Goal: Information Seeking & Learning: Learn about a topic

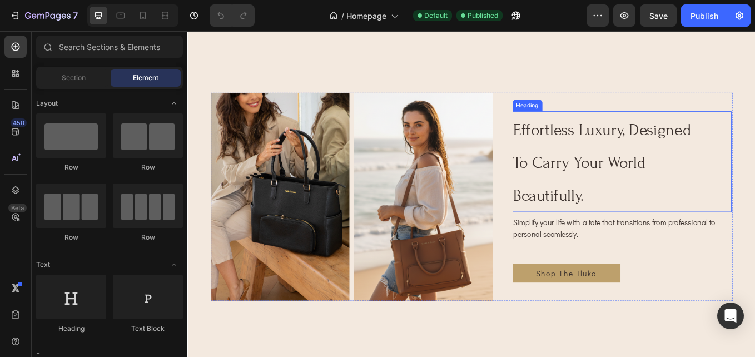
scroll to position [445, 0]
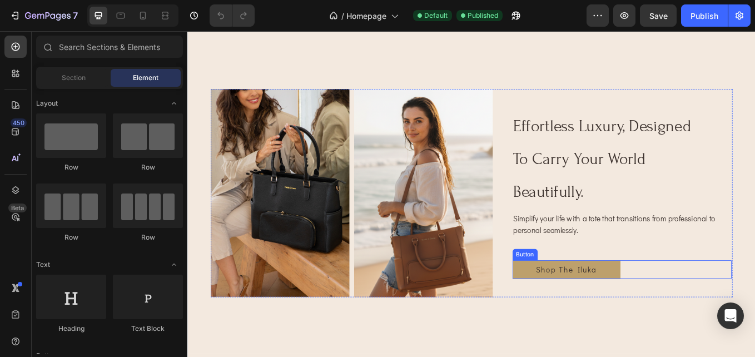
click at [672, 316] on link "Shop The Iluka" at bounding box center [632, 311] width 127 height 22
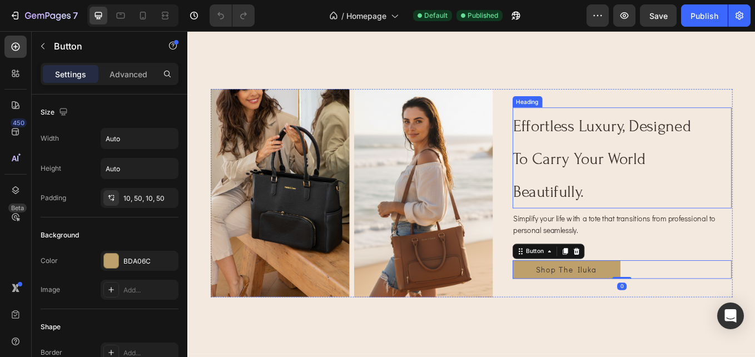
click at [754, 201] on h2 "effortless luxury, designed to carry your world beautifully." at bounding box center [680, 180] width 222 height 118
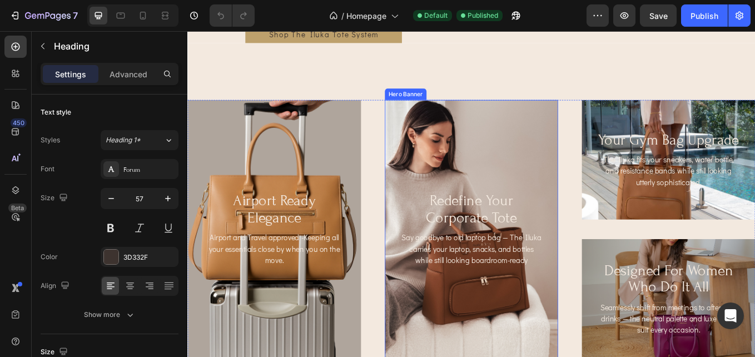
scroll to position [1279, 0]
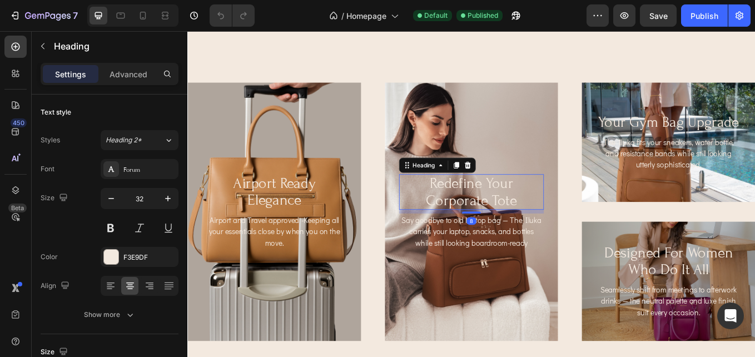
click at [555, 222] on h2 "redefine your corporate tote" at bounding box center [521, 219] width 171 height 41
click at [544, 230] on h2 "redefine your corporate tote" at bounding box center [521, 219] width 171 height 41
click at [569, 225] on p "redefine your corporate tote" at bounding box center [521, 219] width 168 height 39
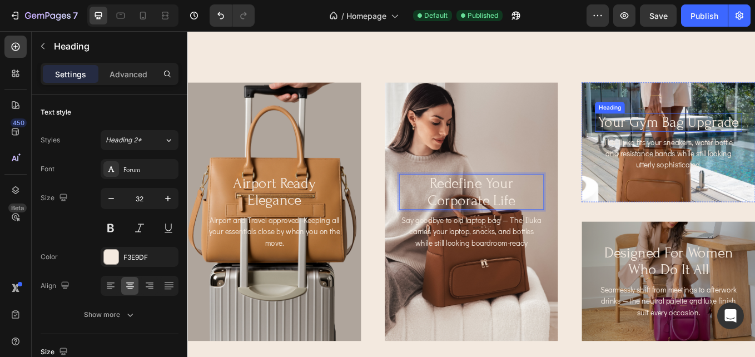
click at [754, 138] on h2 "your gym bag upgrade" at bounding box center [752, 138] width 173 height 22
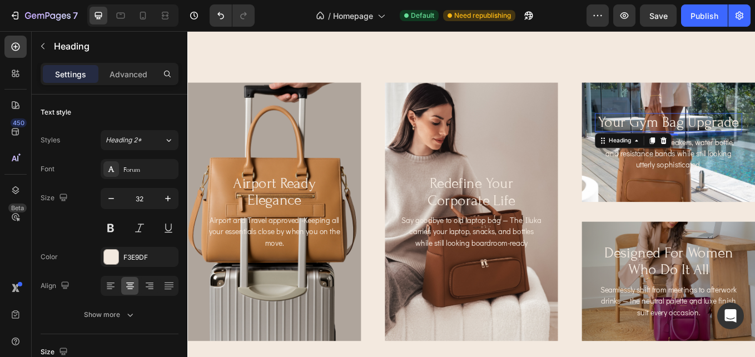
click at [754, 141] on h2 "your gym bag upgrade" at bounding box center [752, 138] width 173 height 22
click at [754, 141] on p "your gym bag upgrade" at bounding box center [752, 137] width 171 height 19
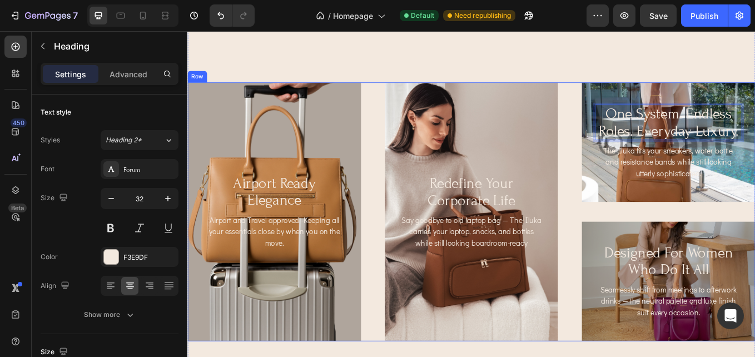
click at [754, 250] on div "One System. Endless Roles. Everyday Luxury. Heading 8 The Iluka fits your sneak…" at bounding box center [752, 243] width 204 height 304
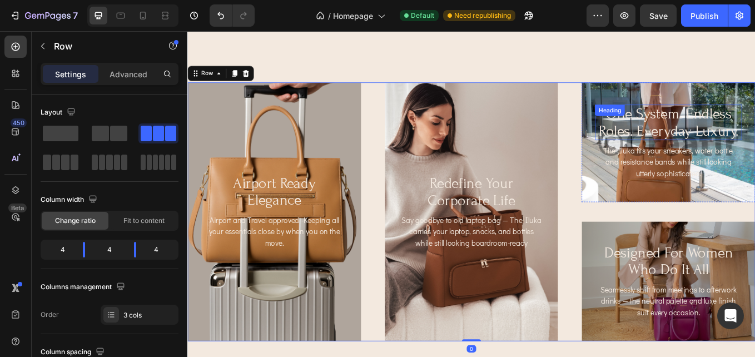
click at [754, 136] on p "One System. Endless Roles. Everyday Luxury." at bounding box center [752, 137] width 171 height 39
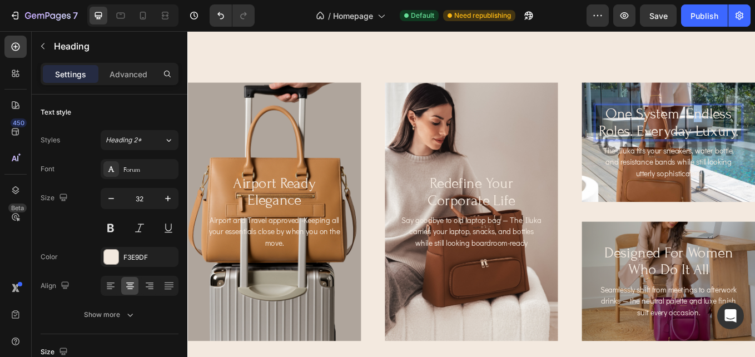
drag, startPoint x: 777, startPoint y: 137, endPoint x: 780, endPoint y: 129, distance: 8.3
click at [754, 142] on p "One System. Endless Roles. Everyday Luxury." at bounding box center [752, 137] width 171 height 39
click at [754, 216] on div "One System. Endless Roles. Everyday Luxury. Heading 8 The Iluka fits your sneak…" at bounding box center [752, 161] width 204 height 119
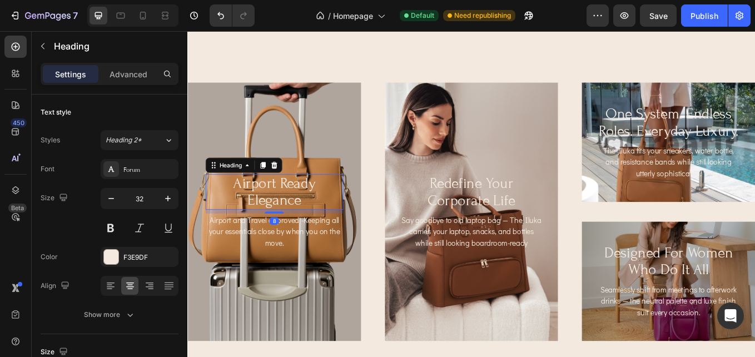
click at [259, 223] on h2 "airport ready elegance" at bounding box center [289, 219] width 162 height 41
click at [312, 218] on h2 "airport ready elegance" at bounding box center [289, 219] width 162 height 41
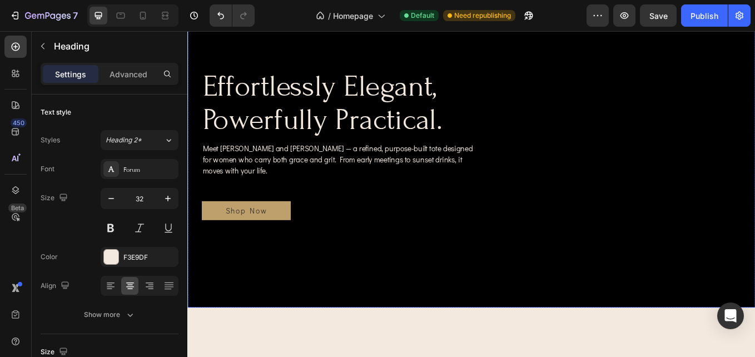
scroll to position [0, 0]
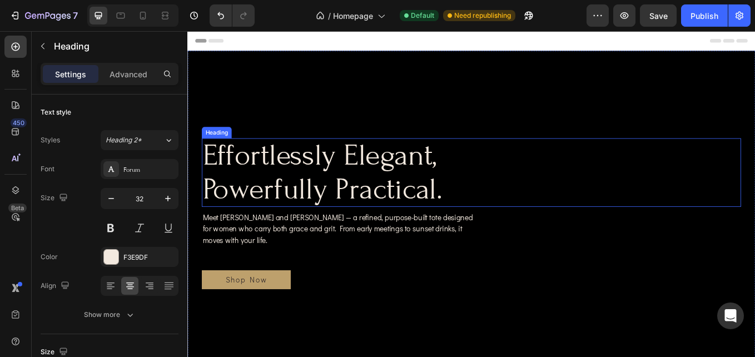
click at [360, 196] on h1 "effortlessly elegant, powerfully practical." at bounding box center [369, 197] width 331 height 81
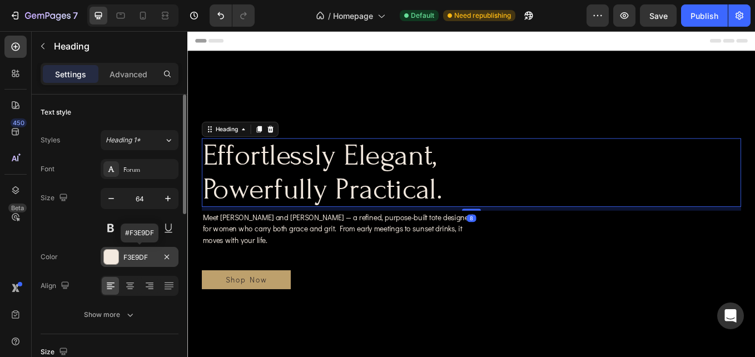
click at [113, 262] on div at bounding box center [111, 257] width 14 height 14
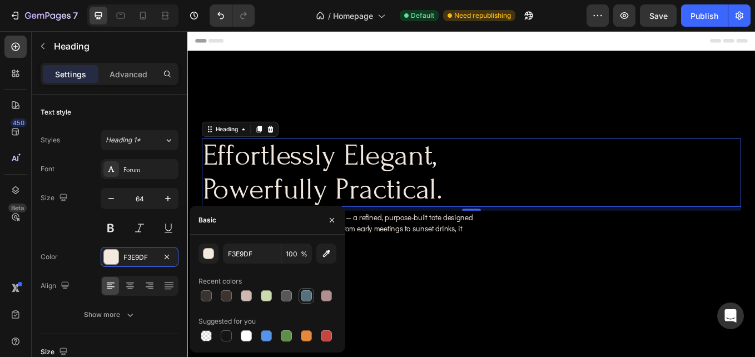
click at [306, 294] on div at bounding box center [306, 295] width 11 height 11
type input "55717D"
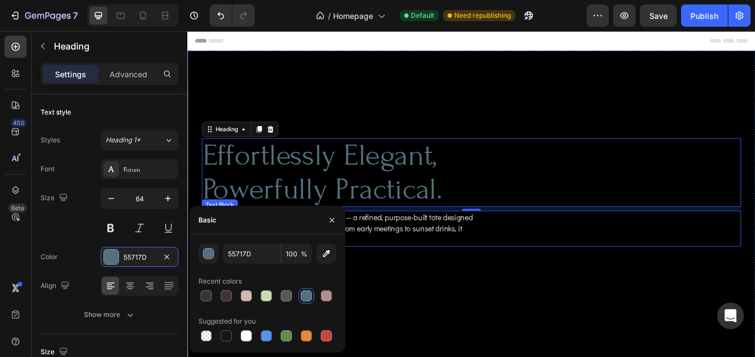
click at [435, 261] on p "Meet [PERSON_NAME] and [PERSON_NAME] — a refined, purpose-built tote designed f…" at bounding box center [369, 263] width 329 height 40
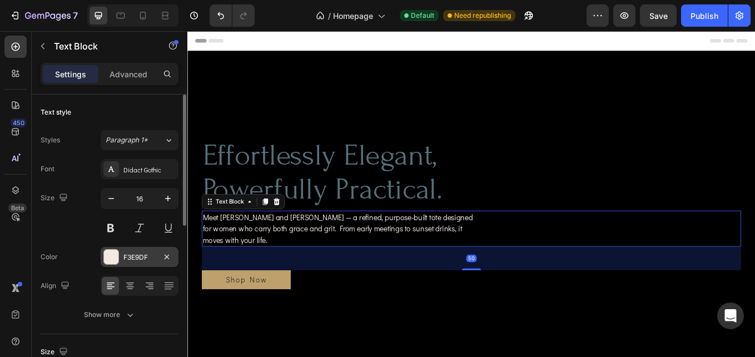
click at [119, 252] on div "F3E9DF" at bounding box center [140, 257] width 78 height 20
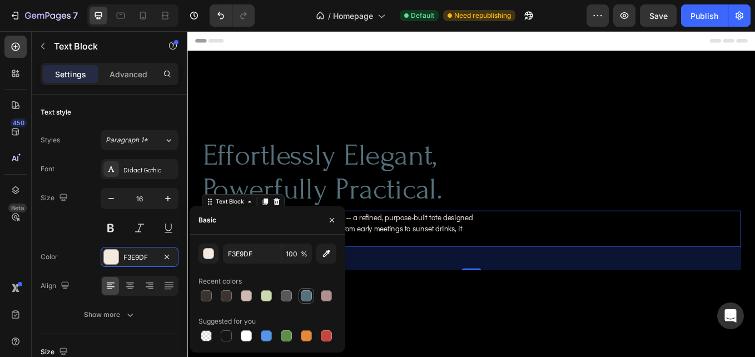
click at [304, 296] on div at bounding box center [306, 295] width 11 height 11
type input "55717D"
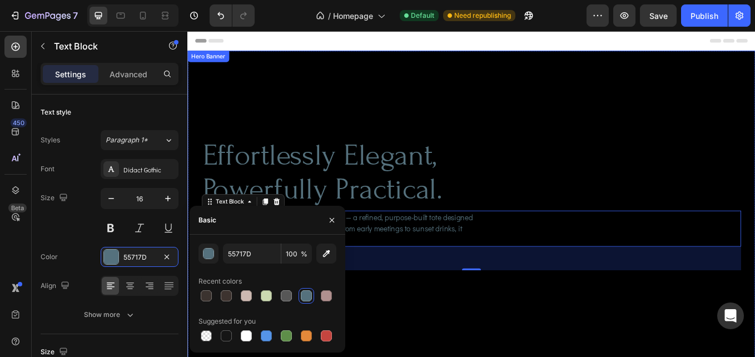
click at [589, 341] on div "effortlessly elegant, powerfully practical. Heading Meet Hustle and Grace — a r…" at bounding box center [520, 245] width 667 height 210
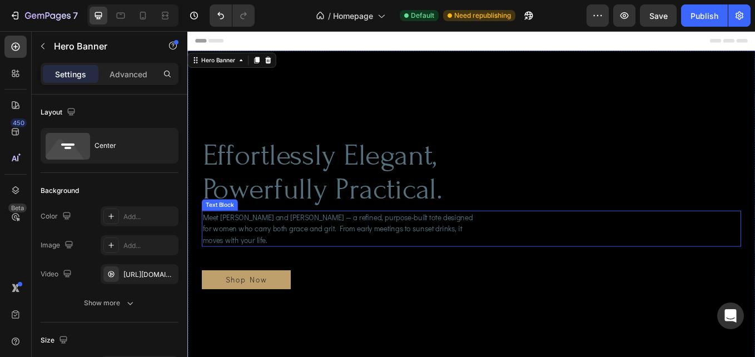
click at [312, 263] on p "Meet [PERSON_NAME] and [PERSON_NAME] — a refined, purpose-built tote designed f…" at bounding box center [369, 263] width 329 height 40
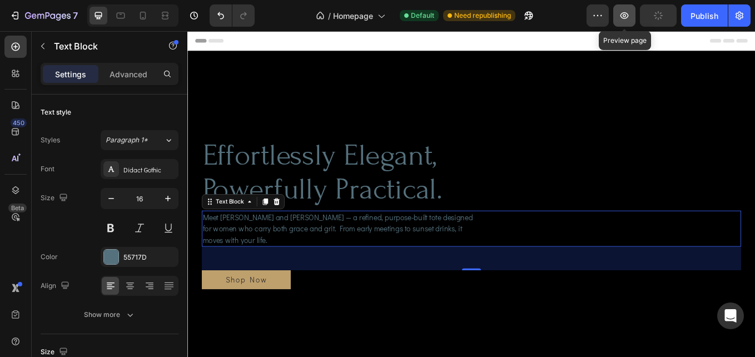
click at [621, 16] on icon "button" at bounding box center [624, 15] width 8 height 7
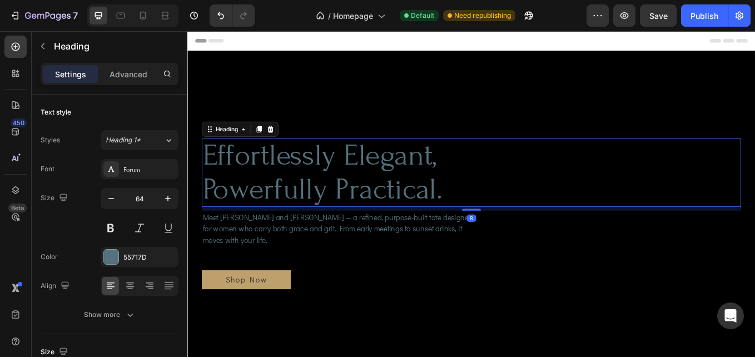
click at [419, 195] on h1 "effortlessly elegant, powerfully practical." at bounding box center [369, 197] width 331 height 81
click at [110, 257] on div at bounding box center [111, 257] width 14 height 14
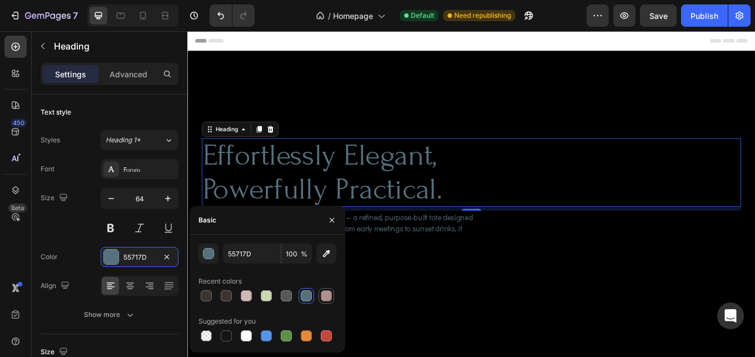
click at [327, 292] on div at bounding box center [326, 295] width 11 height 11
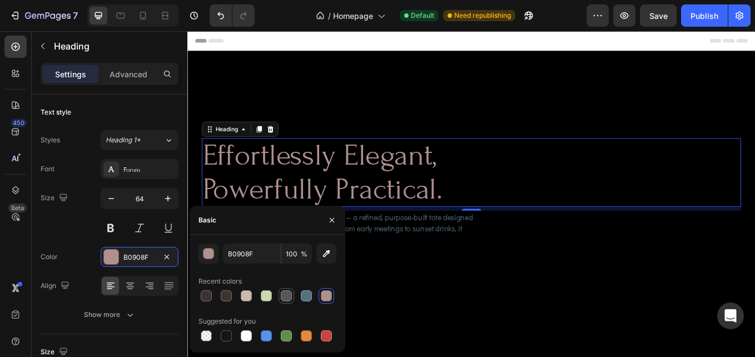
click at [285, 290] on div at bounding box center [286, 295] width 13 height 13
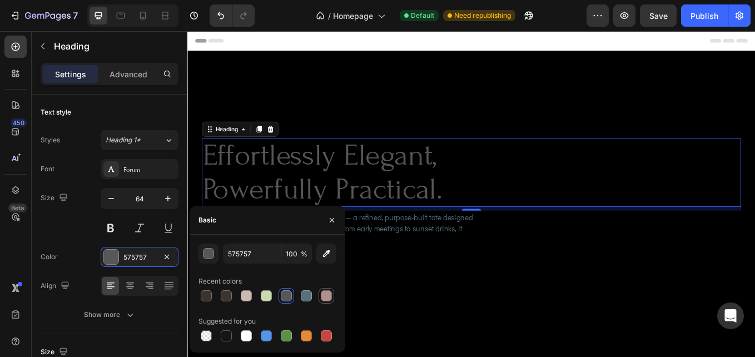
click at [320, 294] on div at bounding box center [326, 295] width 13 height 13
type input "B0908F"
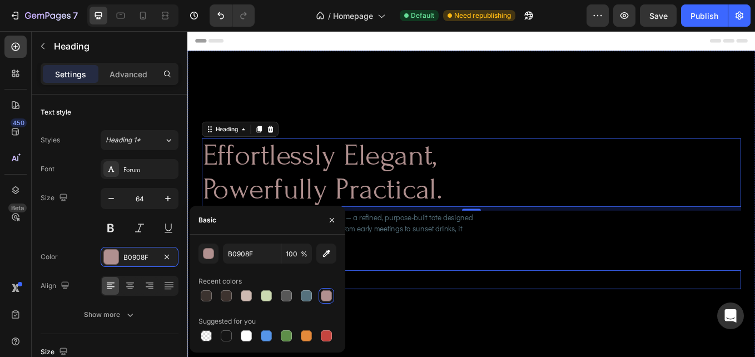
click at [554, 341] on div "effortlessly elegant, powerfully practical. Heading 8 Meet Hustle and Grace — a…" at bounding box center [520, 245] width 667 height 210
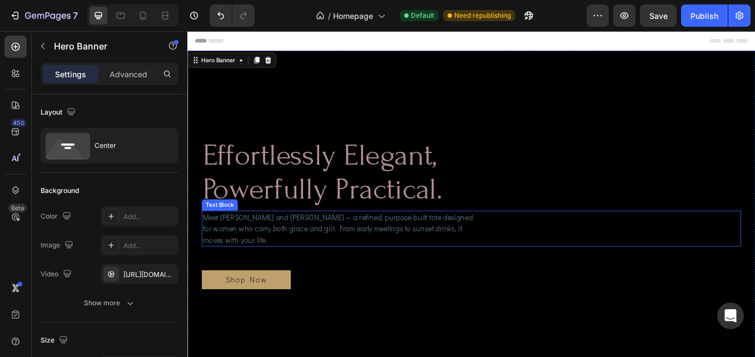
click at [441, 267] on p "Meet [PERSON_NAME] and [PERSON_NAME] — a refined, purpose-built tote designed f…" at bounding box center [369, 263] width 329 height 40
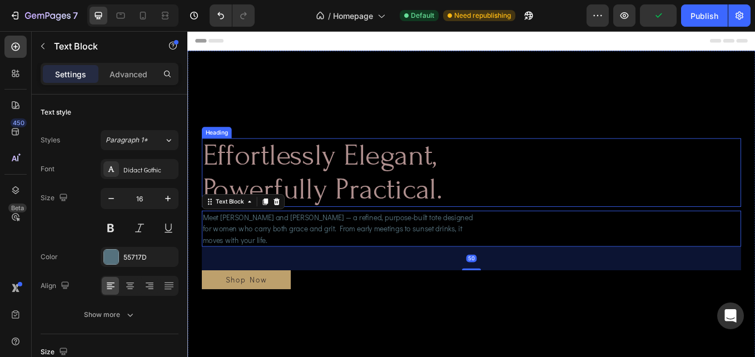
click at [397, 209] on h1 "effortlessly elegant, powerfully practical." at bounding box center [369, 197] width 331 height 81
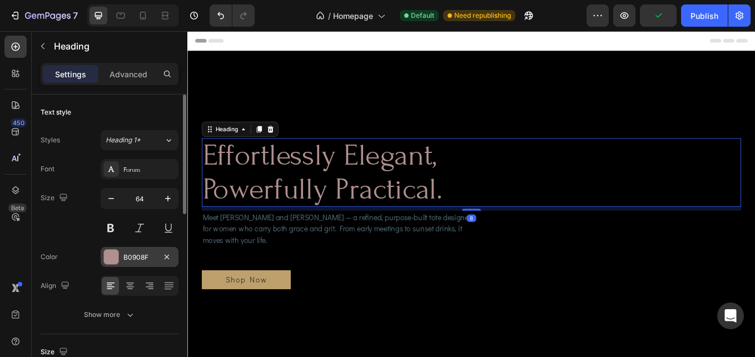
click at [108, 256] on div at bounding box center [111, 257] width 14 height 14
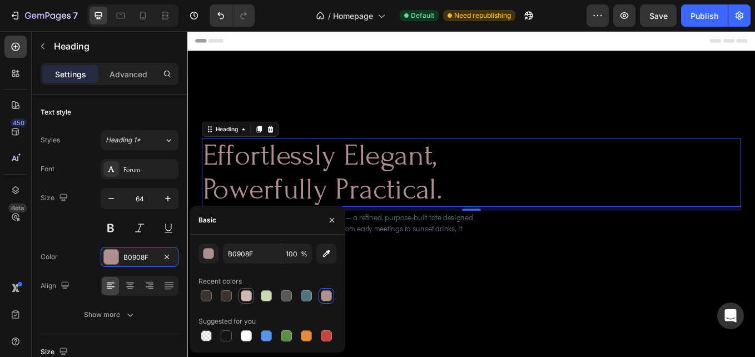
click at [246, 294] on div at bounding box center [246, 295] width 11 height 11
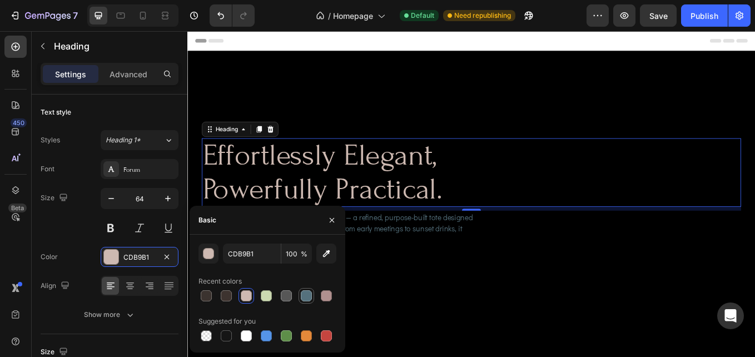
click at [304, 298] on div at bounding box center [306, 295] width 11 height 11
type input "55717D"
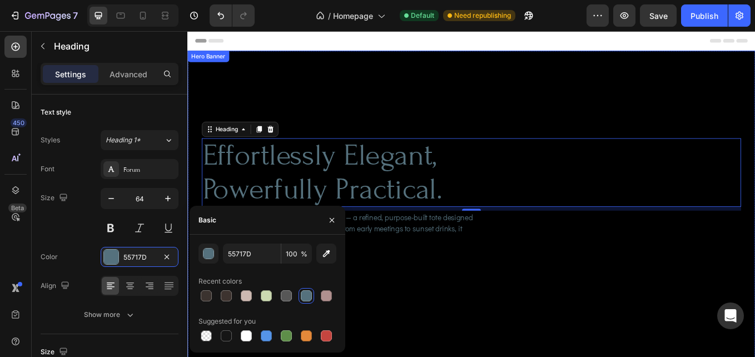
click at [641, 332] on div "effortlessly elegant, powerfully practical. Heading 8 Meet Hustle and Grace — a…" at bounding box center [520, 245] width 667 height 210
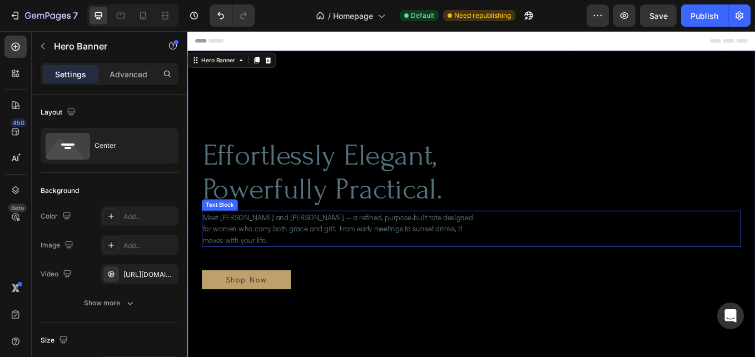
click at [329, 253] on p "Meet [PERSON_NAME] and [PERSON_NAME] — a refined, purpose-built tote designed f…" at bounding box center [369, 263] width 329 height 40
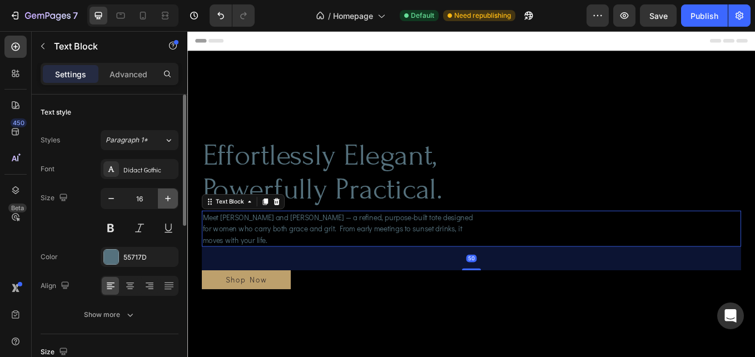
click at [168, 198] on icon "button" at bounding box center [168, 199] width 6 height 6
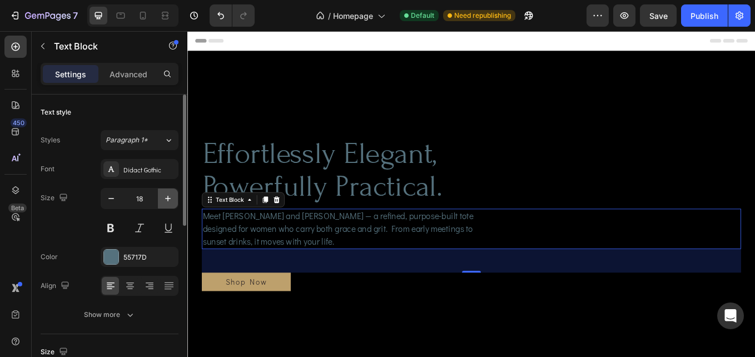
click at [168, 198] on icon "button" at bounding box center [168, 199] width 6 height 6
type input "19"
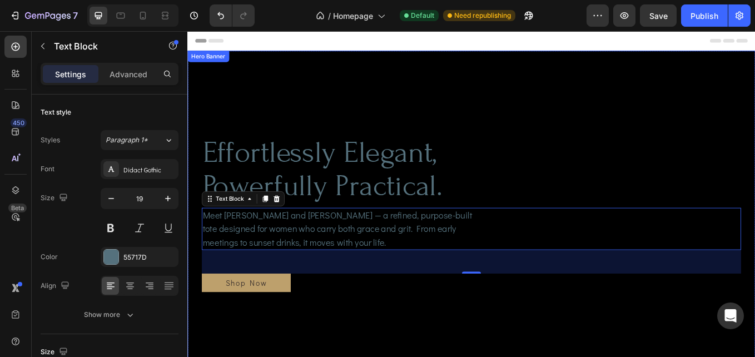
click at [462, 356] on video "Background Image" at bounding box center [520, 241] width 667 height 375
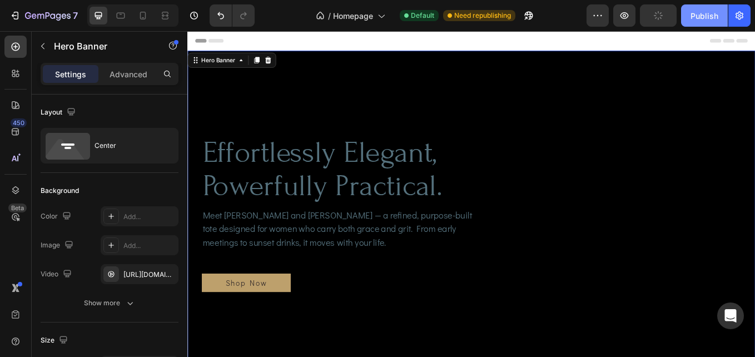
click at [703, 13] on div "Publish" at bounding box center [704, 16] width 28 height 12
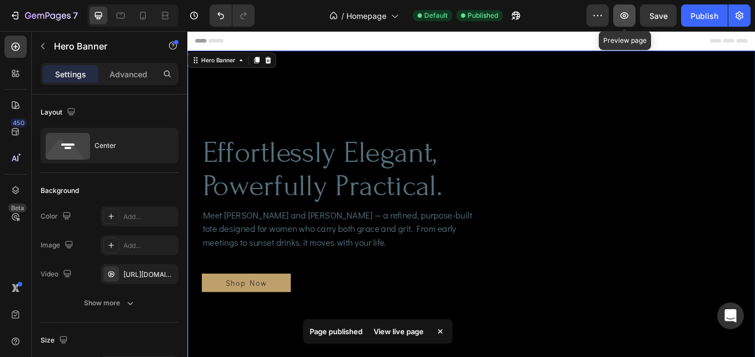
click at [626, 12] on icon "button" at bounding box center [624, 15] width 11 height 11
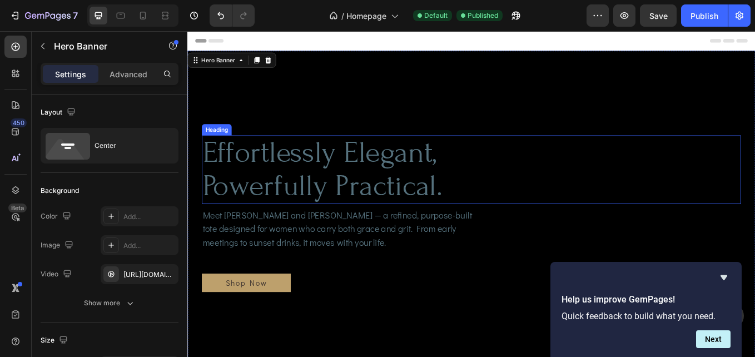
click at [357, 180] on h1 "effortlessly elegant, powerfully practical." at bounding box center [369, 193] width 331 height 81
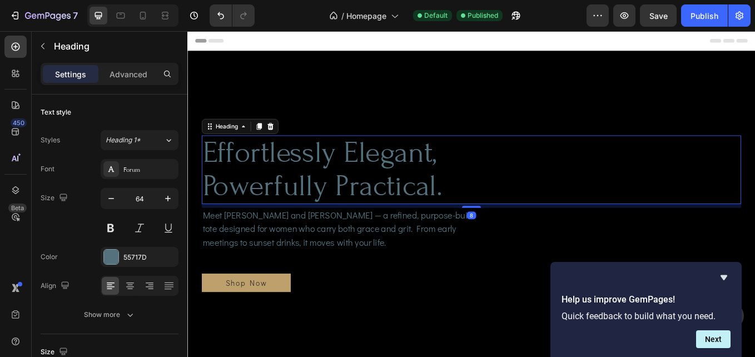
click at [359, 178] on h1 "effortlessly elegant, powerfully practical." at bounding box center [369, 193] width 331 height 81
click at [511, 217] on p "effortlessly elegant, powerfully practical." at bounding box center [369, 194] width 329 height 78
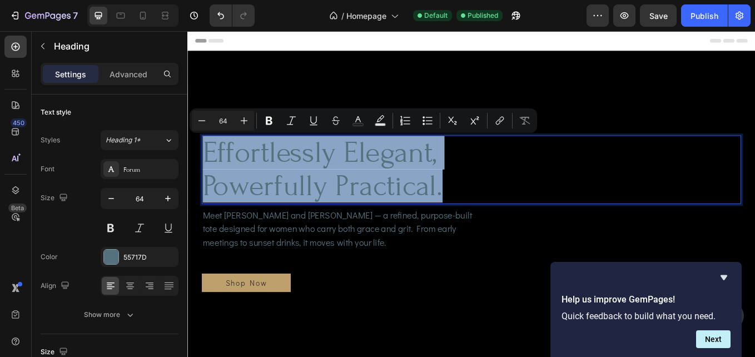
drag, startPoint x: 497, startPoint y: 214, endPoint x: 213, endPoint y: 173, distance: 286.4
click at [213, 173] on p "effortlessly elegant, powerfully practical." at bounding box center [369, 194] width 329 height 78
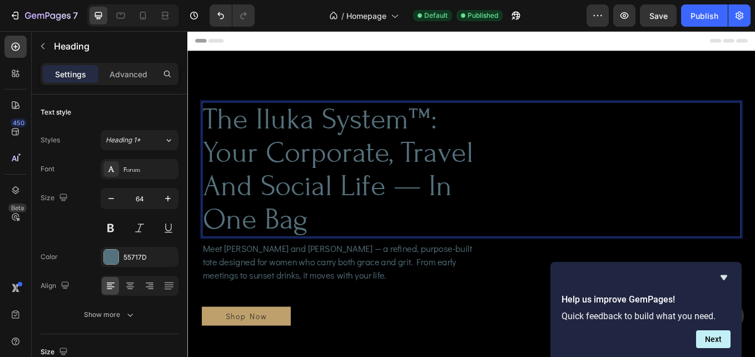
click at [352, 251] on p "The Iluka System™: your corporate, travel and social life — in one bag" at bounding box center [369, 193] width 329 height 157
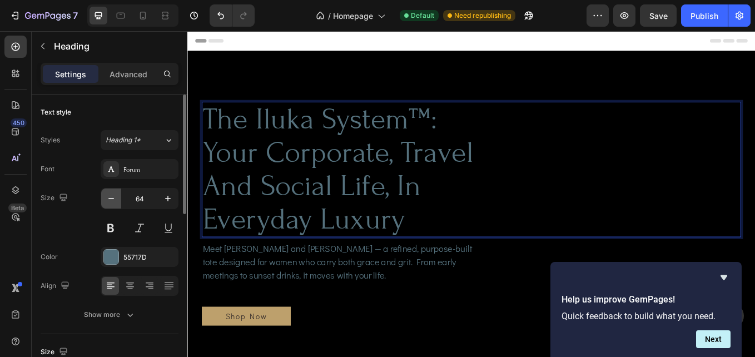
click at [109, 197] on icon "button" at bounding box center [111, 198] width 11 height 11
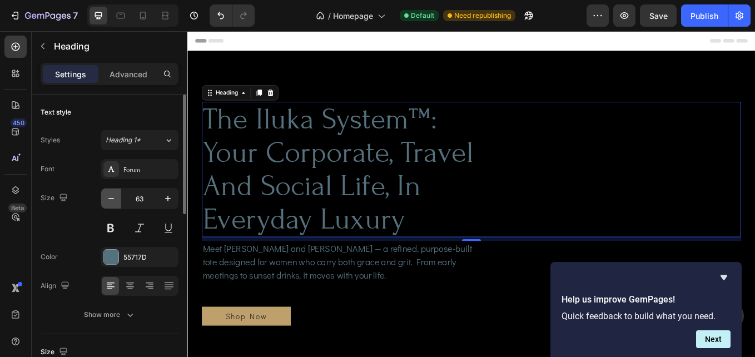
click at [109, 197] on icon "button" at bounding box center [111, 198] width 11 height 11
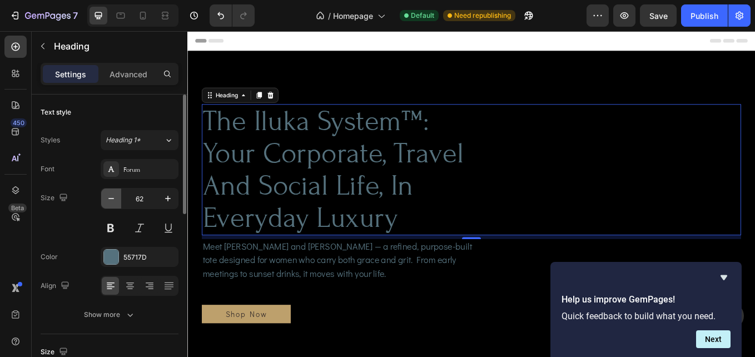
click at [109, 197] on icon "button" at bounding box center [111, 198] width 11 height 11
click at [110, 198] on icon "button" at bounding box center [111, 198] width 11 height 11
click at [110, 199] on icon "button" at bounding box center [111, 198] width 11 height 11
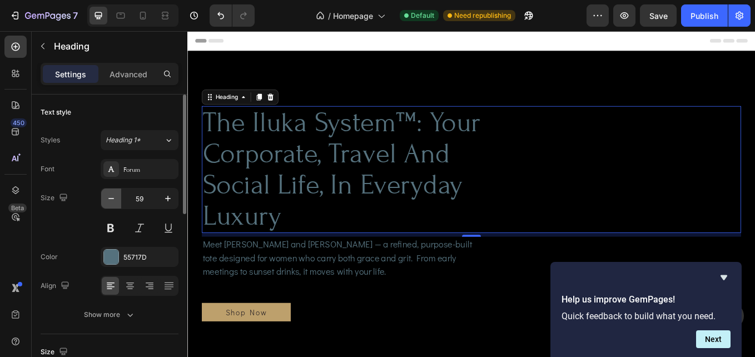
click at [110, 200] on icon "button" at bounding box center [111, 198] width 11 height 11
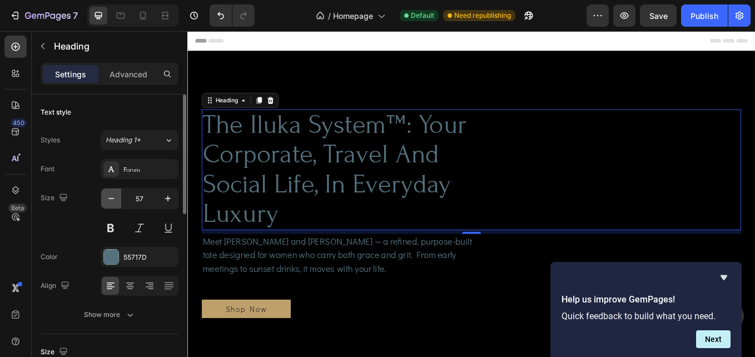
click at [110, 200] on icon "button" at bounding box center [111, 198] width 11 height 11
click at [110, 201] on icon "button" at bounding box center [111, 198] width 11 height 11
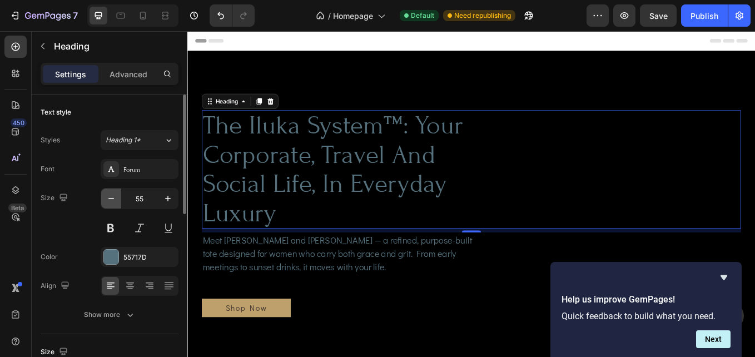
click at [110, 201] on icon "button" at bounding box center [111, 198] width 11 height 11
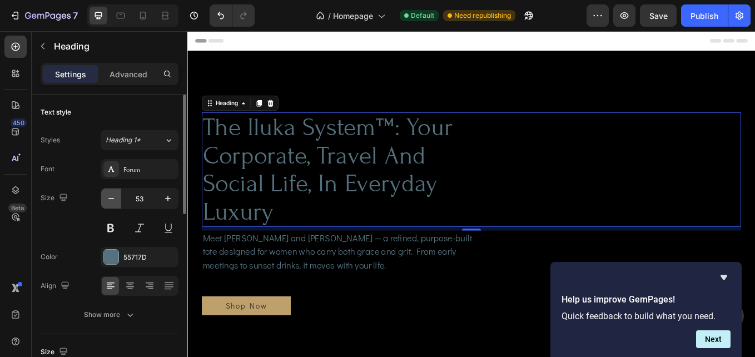
click at [110, 201] on icon "button" at bounding box center [111, 198] width 11 height 11
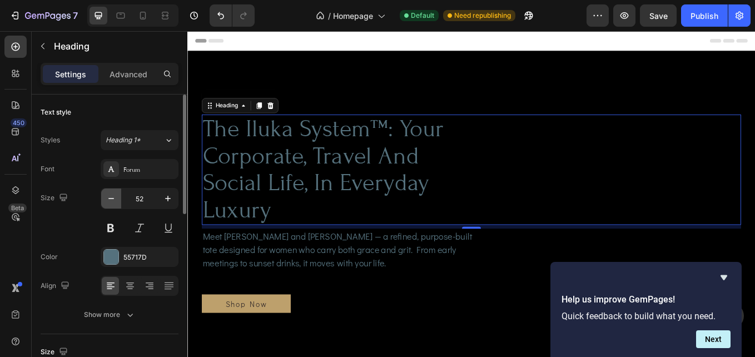
click at [110, 202] on icon "button" at bounding box center [111, 198] width 11 height 11
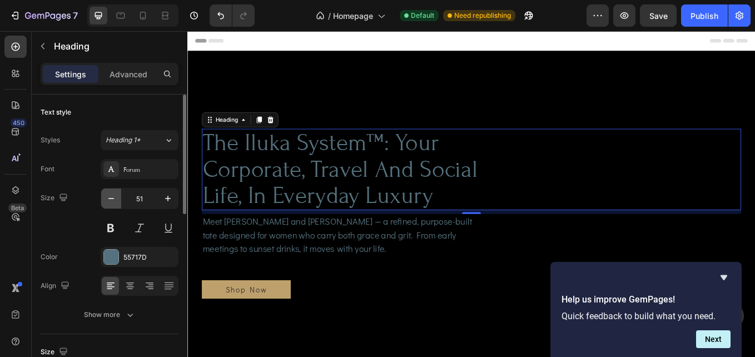
click at [110, 202] on icon "button" at bounding box center [111, 198] width 11 height 11
type input "50"
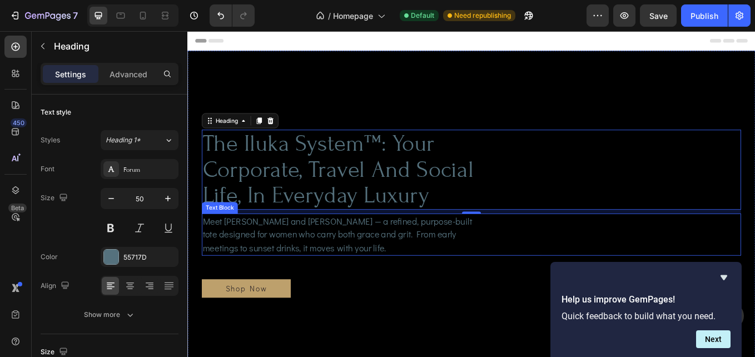
click at [495, 266] on p "Meet [PERSON_NAME] and [PERSON_NAME] — a refined, purpose-built tote designed f…" at bounding box center [369, 270] width 329 height 48
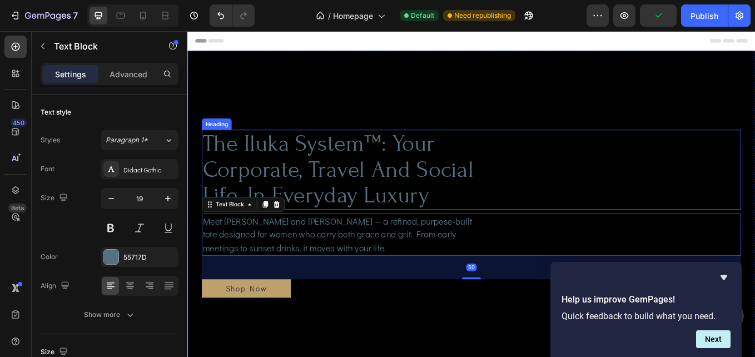
click at [503, 190] on p "The Iluka System™: your corporate, travel and social life, In Everyday Luxury" at bounding box center [369, 194] width 329 height 92
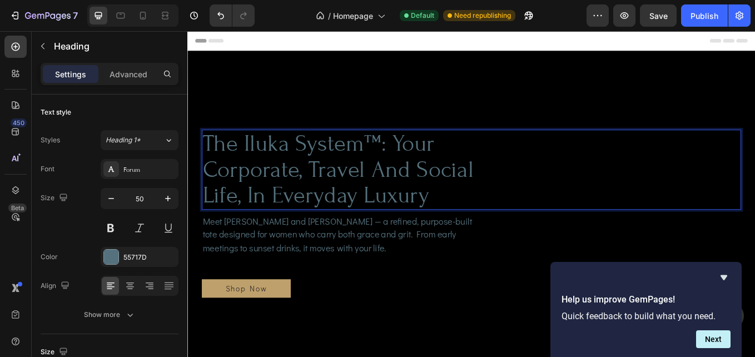
click at [452, 225] on p "The Iluka System™: your corporate, travel and social life, In Everyday Luxury" at bounding box center [369, 194] width 329 height 92
click at [492, 233] on p "The Iluka System™: your corporate, travel and social life, In Everyday Luxury" at bounding box center [369, 194] width 329 height 92
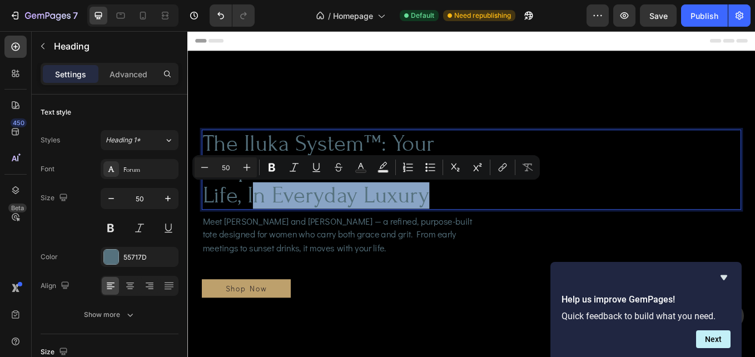
drag, startPoint x: 486, startPoint y: 226, endPoint x: 261, endPoint y: 232, distance: 224.6
click at [261, 232] on p "The Iluka System™: your corporate, travel and social life, In Everyday Luxury" at bounding box center [369, 194] width 329 height 92
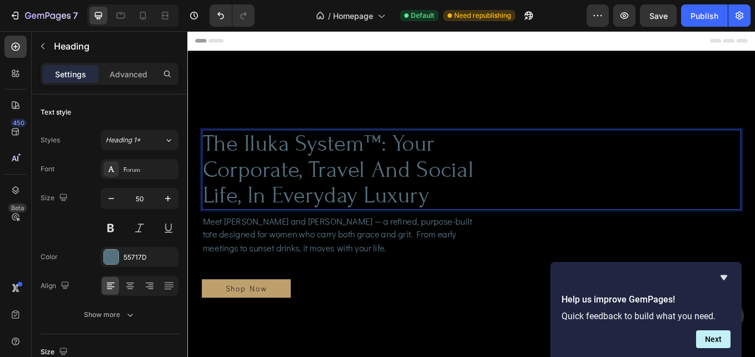
click at [257, 232] on p "The Iluka System™: your corporate, travel and social life, In Everyday Luxury" at bounding box center [369, 194] width 329 height 92
drag, startPoint x: 450, startPoint y: 224, endPoint x: 458, endPoint y: 227, distance: 8.3
click at [451, 224] on p "The Iluka System™: your corporate, travel and social life, In Everyday Luxury" at bounding box center [369, 194] width 329 height 92
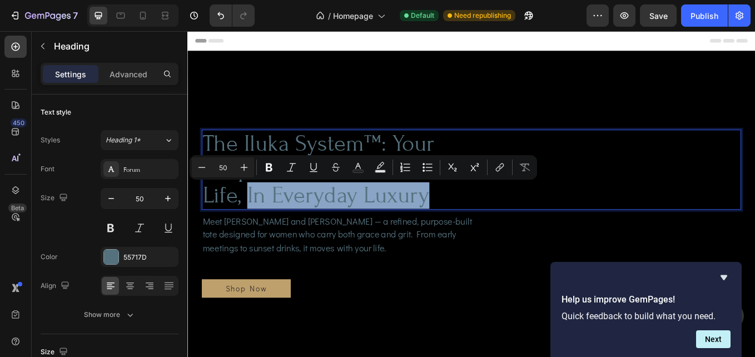
drag, startPoint x: 481, startPoint y: 230, endPoint x: 256, endPoint y: 230, distance: 224.6
click at [256, 230] on p "The Iluka System™: your corporate, travel and social life, In Everyday Luxury" at bounding box center [369, 194] width 329 height 92
copy p "In Everyday Luxury"
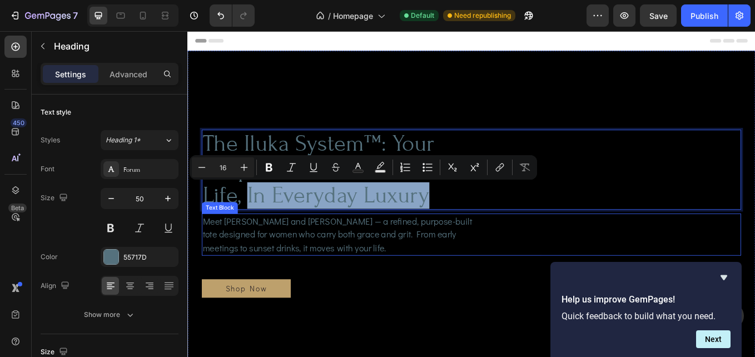
click at [345, 272] on p "Meet [PERSON_NAME] and [PERSON_NAME] — a refined, purpose-built tote designed f…" at bounding box center [369, 270] width 329 height 48
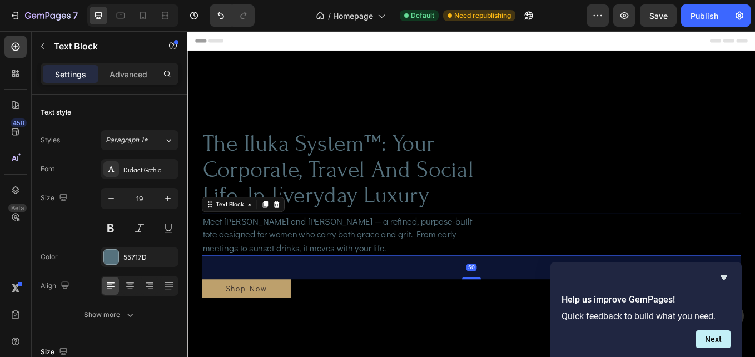
click at [210, 255] on p "Meet [PERSON_NAME] and [PERSON_NAME] — a refined, purpose-built tote designed f…" at bounding box center [369, 270] width 329 height 48
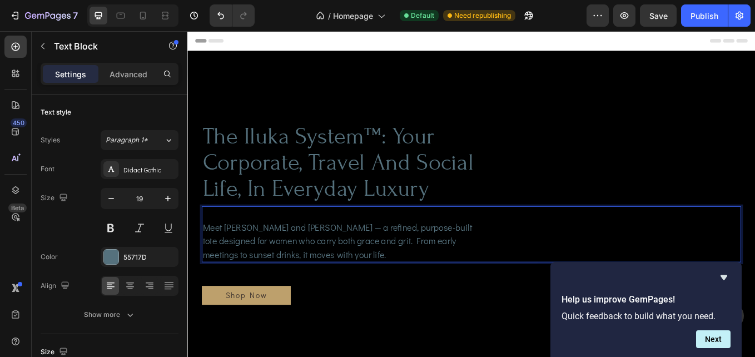
click at [291, 249] on p "Rich Text Editor. Editing area: main" at bounding box center [369, 246] width 329 height 16
click at [233, 246] on p "Rich Text Editor. Editing area: main" at bounding box center [369, 246] width 329 height 16
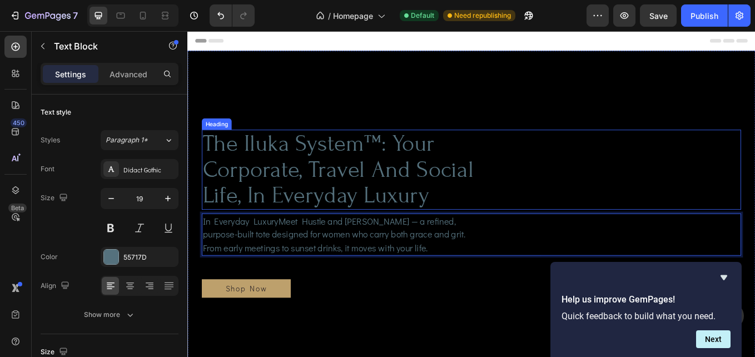
click at [420, 166] on p "The Iluka System™: your corporate, travel and social life, In Everyday Luxury" at bounding box center [369, 194] width 329 height 92
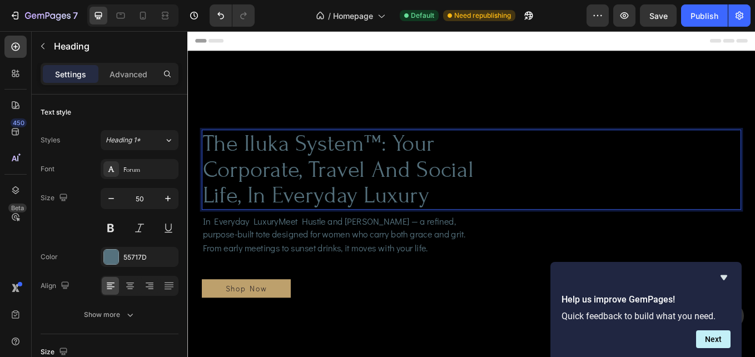
click at [422, 167] on p "The Iluka System™: your corporate, travel and social life, In Everyday Luxury" at bounding box center [369, 194] width 329 height 92
click at [427, 165] on p "The Iluka System™ your corporate, travel and social life, In Everyday Luxury" at bounding box center [369, 194] width 329 height 92
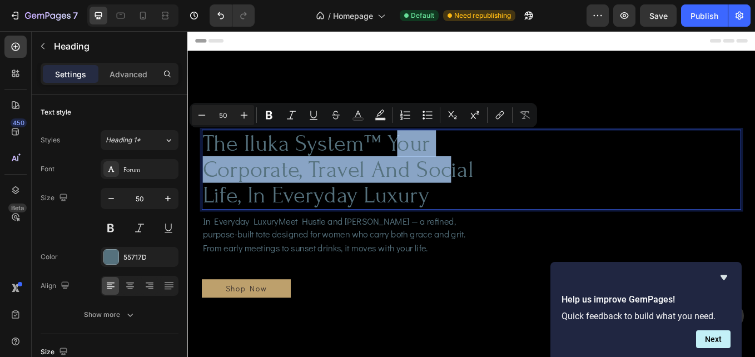
drag, startPoint x: 427, startPoint y: 163, endPoint x: 492, endPoint y: 202, distance: 75.3
click at [492, 202] on p "The Iluka System™ your corporate, travel and social life, In Everyday Luxury" at bounding box center [369, 194] width 329 height 92
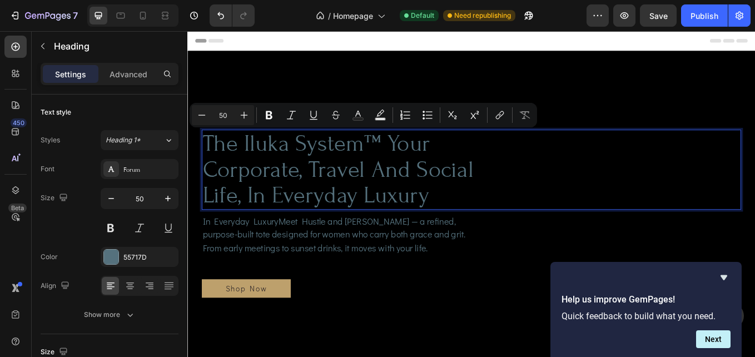
click at [521, 223] on p "The Iluka System™ your corporate, travel and social life, In Everyday Luxury" at bounding box center [369, 194] width 329 height 92
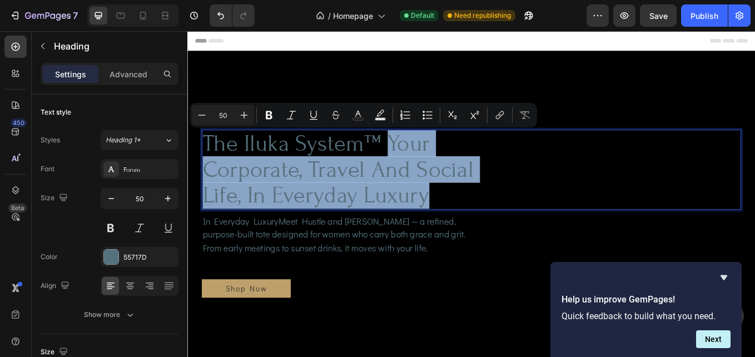
drag, startPoint x: 480, startPoint y: 225, endPoint x: 421, endPoint y: 175, distance: 77.7
click at [421, 175] on p "The Iluka System™ your corporate, travel and social life, In Everyday Luxury" at bounding box center [369, 194] width 329 height 92
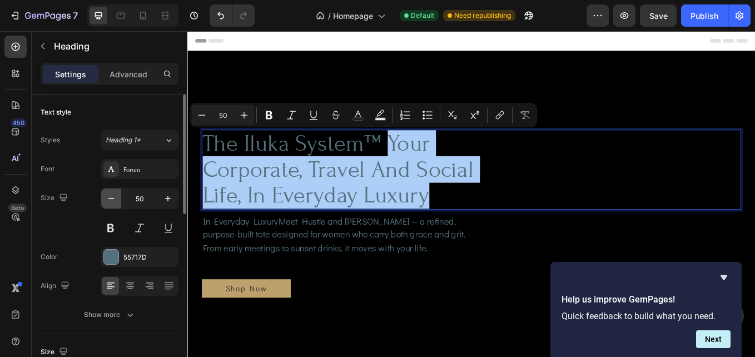
click at [104, 198] on button "button" at bounding box center [111, 198] width 20 height 20
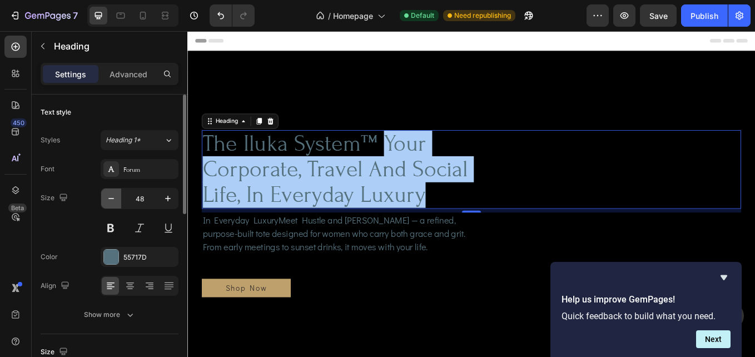
click at [104, 198] on button "button" at bounding box center [111, 198] width 20 height 20
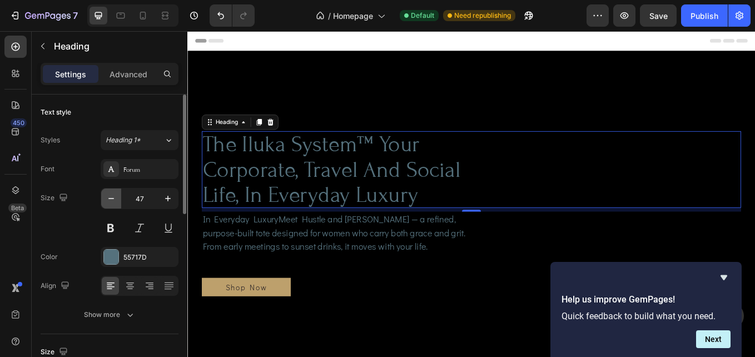
click at [104, 198] on button "button" at bounding box center [111, 198] width 20 height 20
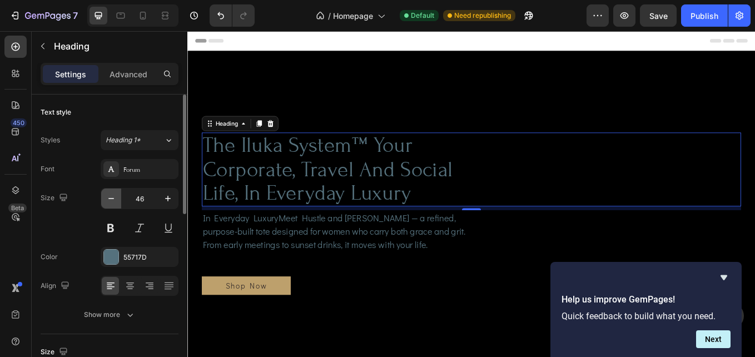
click at [104, 198] on button "button" at bounding box center [111, 198] width 20 height 20
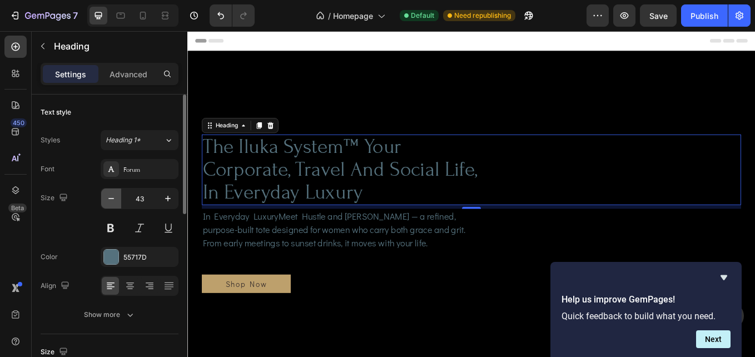
click at [104, 198] on button "button" at bounding box center [111, 198] width 20 height 20
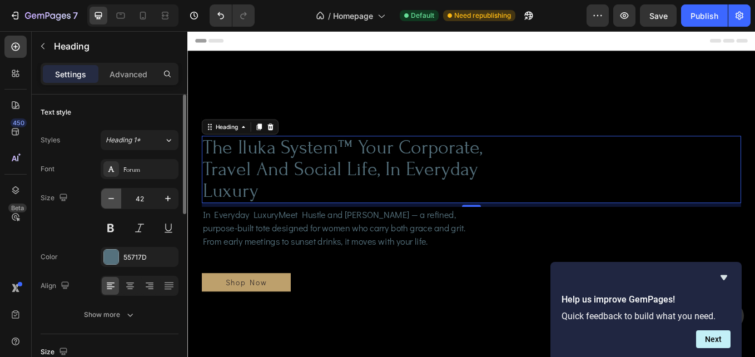
click at [104, 198] on button "button" at bounding box center [111, 198] width 20 height 20
click at [149, 200] on input "41" at bounding box center [139, 198] width 37 height 20
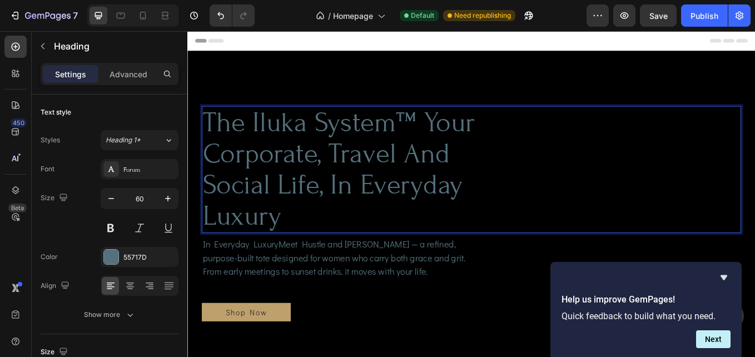
click at [324, 176] on p "The Iluka System™ your corporate, travel and social life, In Everyday Luxury" at bounding box center [369, 193] width 329 height 147
click at [535, 141] on div "The Iluka System™ your corporate, travel and social life, In Everyday Luxury" at bounding box center [521, 193] width 634 height 149
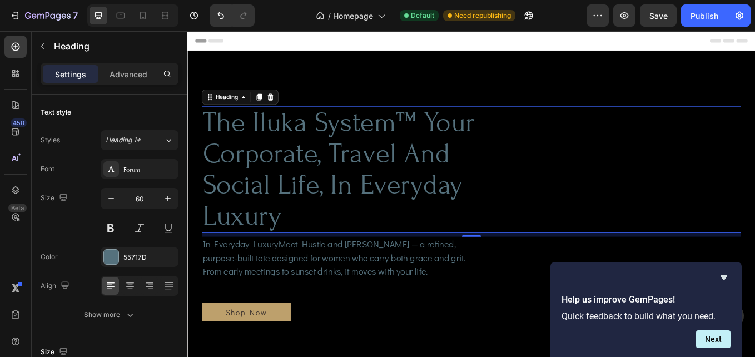
click at [535, 141] on div "The Iluka System™ your corporate, travel and social life, In Everyday Luxury" at bounding box center [521, 193] width 634 height 149
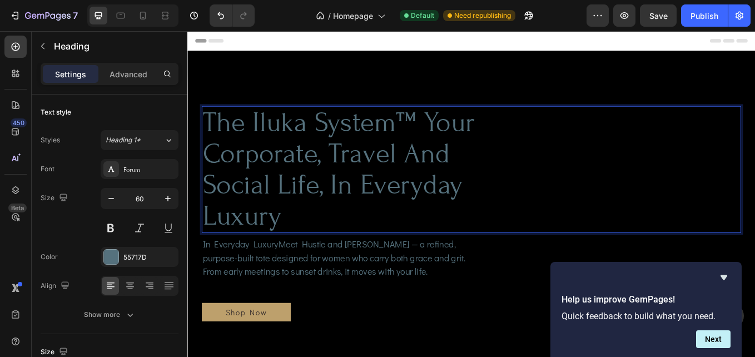
click at [531, 145] on p "The Iluka System™ your corporate, travel and social life, In Everyday Luxury" at bounding box center [369, 193] width 329 height 147
click at [220, 178] on p "The Iluka System™ corporate, travel and social life, In Everyday Luxury" at bounding box center [369, 193] width 329 height 147
click at [494, 181] on p "The Iluka System™ corporate, travel and social life, In Everyday Luxury" at bounding box center [369, 193] width 329 height 147
click at [382, 245] on p "The Iluka System™ corporate, travel & social life, In Everyday Luxury" at bounding box center [369, 193] width 329 height 147
click at [144, 196] on input "60" at bounding box center [139, 198] width 37 height 20
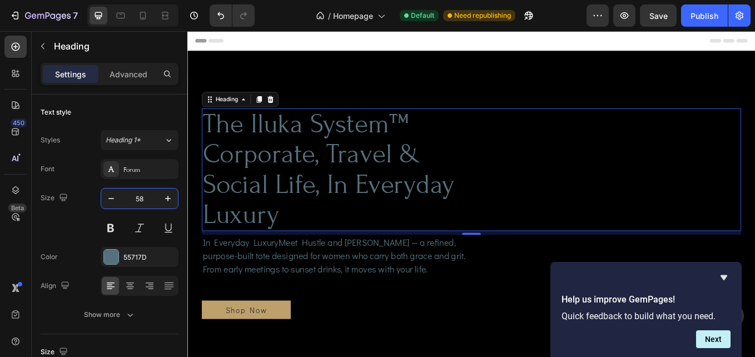
type input "58"
click at [561, 182] on div "The Iluka System™ corporate, travel & social life, In Everyday Luxury" at bounding box center [521, 194] width 634 height 144
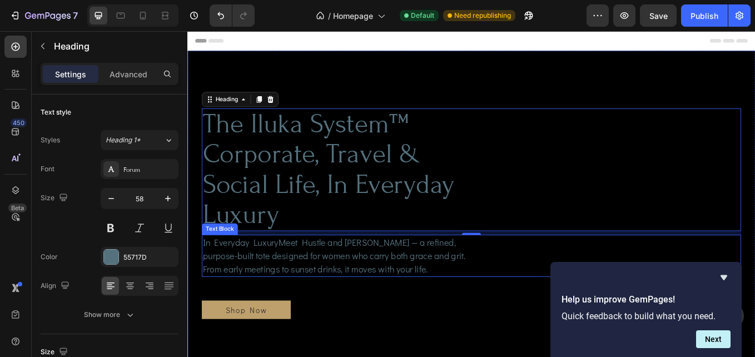
click at [390, 306] on p "In Everyday LuxuryMeet Hustle and Grace — a refined, purpose-built tote designe…" at bounding box center [369, 295] width 329 height 48
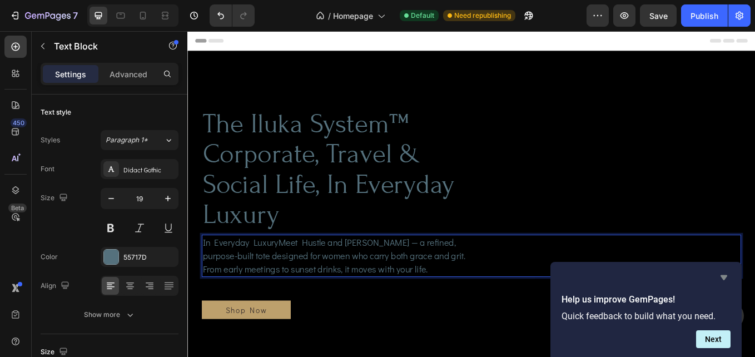
click at [725, 278] on icon "Hide survey" at bounding box center [723, 277] width 13 height 13
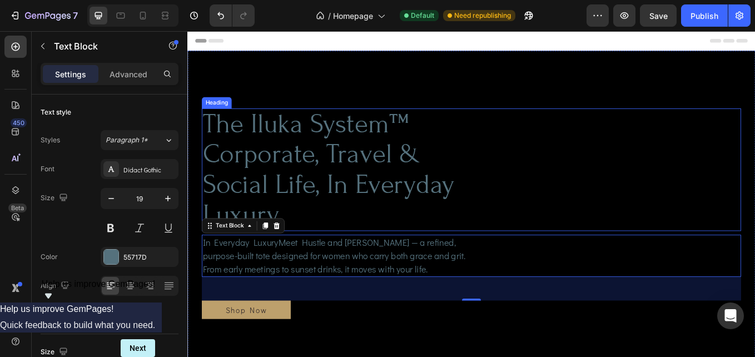
click at [330, 248] on p "The Iluka System™ corporate, travel & social life, In Everyday Luxury" at bounding box center [369, 194] width 329 height 142
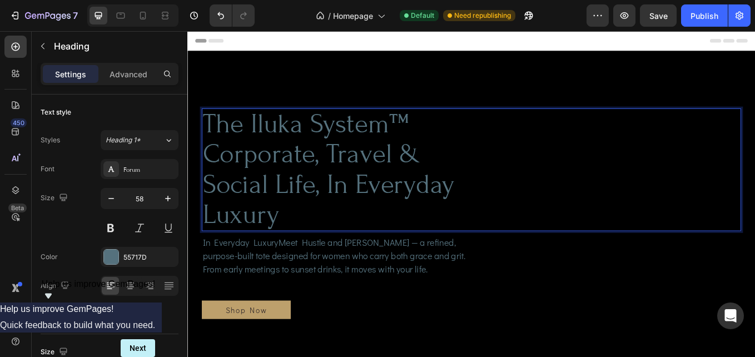
click at [384, 213] on p "The Iluka System™ corporate, travel & social life, In Everyday Luxury" at bounding box center [369, 194] width 329 height 142
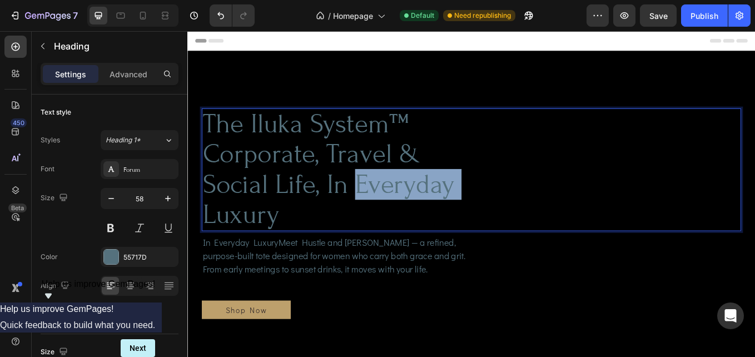
click at [384, 213] on p "The Iluka System™ corporate, travel & social life, In Everyday Luxury" at bounding box center [369, 194] width 329 height 142
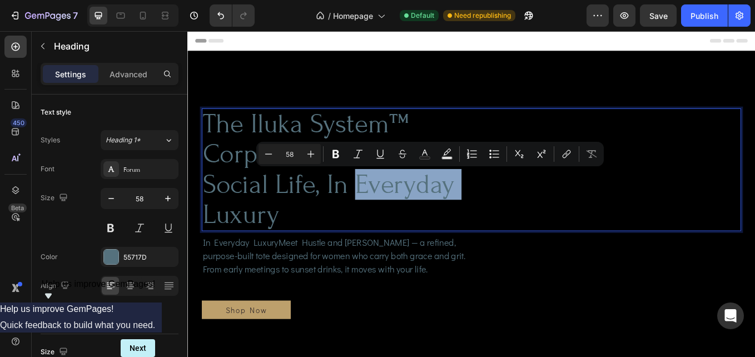
click at [388, 214] on p "The Iluka System™ corporate, travel & social life, In Everyday Luxury" at bounding box center [369, 194] width 329 height 142
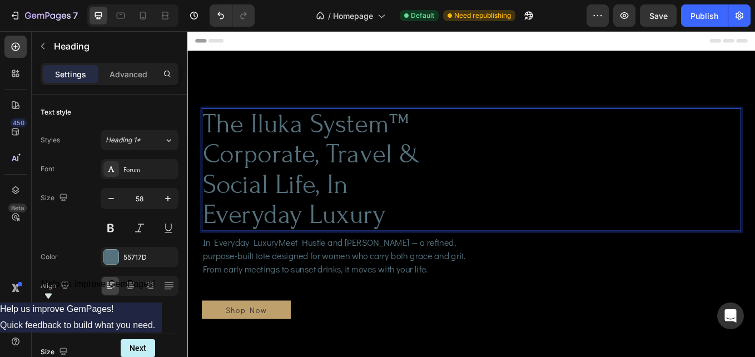
click at [509, 222] on p "The Iluka System™ corporate, travel & social life, In Everyday Luxury" at bounding box center [369, 194] width 329 height 142
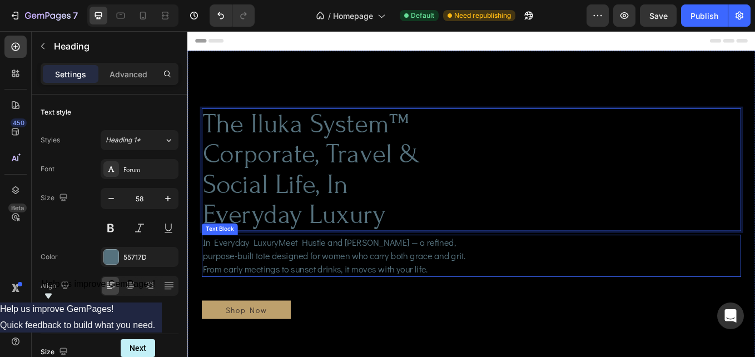
click at [289, 301] on p "In Everyday LuxuryMeet Hustle and Grace — a refined, purpose-built tote designe…" at bounding box center [369, 295] width 329 height 48
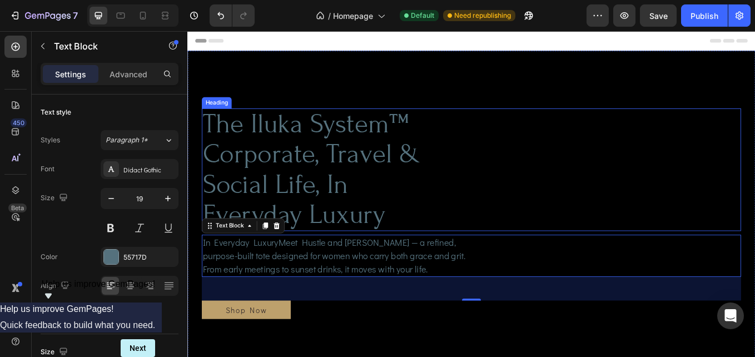
click at [402, 220] on p "The Iluka System™ corporate, travel & social life, In Everyday Luxury" at bounding box center [369, 194] width 329 height 142
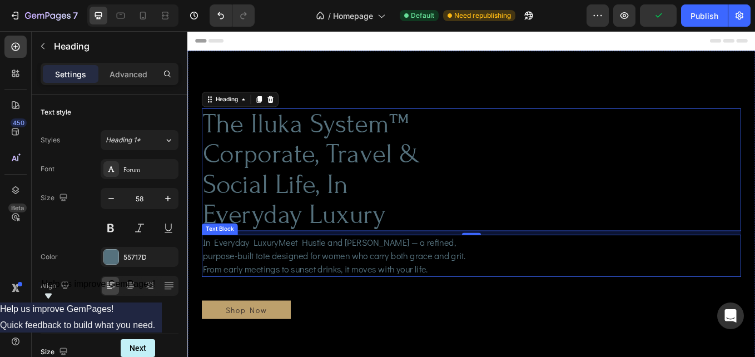
click at [326, 295] on p "In Everyday LuxuryMeet Hustle and Grace — a refined, purpose-built tote designe…" at bounding box center [369, 295] width 329 height 48
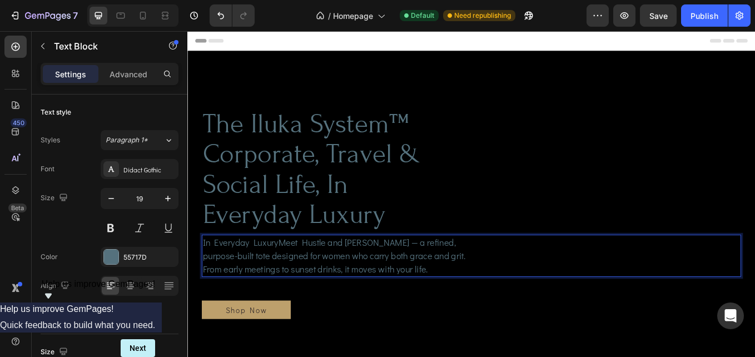
click at [379, 311] on p "In Everyday LuxuryMeet Hustle and Grace — a refined, purpose-built tote designe…" at bounding box center [369, 295] width 329 height 48
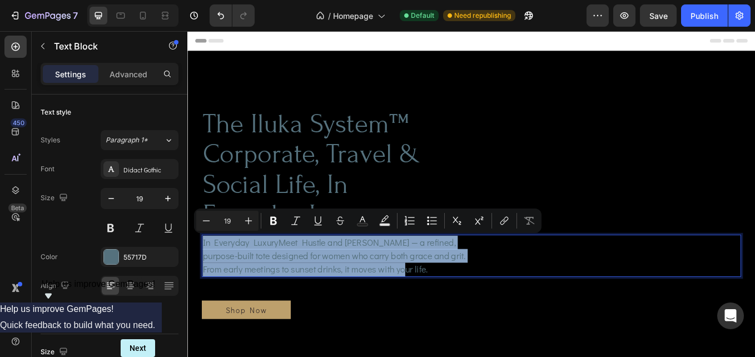
drag, startPoint x: 384, startPoint y: 311, endPoint x: 205, endPoint y: 281, distance: 181.4
click at [205, 281] on p "In Everyday LuxuryMeet Hustle and Grace — a refined, purpose-built tote designe…" at bounding box center [369, 295] width 329 height 48
copy p "In Everyday LuxuryMeet Hustle and Grace — a refined, purpose-built tote designe…"
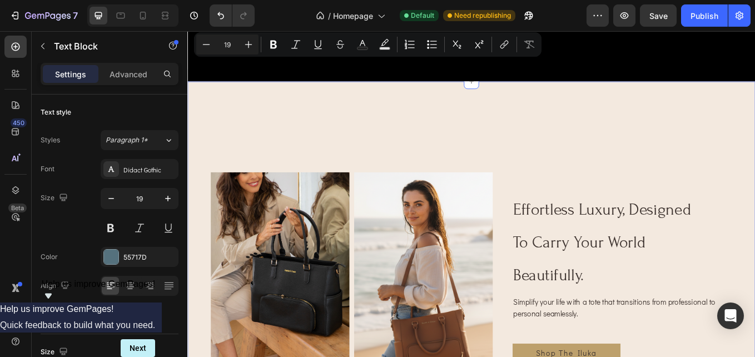
type input "16"
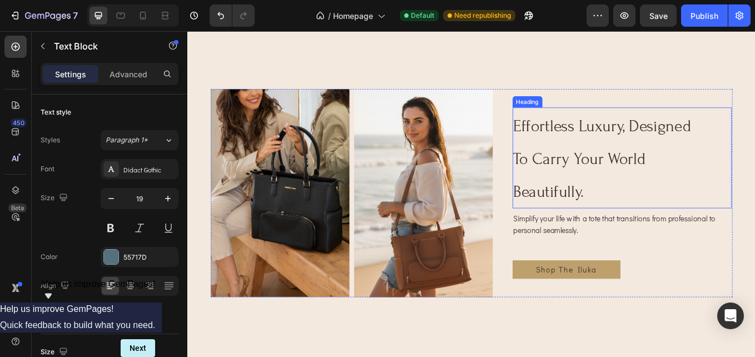
scroll to position [500, 0]
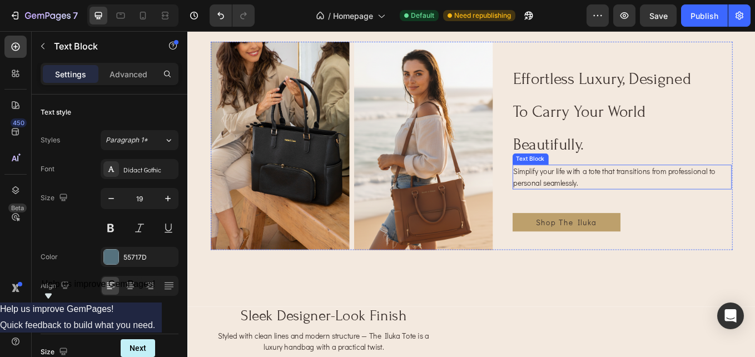
click at [630, 203] on p "Simplify your life with a tote that transitions from professional to personal s…" at bounding box center [697, 202] width 255 height 27
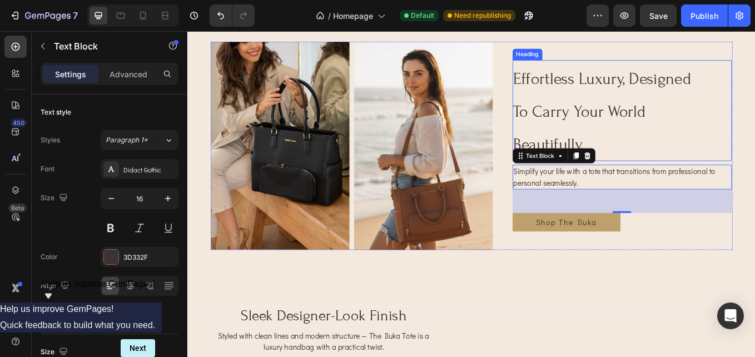
click at [698, 166] on h2 "effortless luxury, designed to carry your world beautifully." at bounding box center [680, 124] width 222 height 118
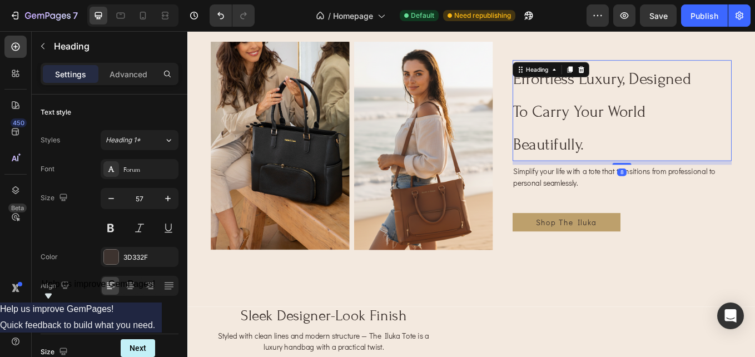
click at [652, 163] on h2 "effortless luxury, designed to carry your world beautifully." at bounding box center [680, 124] width 222 height 118
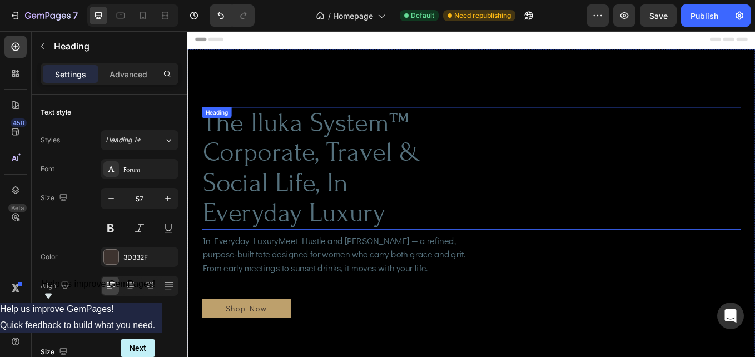
scroll to position [0, 0]
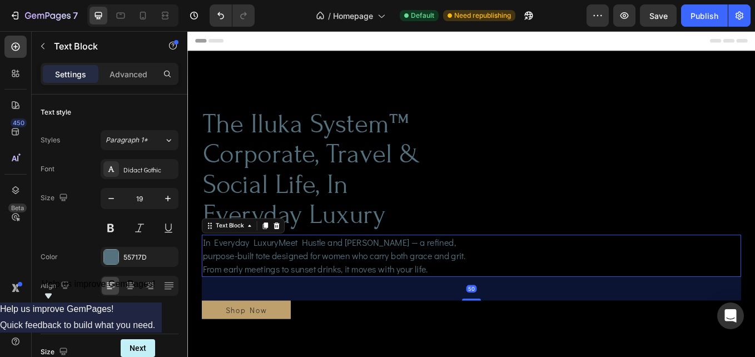
click at [458, 280] on p "In Everyday LuxuryMeet Hustle and Grace — a refined, purpose-built tote designe…" at bounding box center [369, 295] width 329 height 48
click at [263, 279] on p "In Everyday LuxuryMeet Hustle and Grace — a refined, purpose-built tote designe…" at bounding box center [369, 295] width 329 height 48
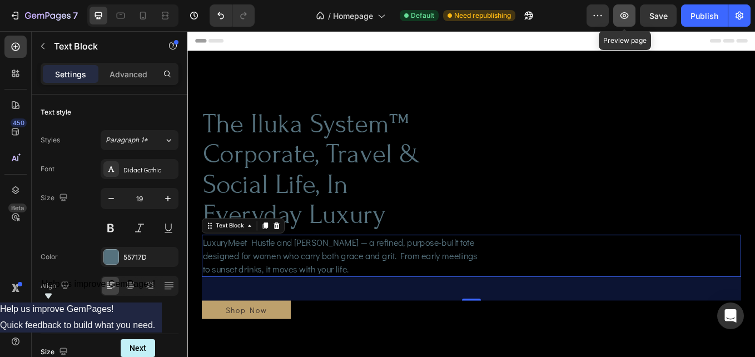
click at [630, 16] on button "button" at bounding box center [624, 15] width 22 height 22
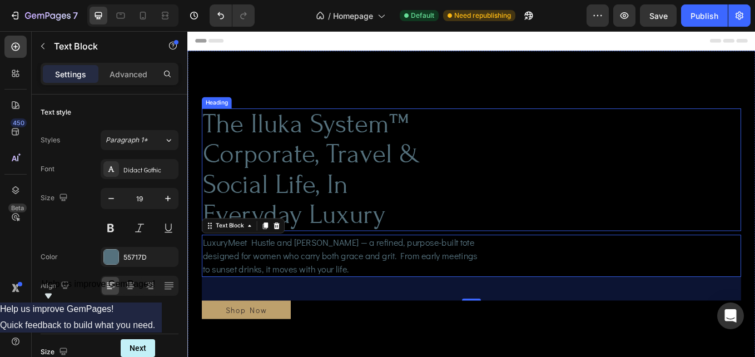
click at [357, 196] on h1 "the iluka system™ corporate, travel & social life, in everyday luxury" at bounding box center [369, 194] width 331 height 144
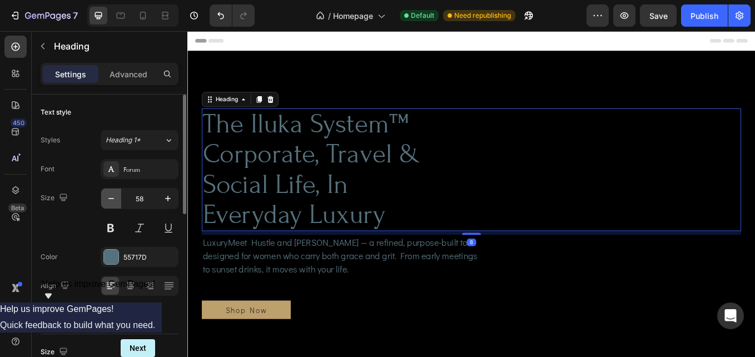
click at [112, 202] on icon "button" at bounding box center [111, 198] width 11 height 11
click at [112, 203] on icon "button" at bounding box center [111, 198] width 11 height 11
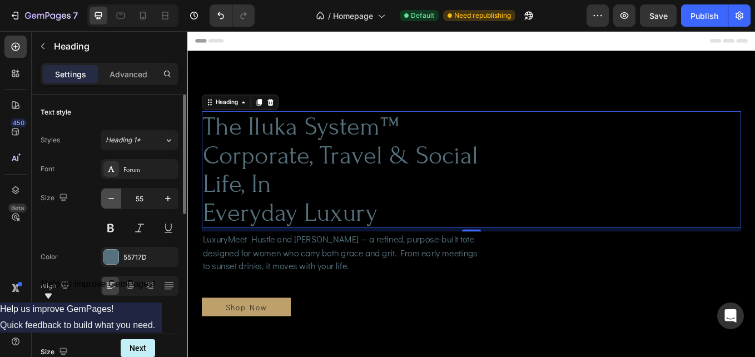
click at [112, 203] on icon "button" at bounding box center [111, 198] width 11 height 11
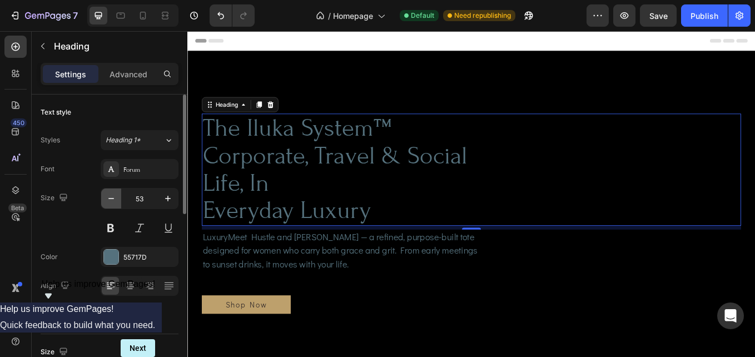
click at [112, 203] on icon "button" at bounding box center [111, 198] width 11 height 11
type input "51"
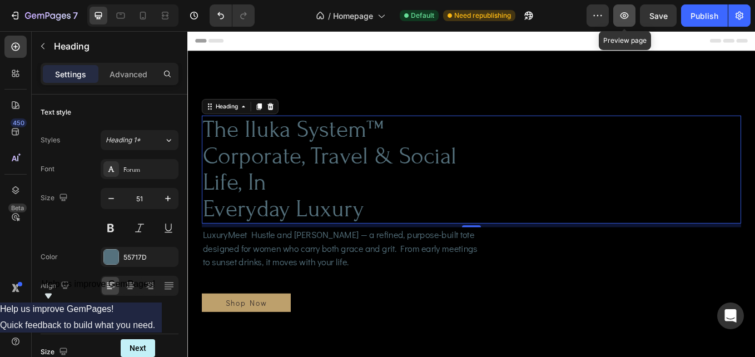
click at [628, 17] on icon "button" at bounding box center [624, 15] width 11 height 11
click at [206, 245] on h1 "the iluka system™ corporate, travel & social life, in everyday luxury" at bounding box center [369, 193] width 331 height 127
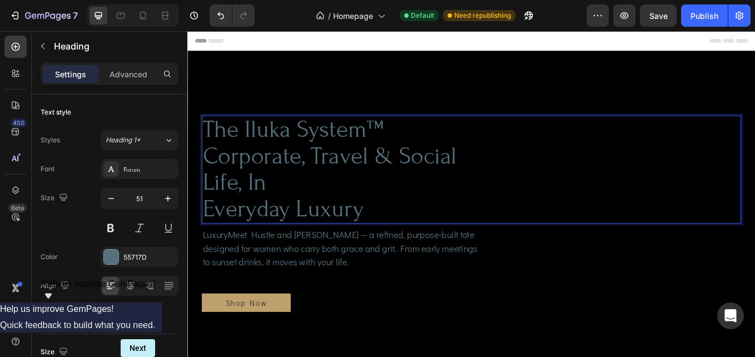
click at [211, 246] on p "the iluka system™ corporate, travel & social life, in everyday luxury" at bounding box center [369, 193] width 329 height 125
click at [226, 248] on p "the iluka system™ corporate, travel & social life, in everyday luxury" at bounding box center [369, 193] width 329 height 125
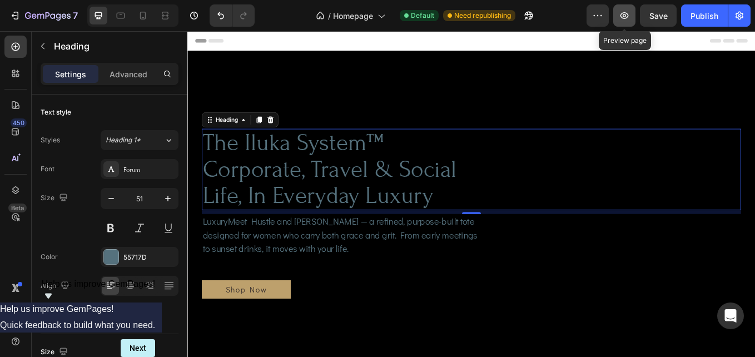
click at [624, 15] on icon "button" at bounding box center [624, 15] width 3 height 3
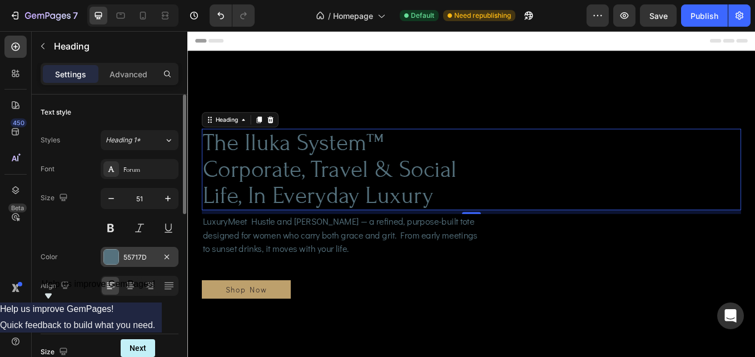
click at [113, 260] on div at bounding box center [111, 257] width 14 height 14
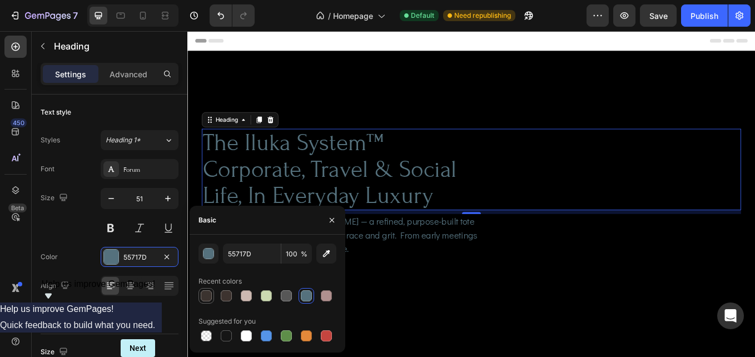
click at [206, 297] on div at bounding box center [206, 295] width 11 height 11
type input "3B332F"
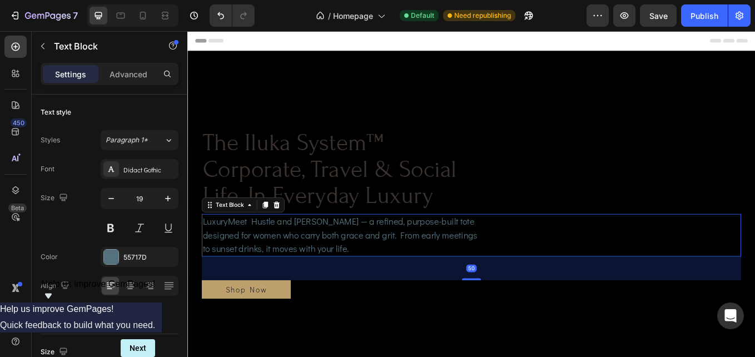
click at [476, 265] on p "LuxuryMeet Hustle and Grace — a refined, purpose-built tote designed for women …" at bounding box center [369, 271] width 329 height 48
click at [114, 261] on div at bounding box center [111, 257] width 14 height 14
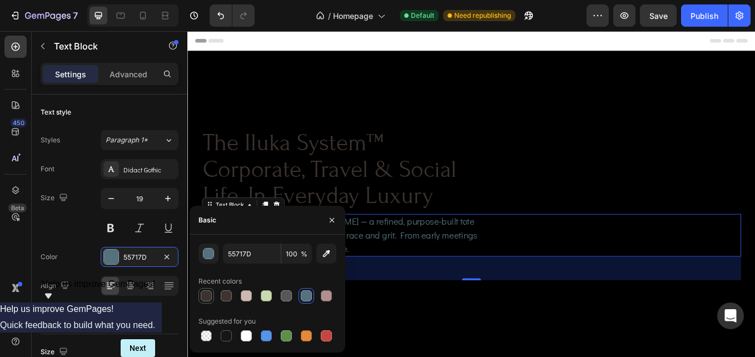
click at [206, 296] on div at bounding box center [206, 295] width 11 height 11
type input "3B332F"
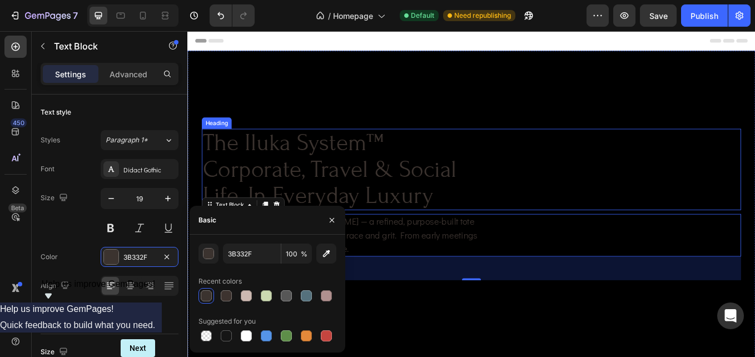
click at [620, 208] on div "the iluka system™ corporate, travel & social life, in everyday luxury" at bounding box center [521, 194] width 634 height 96
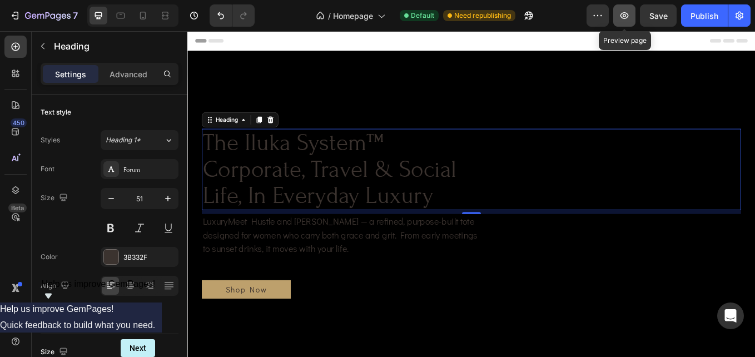
click at [620, 9] on button "button" at bounding box center [624, 15] width 22 height 22
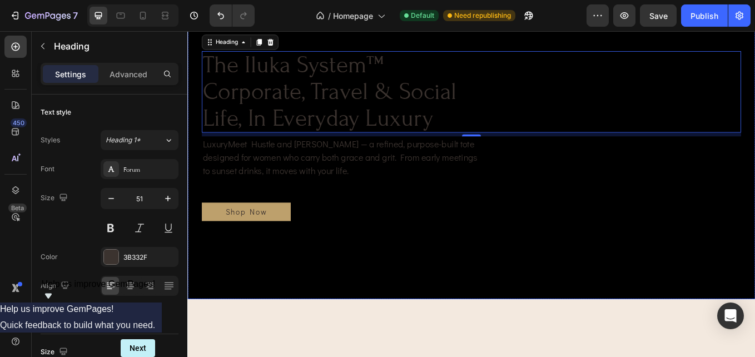
scroll to position [111, 0]
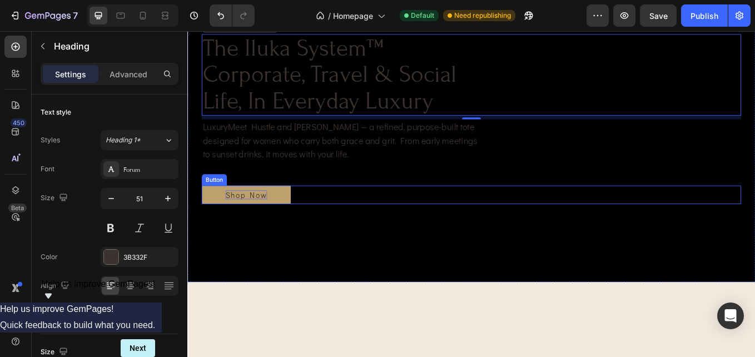
click at [252, 218] on p "Shop Now" at bounding box center [256, 223] width 49 height 11
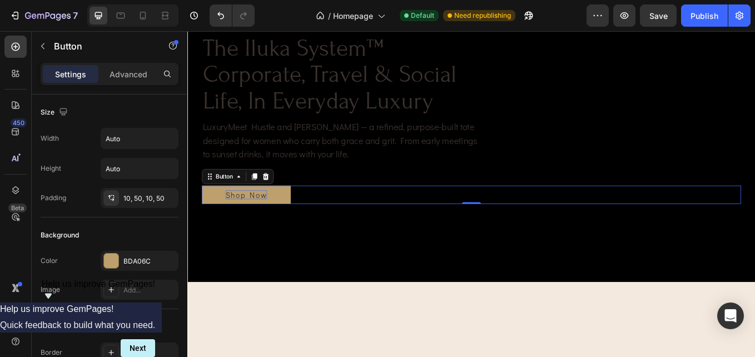
click at [260, 224] on p "Shop Now" at bounding box center [256, 223] width 49 height 11
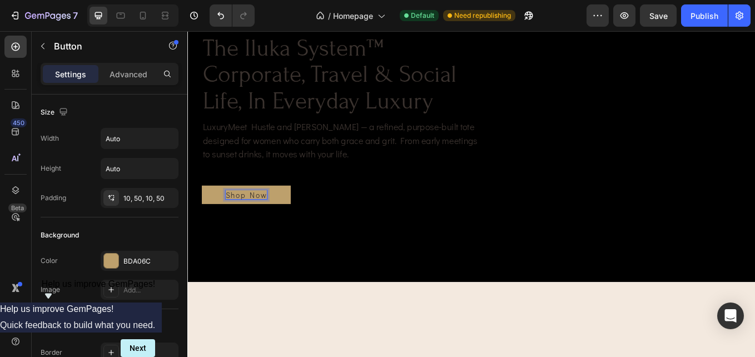
click at [261, 222] on p "Shop Now" at bounding box center [256, 223] width 49 height 11
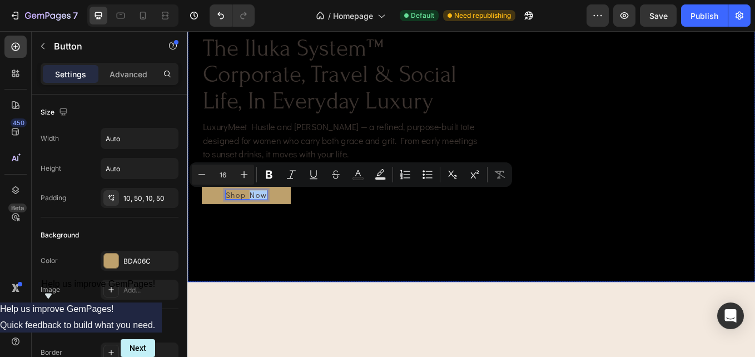
click at [356, 251] on video "Background Image" at bounding box center [520, 130] width 667 height 375
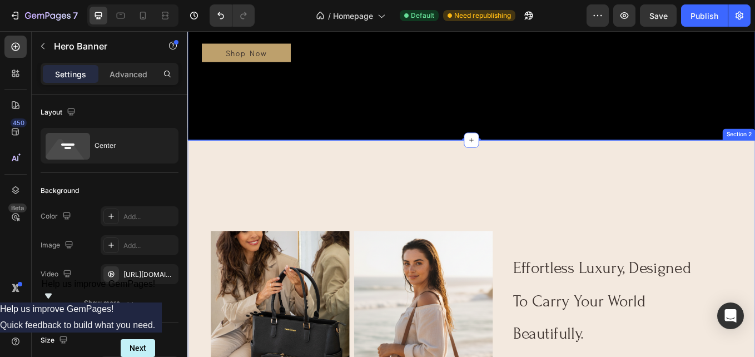
scroll to position [334, 0]
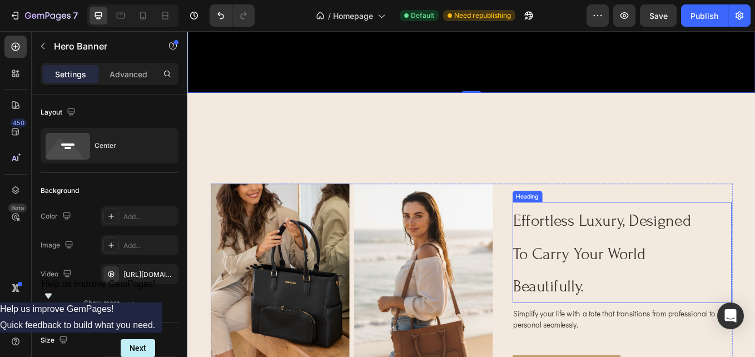
click at [635, 257] on span "effortless luxury, designed to carry your world beautifully." at bounding box center [674, 292] width 209 height 99
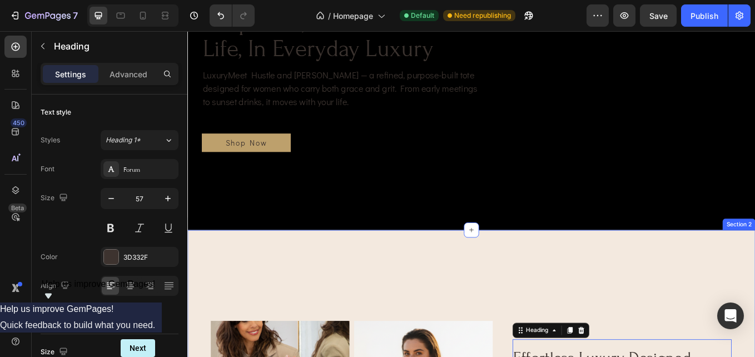
scroll to position [111, 0]
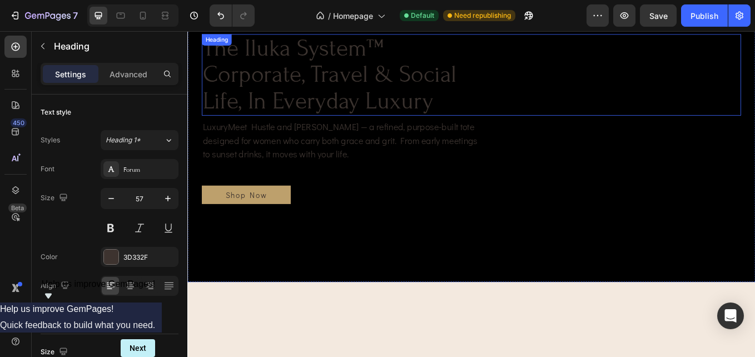
click at [402, 111] on p "the iluka system™ corporate, travel & social life, in everyday luxury" at bounding box center [369, 82] width 329 height 93
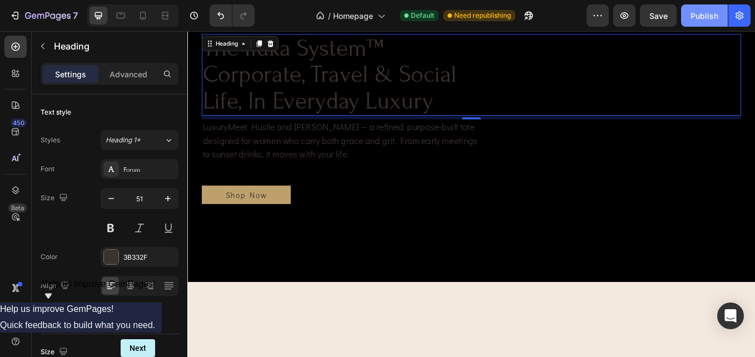
click at [711, 13] on div "Publish" at bounding box center [704, 16] width 28 height 12
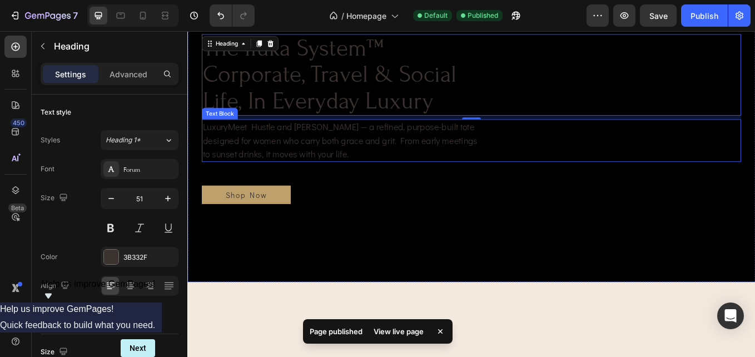
click at [252, 151] on p "LuxuryMeet Hustle and Grace — a refined, purpose-built tote designed for women …" at bounding box center [369, 160] width 329 height 48
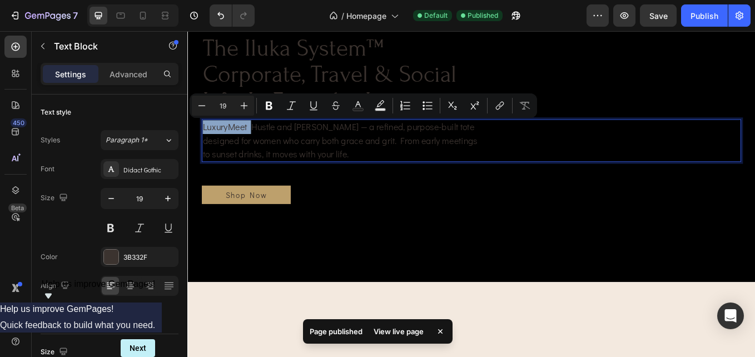
click at [235, 147] on p "LuxuryMeet Hustle and Grace — a refined, purpose-built tote designed for women …" at bounding box center [369, 160] width 329 height 48
click at [235, 142] on p "LuxuryMeet Hustle and Grace — a refined, purpose-built tote designed for women …" at bounding box center [369, 160] width 329 height 48
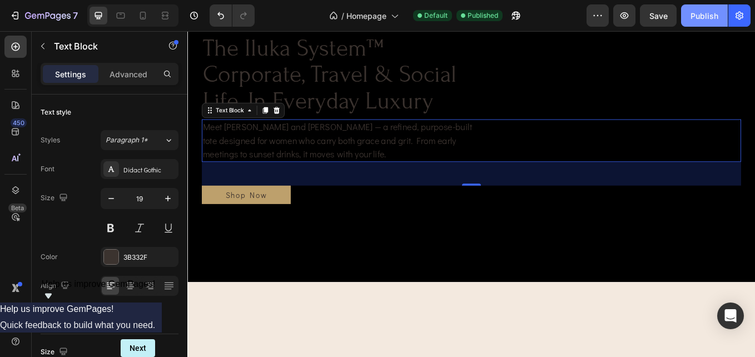
click at [694, 24] on button "Publish" at bounding box center [704, 15] width 47 height 22
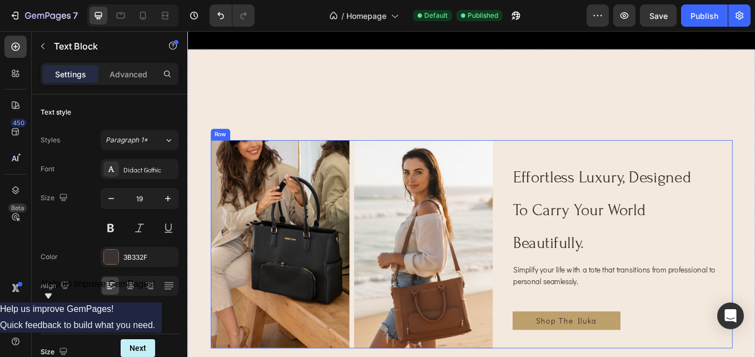
scroll to position [389, 0]
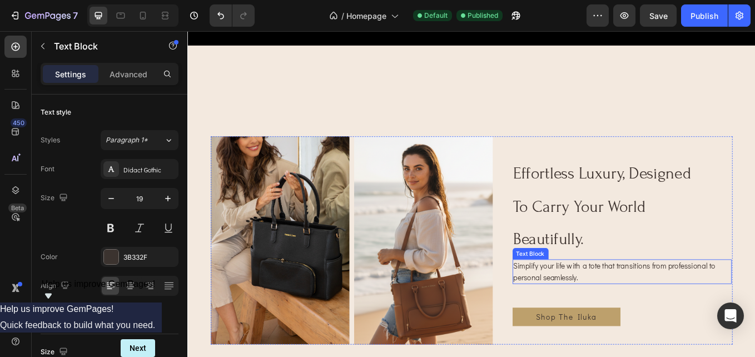
click at [635, 319] on p "Simplify your life with a tote that transitions from professional to personal s…" at bounding box center [697, 313] width 255 height 27
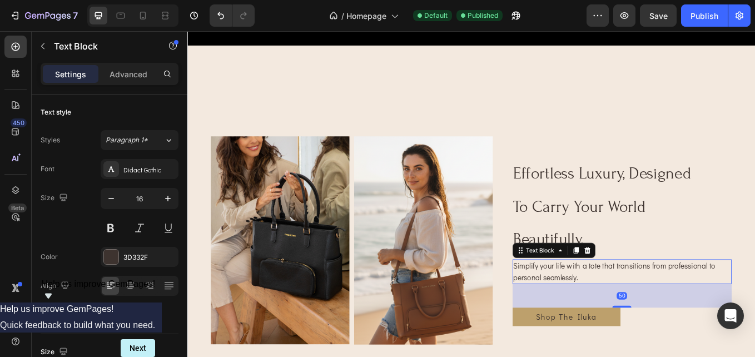
click at [646, 319] on p "Simplify your life with a tote that transitions from professional to personal s…" at bounding box center [697, 313] width 255 height 27
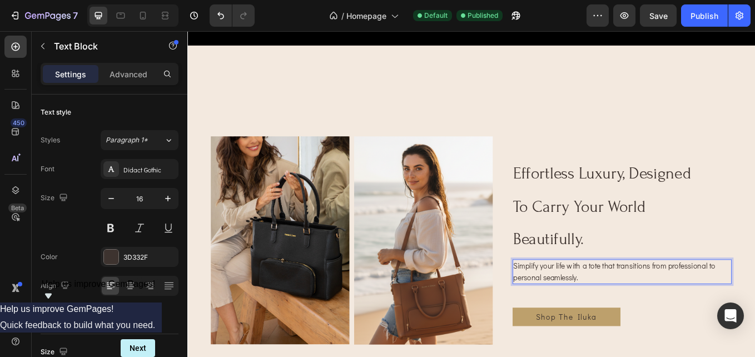
click at [646, 319] on p "Simplify your life with a tote that transitions from professional to personal s…" at bounding box center [697, 313] width 255 height 27
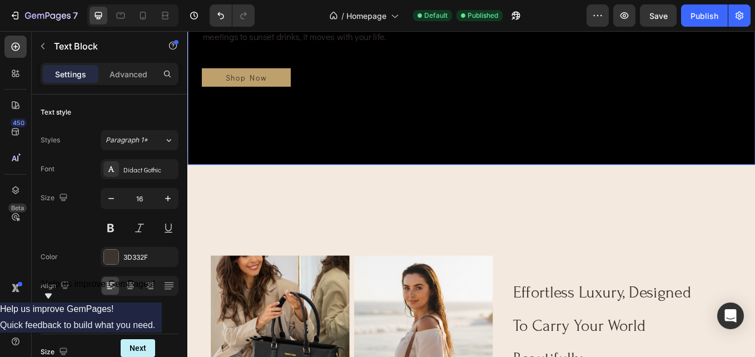
scroll to position [334, 0]
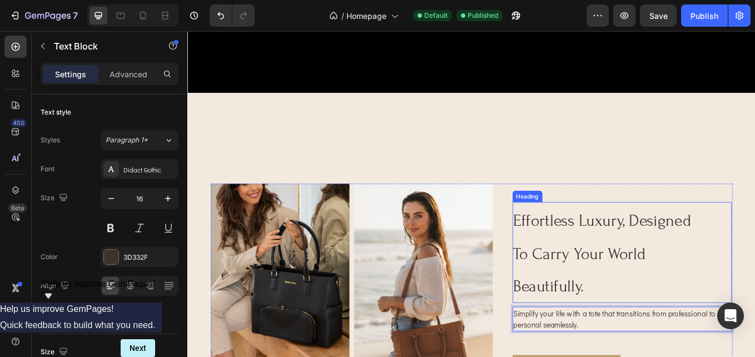
click at [654, 276] on h2 "effortless luxury, designed to carry your world beautifully." at bounding box center [680, 291] width 222 height 118
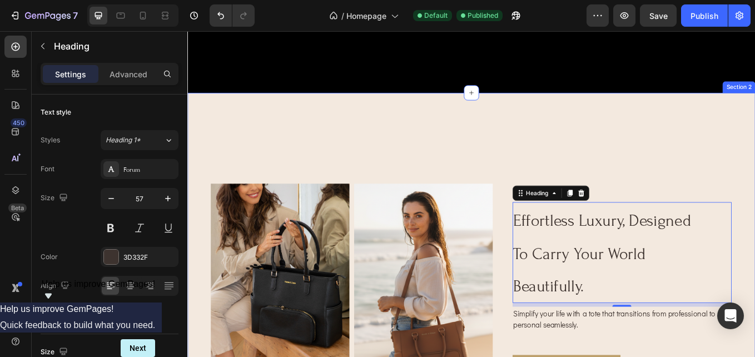
click at [719, 186] on div "Image Image Row effortless luxury, designed to carry your world beautifully. He…" at bounding box center [520, 312] width 667 height 418
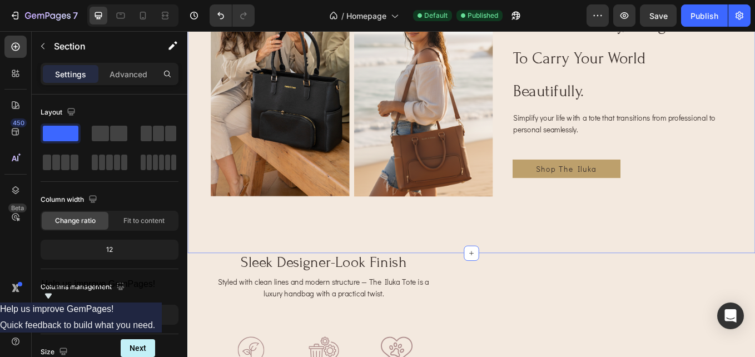
scroll to position [611, 0]
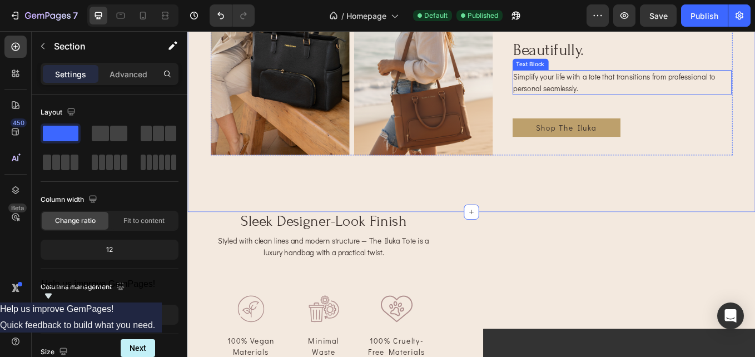
click at [718, 92] on p "Simplify your life with a tote that transitions from professional to personal s…" at bounding box center [697, 91] width 255 height 27
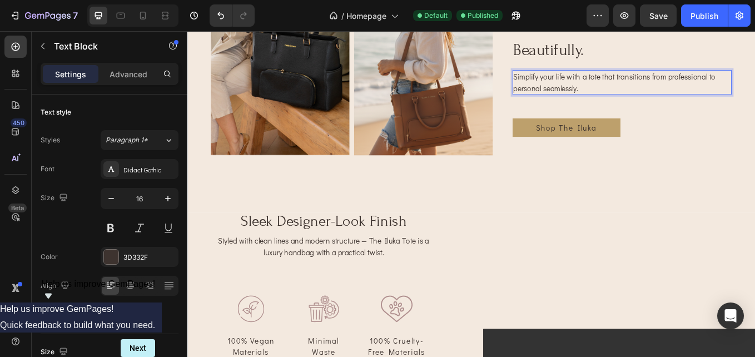
click at [668, 99] on p "Simplify your life with a tote that transitions from professional to personal s…" at bounding box center [697, 91] width 255 height 27
drag, startPoint x: 668, startPoint y: 99, endPoint x: 579, endPoint y: 92, distance: 89.2
click at [579, 92] on p "Simplify your life with a tote that transitions from professional to personal s…" at bounding box center [697, 91] width 255 height 27
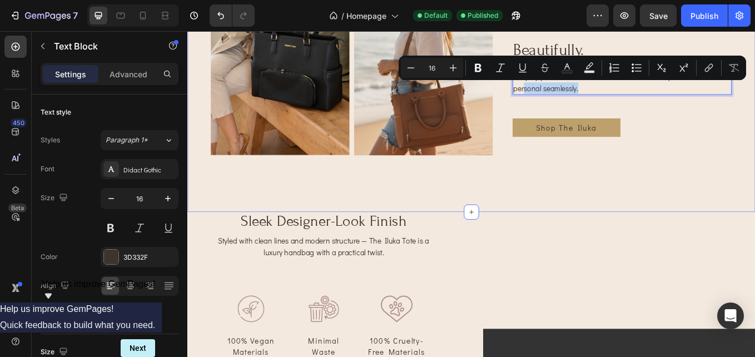
click at [754, 209] on div "Image Image Row effortless luxury, designed to carry your world beautifully. He…" at bounding box center [520, 34] width 667 height 418
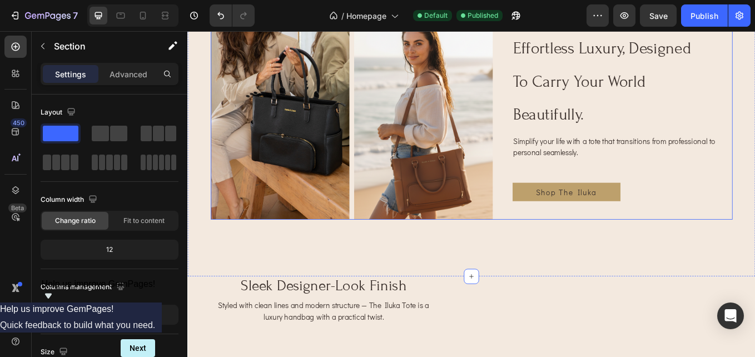
scroll to position [556, 0]
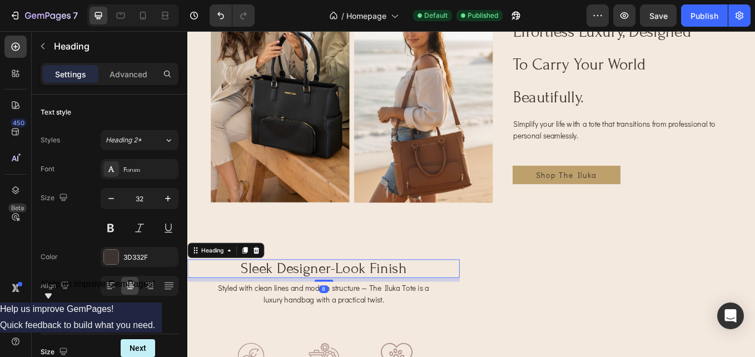
click at [335, 311] on h2 "sleek designer-look finish" at bounding box center [347, 310] width 320 height 22
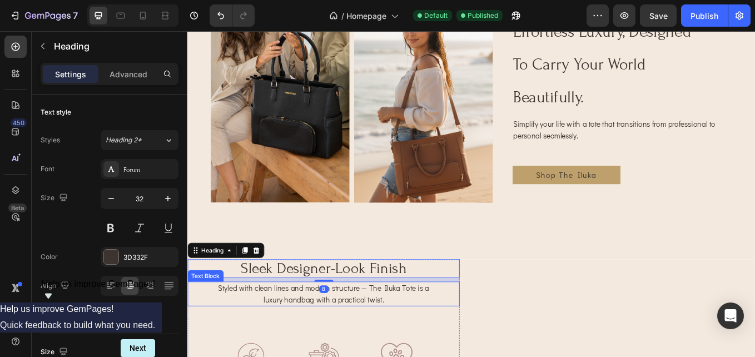
click at [320, 334] on p "Styled with clean lines and modern structure — The Iluka Tote is a luxury handb…" at bounding box center [347, 339] width 255 height 27
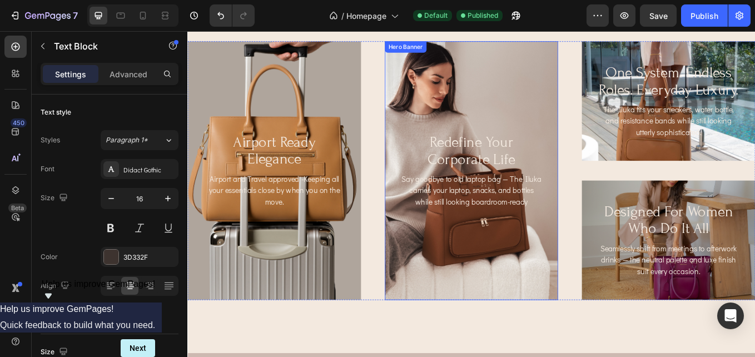
scroll to position [1390, 0]
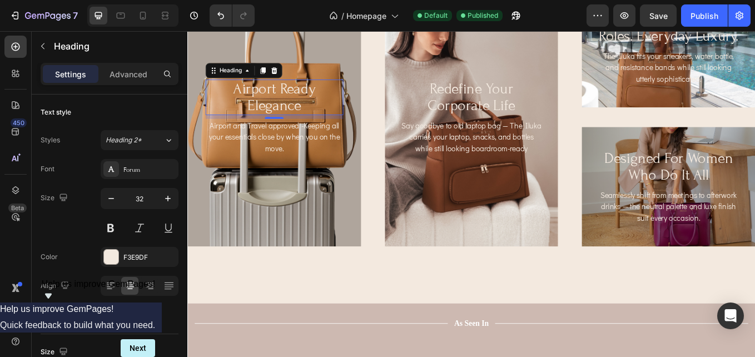
click at [272, 107] on h2 "airport ready elegance" at bounding box center [289, 108] width 162 height 41
click at [108, 257] on div at bounding box center [111, 257] width 14 height 14
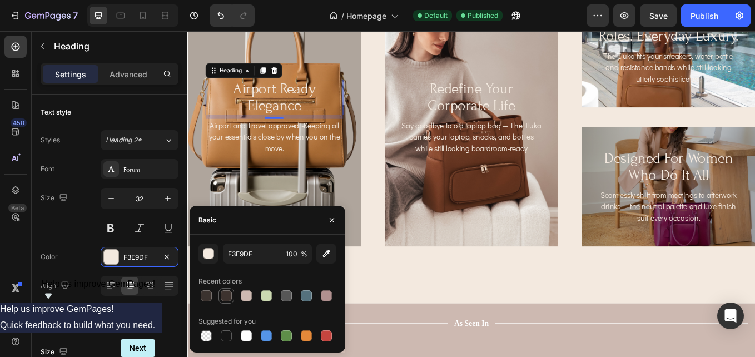
click at [223, 299] on div at bounding box center [226, 295] width 11 height 11
type input "3D332F"
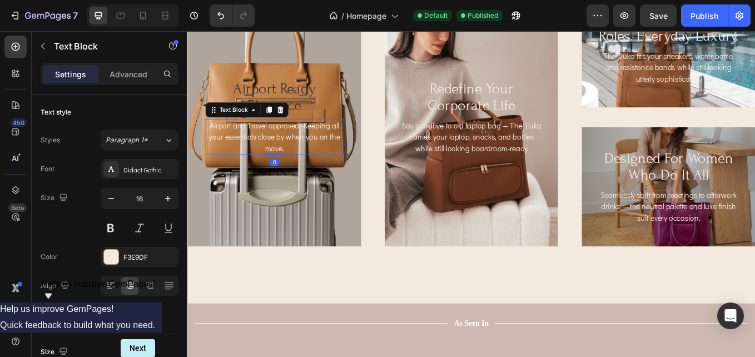
click at [296, 150] on p "Airport and Travel approved -Keeping all your essentials close by when you on t…" at bounding box center [290, 155] width 160 height 40
click at [110, 257] on div at bounding box center [111, 257] width 14 height 14
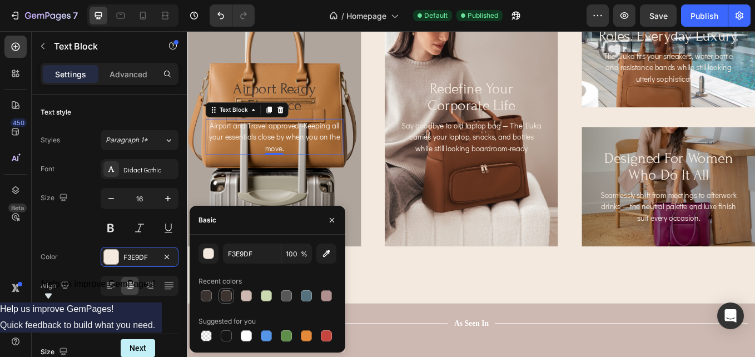
click at [224, 297] on div at bounding box center [226, 295] width 11 height 11
type input "3D332F"
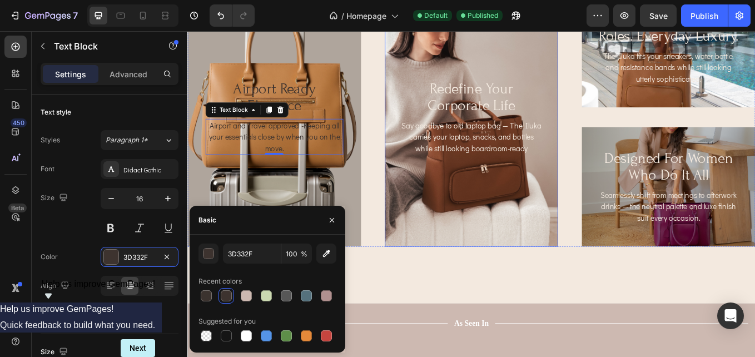
click at [551, 247] on div "Background Image" at bounding box center [521, 132] width 204 height 304
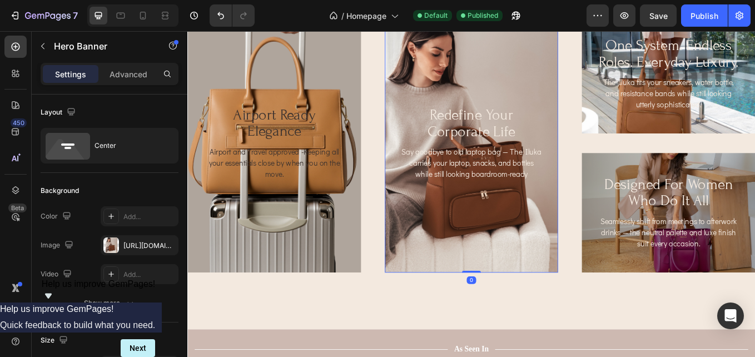
scroll to position [1334, 0]
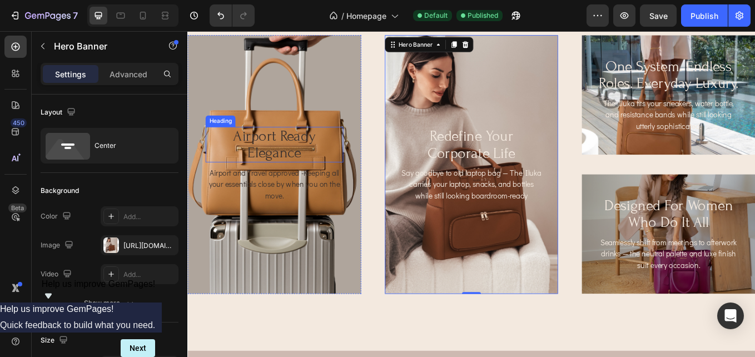
click at [276, 148] on h2 "airport ready elegance" at bounding box center [289, 163] width 162 height 41
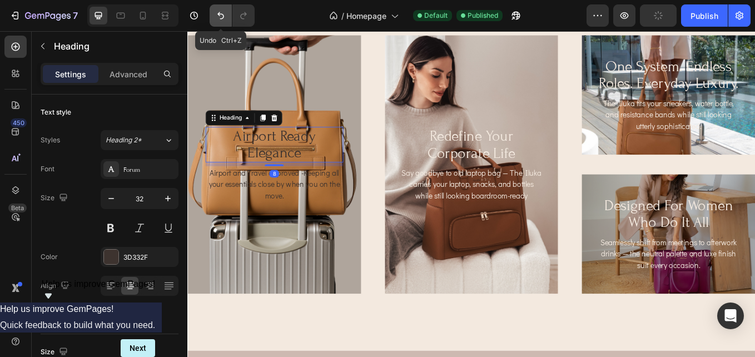
click at [220, 14] on icon "Undo/Redo" at bounding box center [220, 15] width 7 height 7
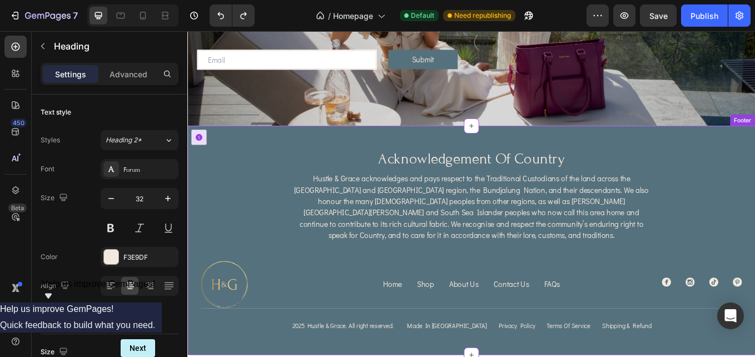
scroll to position [2836, 0]
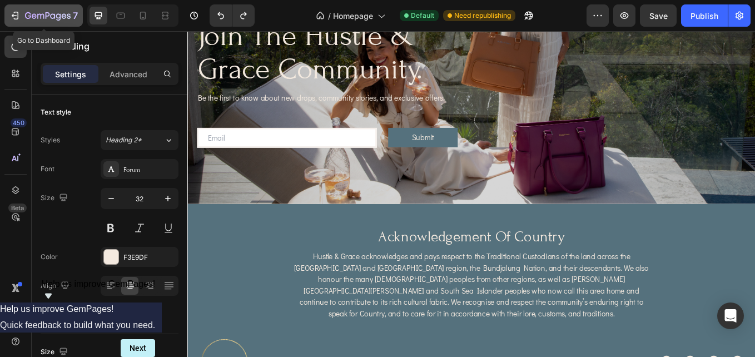
click at [26, 12] on icon "button" at bounding box center [48, 16] width 46 height 9
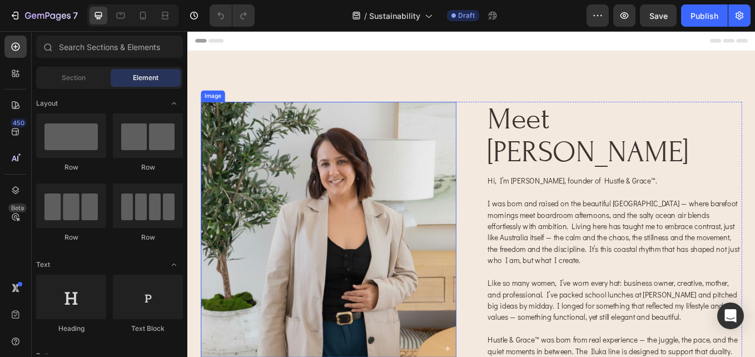
click at [406, 216] on img at bounding box center [353, 264] width 300 height 300
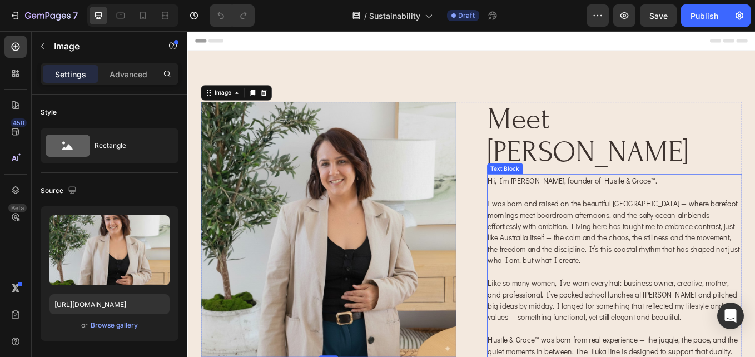
click at [679, 223] on p "Hi, I’m [PERSON_NAME], founder of Hustle & Grace™. I was born and raised on the…" at bounding box center [689, 353] width 298 height 307
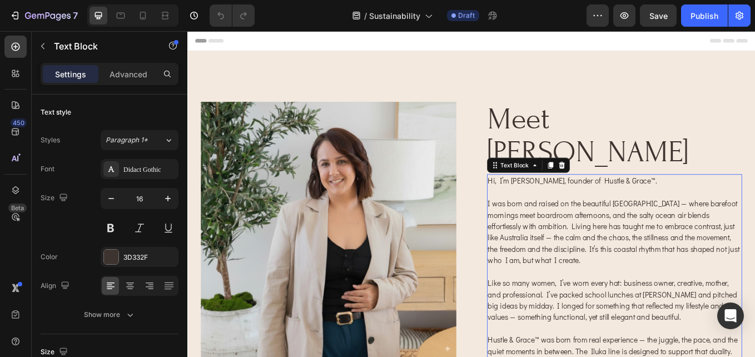
click at [648, 227] on p "Hi, I’m [PERSON_NAME], founder of Hustle & Grace™. I was born and raised on the…" at bounding box center [689, 353] width 298 height 307
click at [660, 200] on p "Hi, I’m [PERSON_NAME], founder of Hustle & Grace™. I was born and raised on the…" at bounding box center [689, 353] width 298 height 307
click at [540, 200] on p "Hi, I’m [PERSON_NAME], founder of Hustle & Grace™. I was born and raised on the…" at bounding box center [689, 353] width 298 height 307
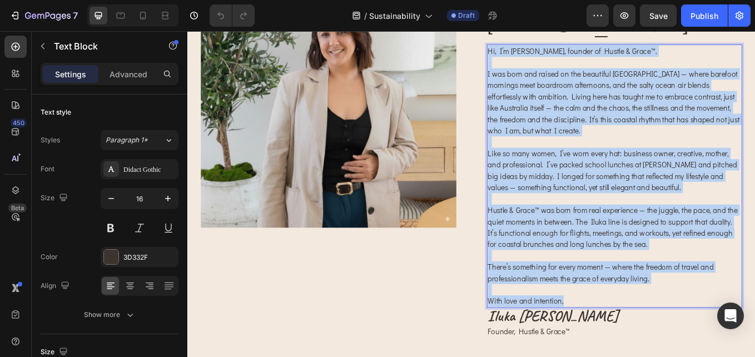
scroll to position [222, 0]
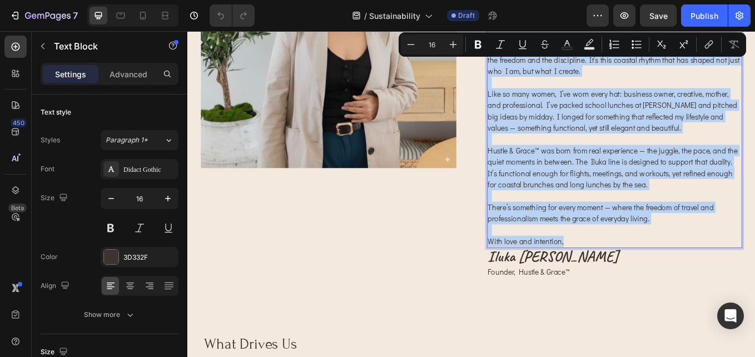
drag, startPoint x: 538, startPoint y: 167, endPoint x: 703, endPoint y: 235, distance: 178.3
click at [708, 240] on p "Hi, I’m [PERSON_NAME], founder of Hustle & Grace™. I was born and raised on the…" at bounding box center [689, 131] width 298 height 307
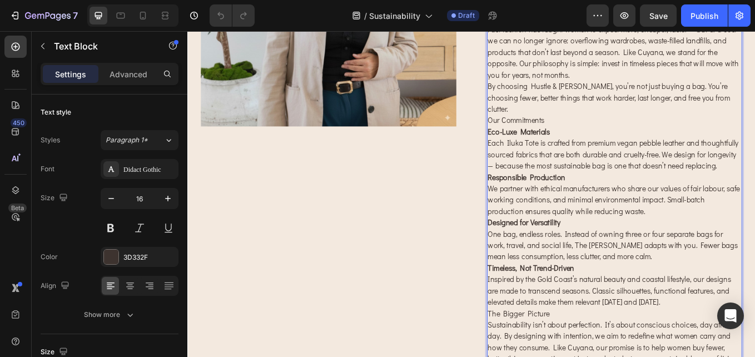
scroll to position [290, 0]
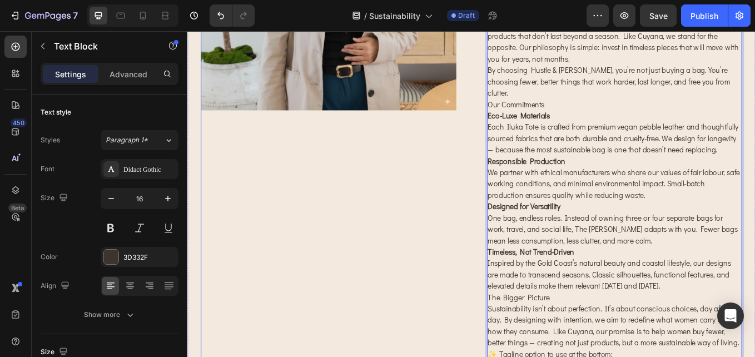
click at [453, 181] on div "Image" at bounding box center [353, 145] width 300 height 643
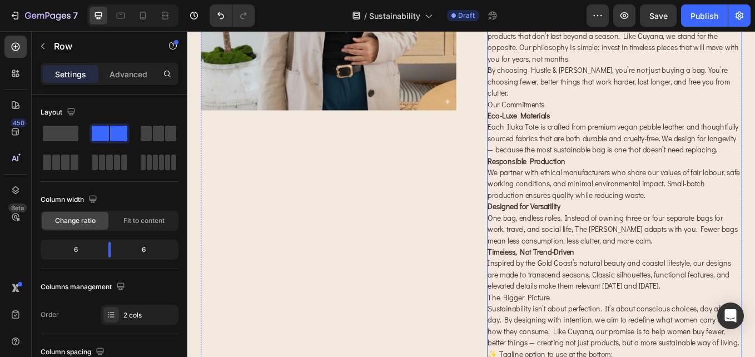
click at [675, 177] on p "Responsible Production We partner with ethical manufacturers who share our valu…" at bounding box center [689, 203] width 298 height 53
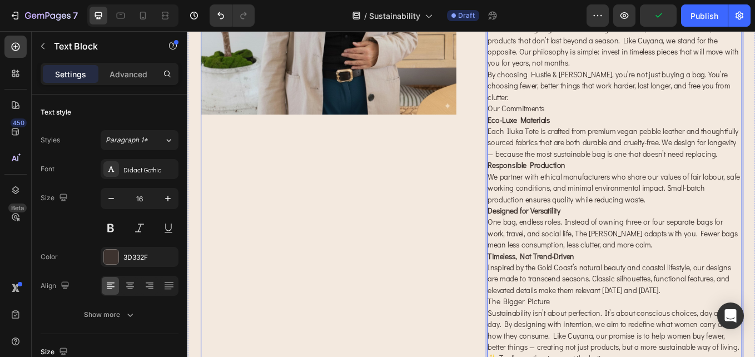
scroll to position [167, 0]
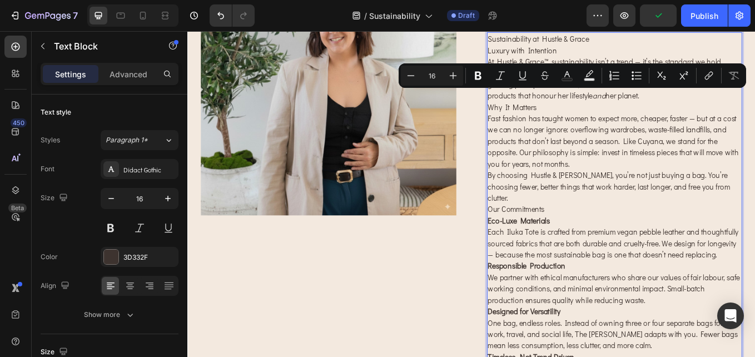
click at [619, 248] on p "Eco-Luxe Materials Each Iluka Tote is crafted from premium vegan pebble leather…" at bounding box center [689, 273] width 298 height 53
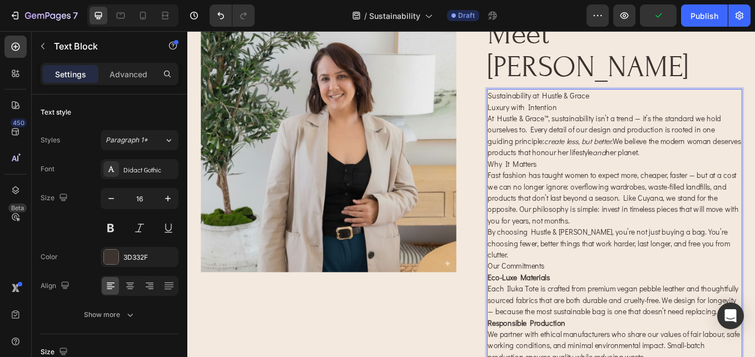
scroll to position [0, 0]
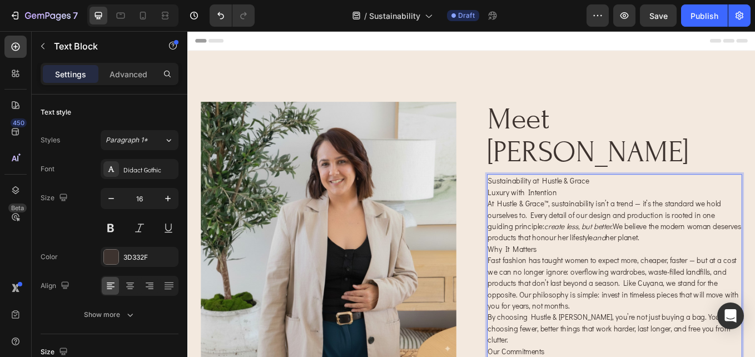
click at [548, 280] on p "Why It Matters" at bounding box center [689, 286] width 298 height 13
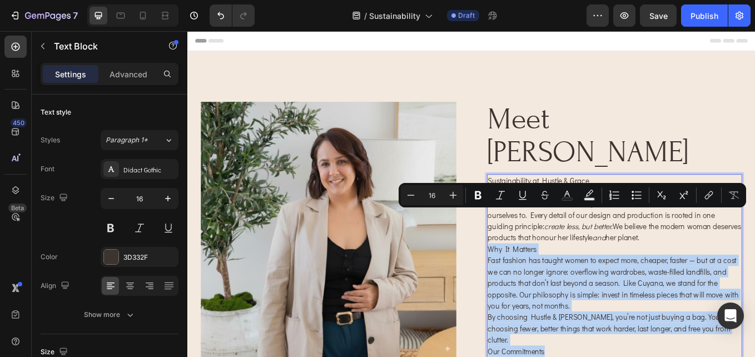
drag, startPoint x: 538, startPoint y: 248, endPoint x: 662, endPoint y: 352, distance: 161.8
copy div "Why It Matters Fast fashion has taught women to expect more, cheaper, faster — …"
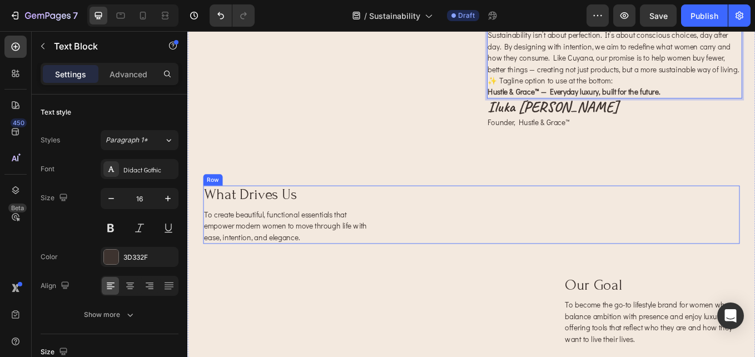
scroll to position [723, 0]
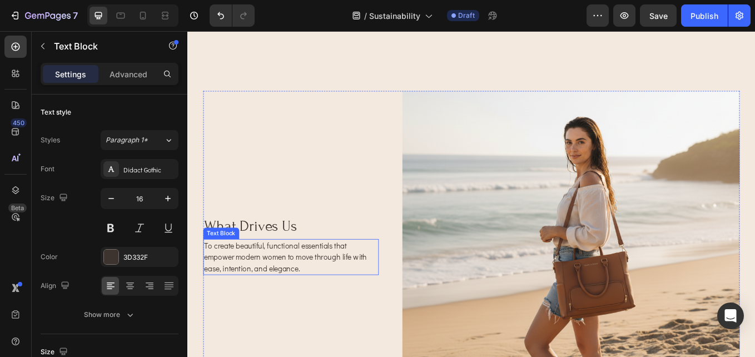
click at [314, 276] on p "To create beautiful, functional essentials that empower modern women to move th…" at bounding box center [309, 296] width 204 height 40
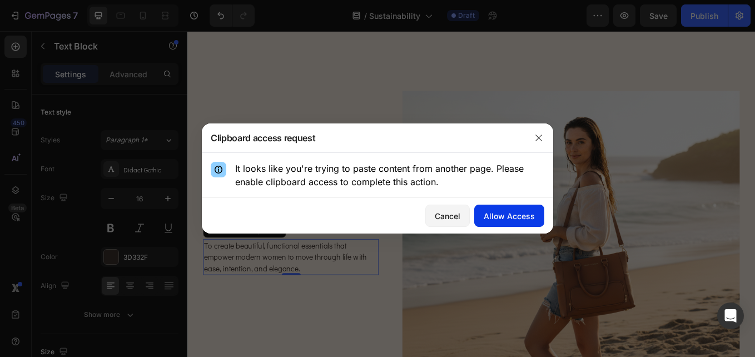
click at [493, 217] on div "Allow Access" at bounding box center [509, 216] width 51 height 12
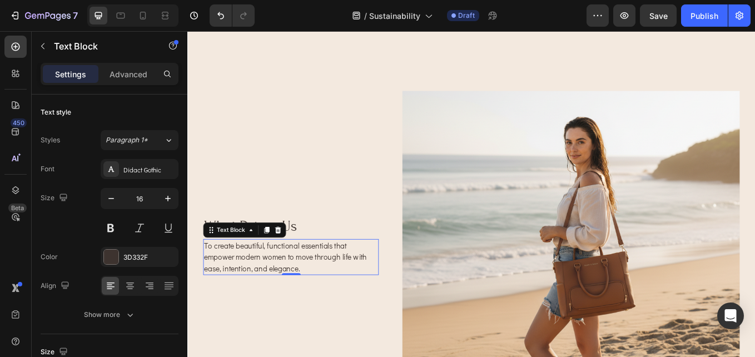
click at [307, 276] on p "To create beautiful, functional essentials that empower modern women to move th…" at bounding box center [309, 296] width 204 height 40
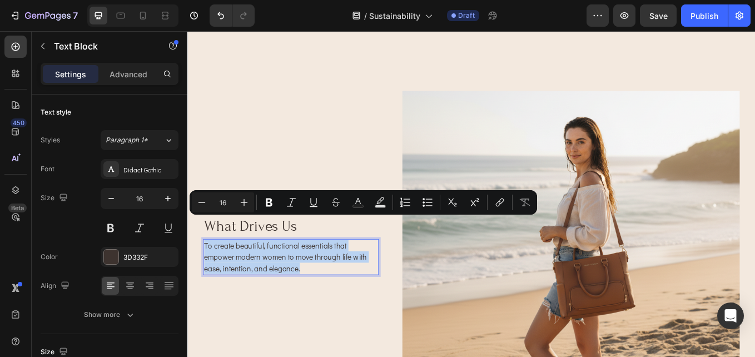
drag, startPoint x: 330, startPoint y: 278, endPoint x: 204, endPoint y: 258, distance: 127.1
click at [207, 276] on p "To create beautiful, functional essentials that empower modern women to move th…" at bounding box center [309, 296] width 204 height 40
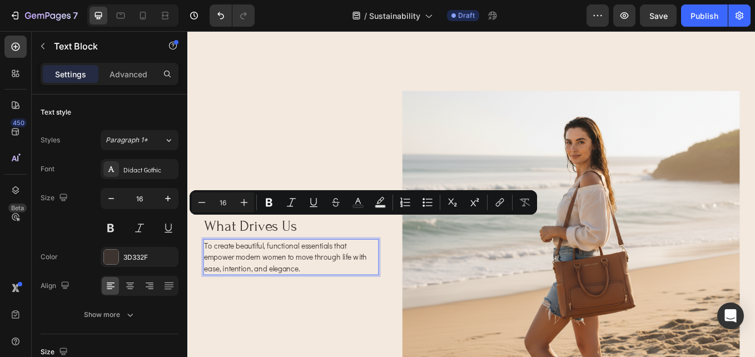
scroll to position [668, 0]
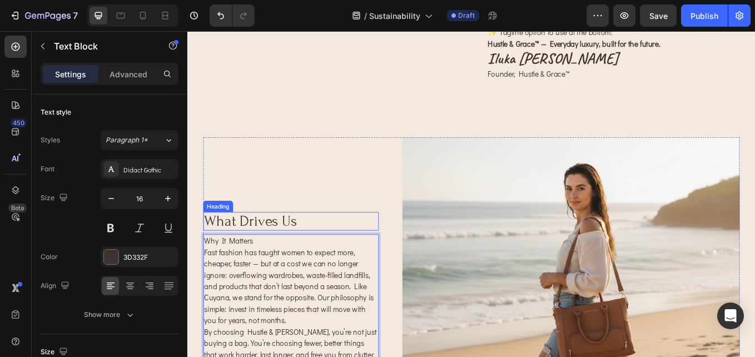
click at [304, 243] on h2 "what drives us" at bounding box center [309, 254] width 206 height 22
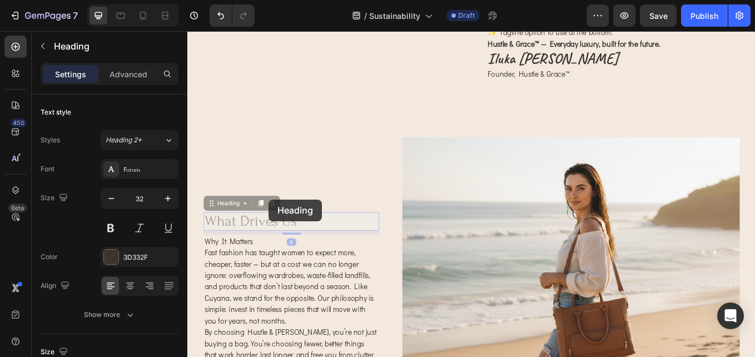
scroll to position [655, 0]
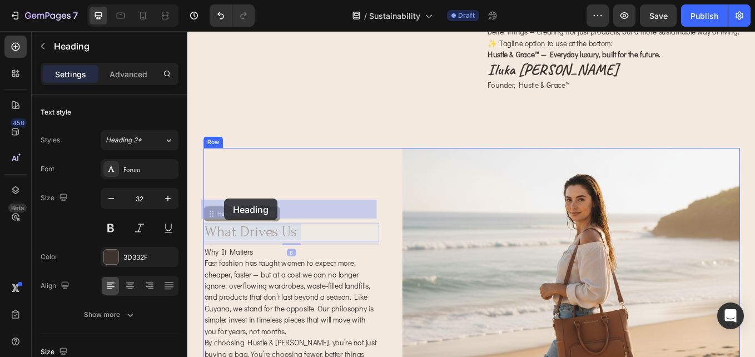
drag, startPoint x: 311, startPoint y: 229, endPoint x: 230, endPoint y: 228, distance: 81.2
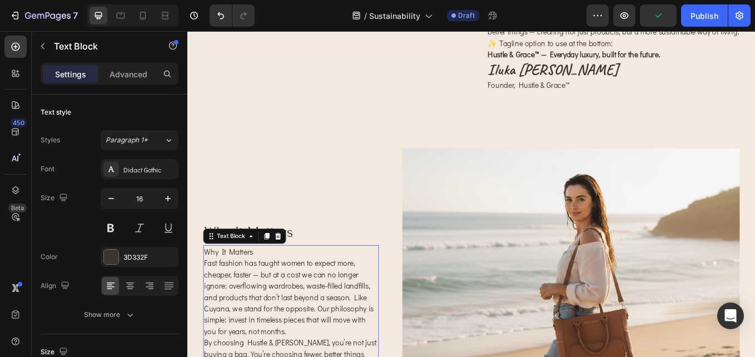
click at [296, 283] on p "Why It Matters" at bounding box center [309, 289] width 204 height 13
click at [286, 283] on p "Why It Matters" at bounding box center [309, 289] width 204 height 13
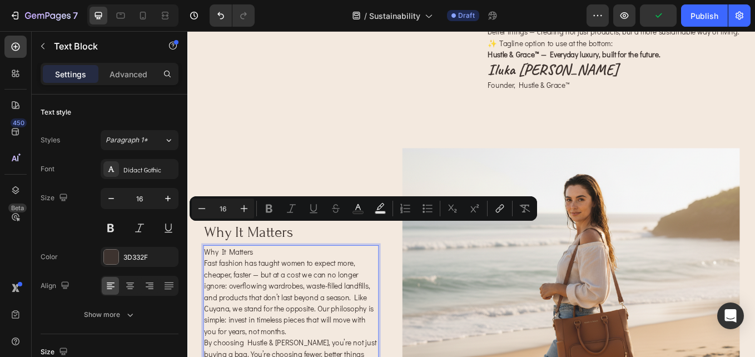
click at [273, 283] on p "Why It Matters" at bounding box center [309, 289] width 204 height 13
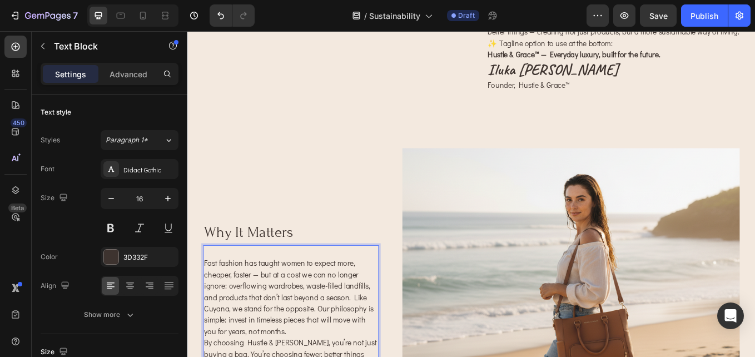
click at [209, 297] on p "Fast fashion has taught women to expect more, cheaper, faster — but at a cost w…" at bounding box center [309, 343] width 204 height 93
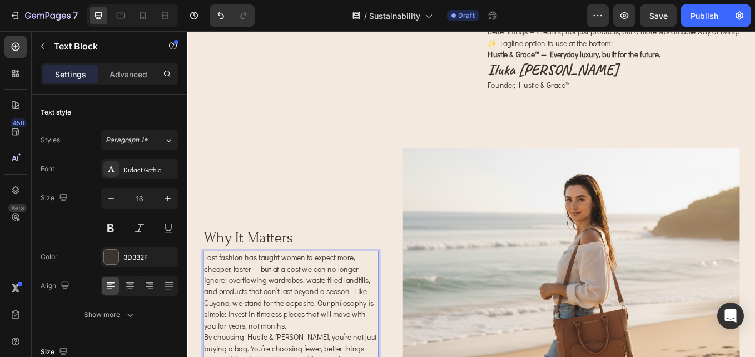
scroll to position [662, 0]
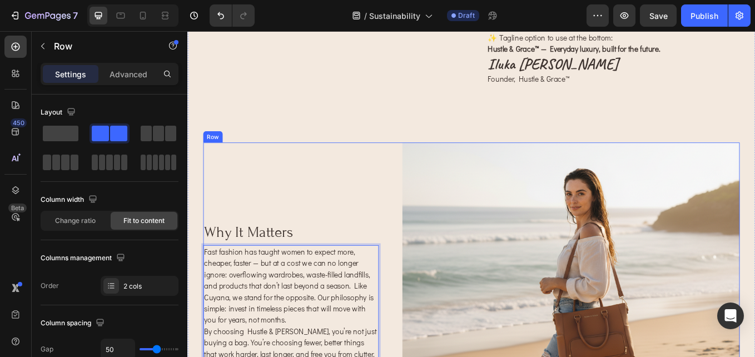
click at [308, 162] on div "why It Matters Heading Fast fashion has taught women to expect more, cheaper, f…" at bounding box center [309, 344] width 206 height 365
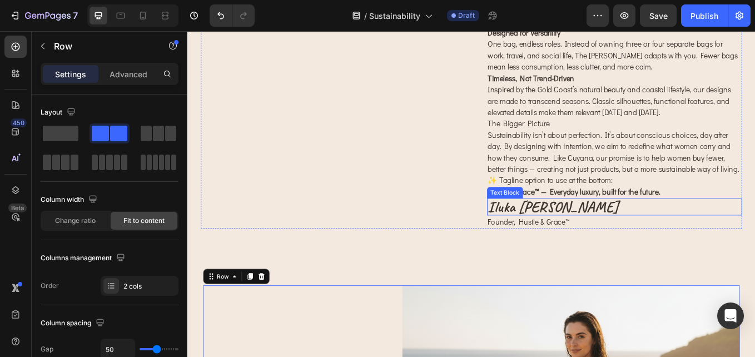
scroll to position [440, 0]
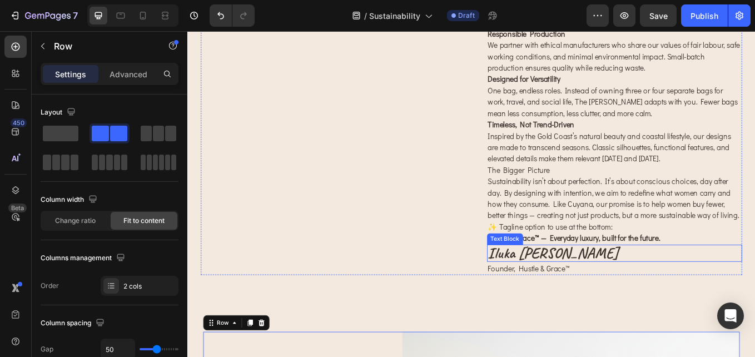
click at [594, 283] on p "iluka [PERSON_NAME]" at bounding box center [689, 292] width 298 height 18
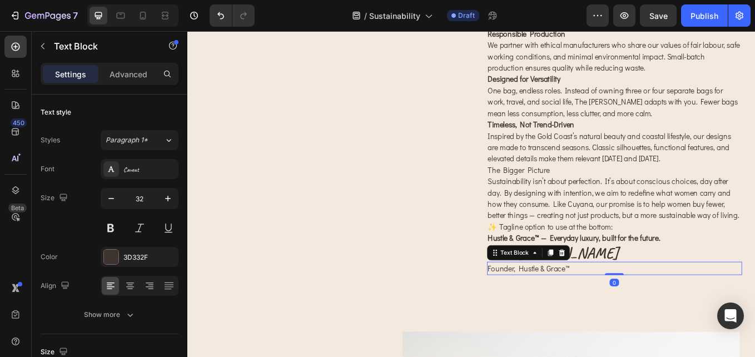
click at [595, 303] on p "Founder, Hustle & Grace™" at bounding box center [689, 309] width 298 height 13
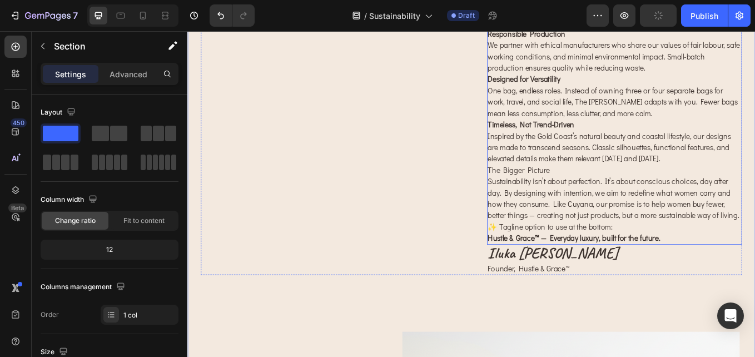
click at [586, 254] on p "✨ Tagline option to use at the bottom: Hustle & Grace™ — Everyday luxury, built…" at bounding box center [689, 267] width 298 height 27
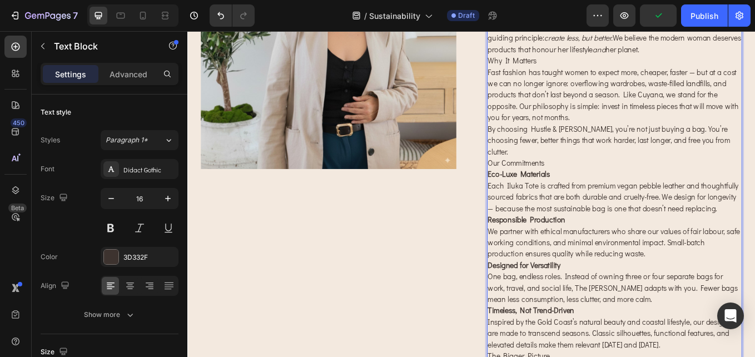
scroll to position [334, 0]
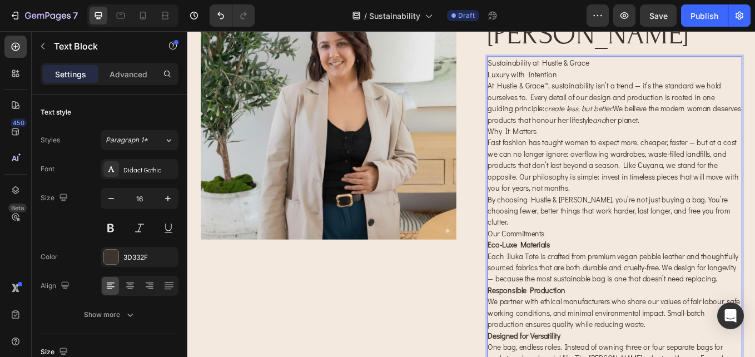
scroll to position [111, 0]
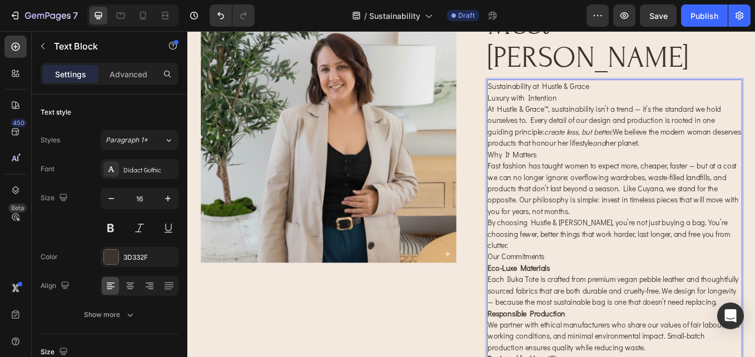
click at [603, 182] on p "Fast fashion has taught women to expect more, cheaper, faster — but at a cost w…" at bounding box center [689, 215] width 298 height 67
click at [609, 289] on p "Our Commitments" at bounding box center [689, 295] width 298 height 13
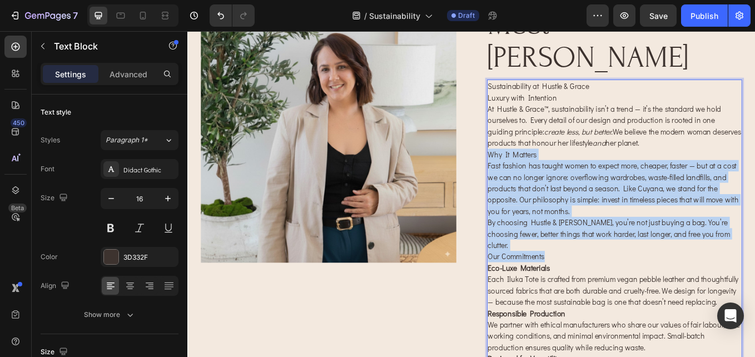
drag, startPoint x: 607, startPoint y: 242, endPoint x: 537, endPoint y: 137, distance: 126.3
click at [539, 137] on div "Sustainability at Hustle & Grace Luxury with Intention At Hustle & Grace™, sust…" at bounding box center [689, 349] width 300 height 523
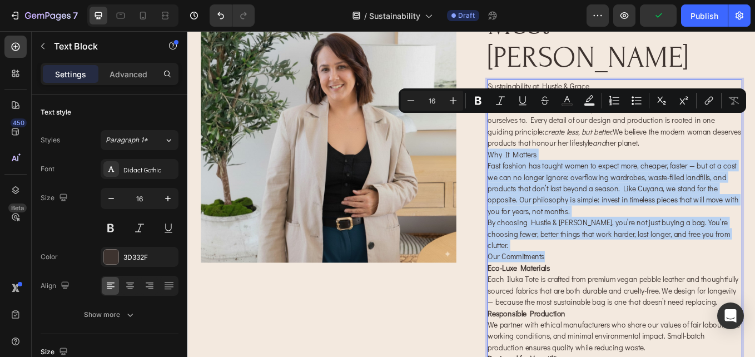
click at [629, 302] on p "Eco-Luxe Materials Each Iluka Tote is crafted from premium vegan pebble leather…" at bounding box center [689, 328] width 298 height 53
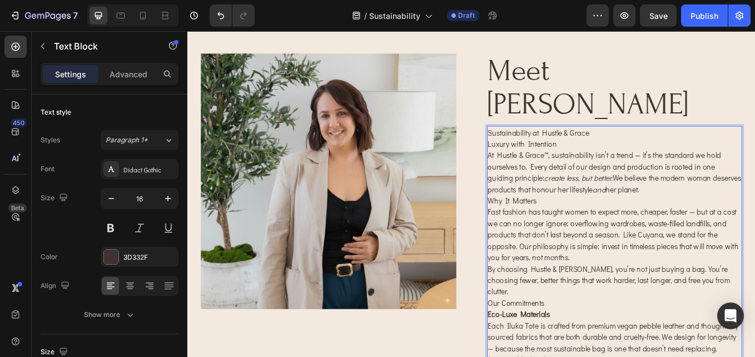
scroll to position [56, 0]
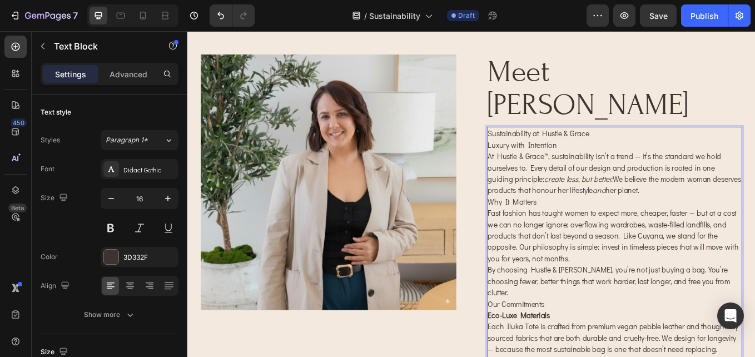
click at [754, 180] on p "At Hustle & Grace™, sustainability isn’t a trend — it’s the standard we hold ou…" at bounding box center [689, 197] width 298 height 53
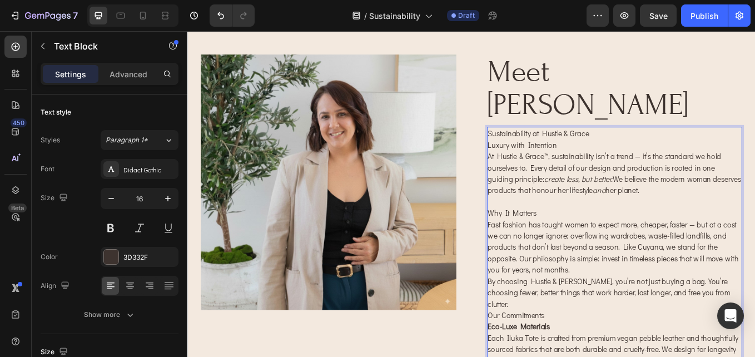
click at [619, 238] on p "Why It Matters" at bounding box center [689, 244] width 298 height 13
drag, startPoint x: 603, startPoint y: 203, endPoint x: 537, endPoint y: 201, distance: 65.6
click at [540, 238] on p "Why It Matters" at bounding box center [689, 244] width 298 height 13
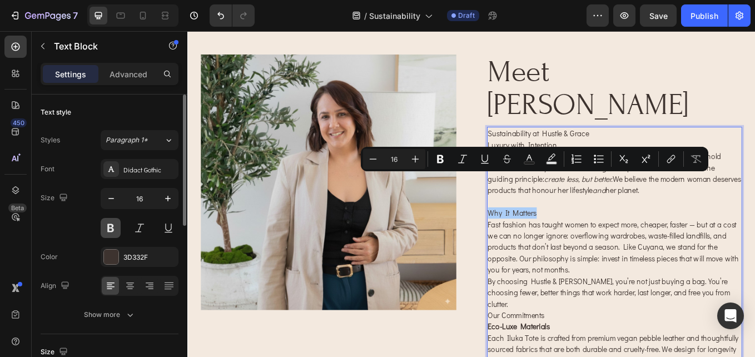
click at [111, 226] on button at bounding box center [111, 228] width 20 height 20
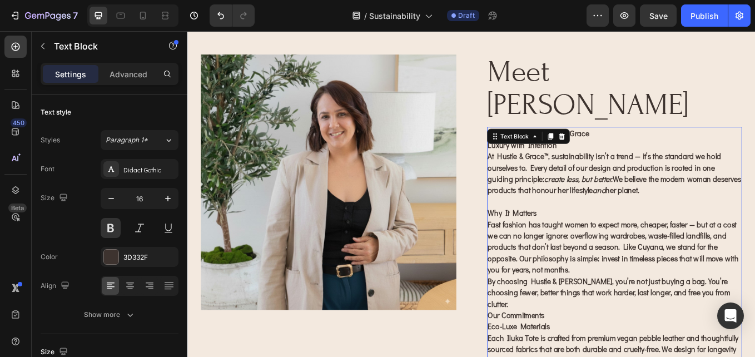
click at [595, 261] on p "Fast fashion has taught women to expect more, cheaper, faster — but at a cost w…" at bounding box center [689, 284] width 298 height 67
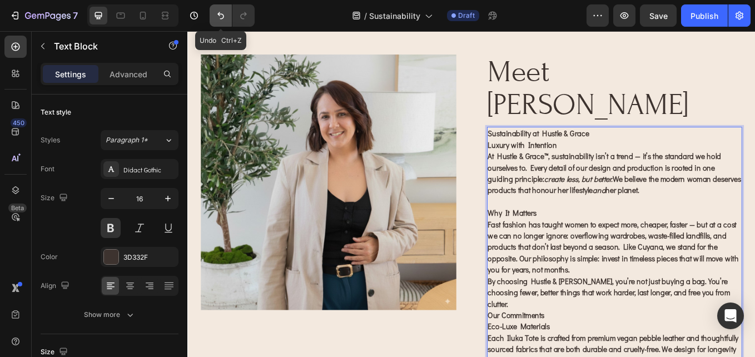
click at [217, 19] on icon "Undo/Redo" at bounding box center [220, 15] width 11 height 11
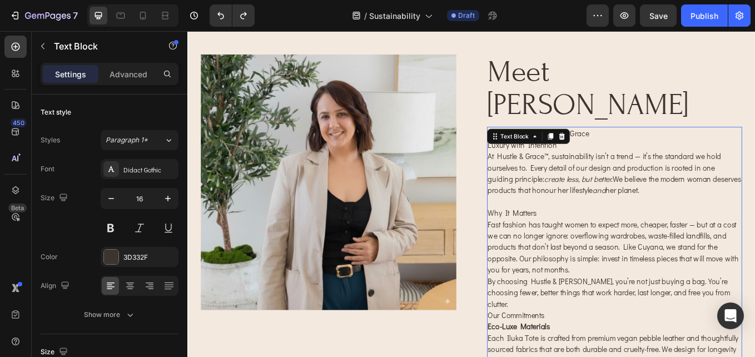
click at [673, 318] on p "By choosing Hustle & [PERSON_NAME], you’re not just buying a bag. You’re choosi…" at bounding box center [689, 338] width 298 height 40
click at [662, 158] on p "Luxury with Intention" at bounding box center [689, 164] width 298 height 13
click at [662, 145] on p "Sustainability at Hustle & Grace" at bounding box center [689, 151] width 298 height 13
drag, startPoint x: 662, startPoint y: 112, endPoint x: 536, endPoint y: 111, distance: 125.6
click at [540, 145] on p "Sustainability at Hustle & Grace" at bounding box center [689, 151] width 298 height 13
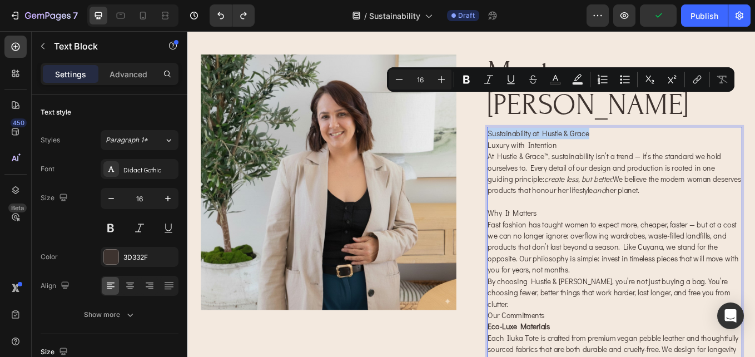
click at [629, 171] on p "At Hustle & Grace™, sustainability isn’t a trend — it’s the standard we hold ou…" at bounding box center [689, 197] width 298 height 53
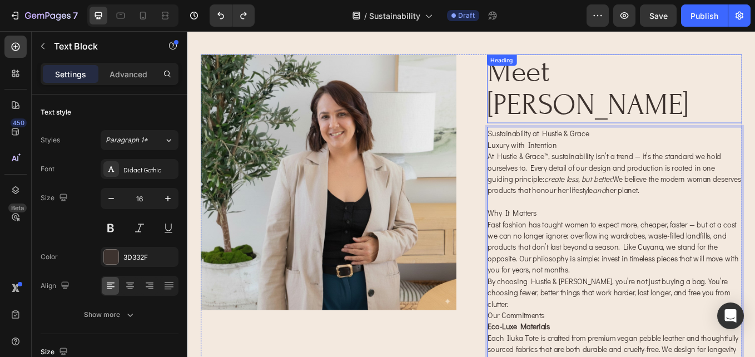
click at [678, 77] on h2 "meet [PERSON_NAME]" at bounding box center [689, 98] width 300 height 81
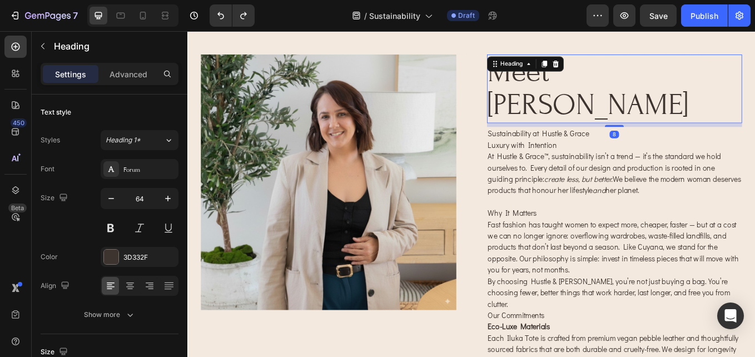
click at [754, 77] on h2 "meet [PERSON_NAME]" at bounding box center [689, 98] width 300 height 81
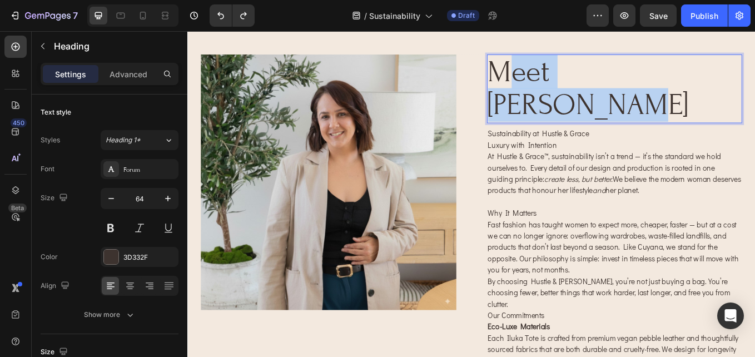
drag, startPoint x: 783, startPoint y: 77, endPoint x: 569, endPoint y: 81, distance: 213.5
click at [569, 81] on p "meet [PERSON_NAME]" at bounding box center [689, 98] width 298 height 78
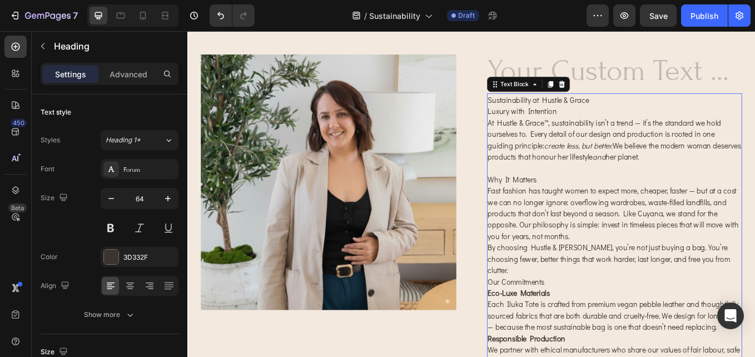
click at [659, 117] on p "Sustainability at Hustle & Grace" at bounding box center [689, 111] width 298 height 13
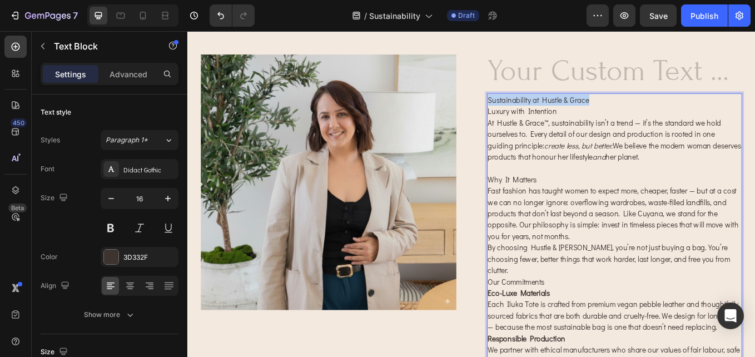
drag, startPoint x: 659, startPoint y: 112, endPoint x: 538, endPoint y: 112, distance: 121.2
click at [540, 112] on p "Sustainability at Hustle & Grace" at bounding box center [689, 111] width 298 height 13
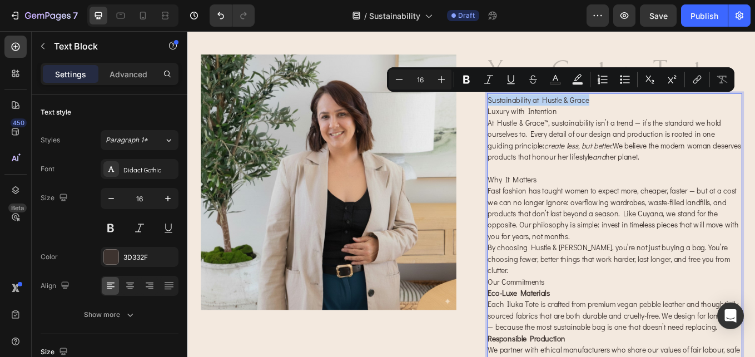
copy p "Sustainability at Hustle & Grace"
click at [715, 66] on h2 "Rich Text Editor. Editing area: main" at bounding box center [689, 78] width 300 height 41
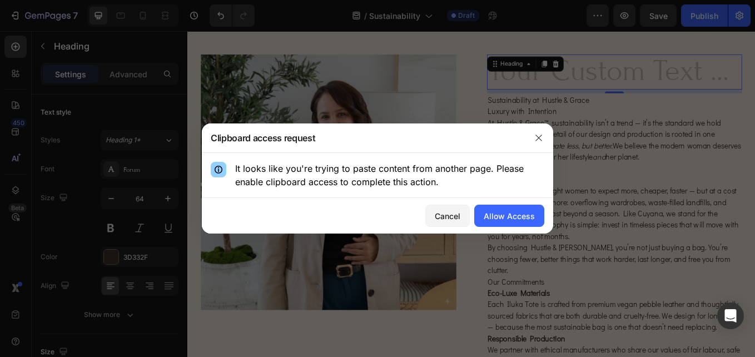
click at [442, 227] on div "Cancel Allow Access" at bounding box center [377, 216] width 351 height 36
click at [446, 222] on button "Cancel" at bounding box center [447, 216] width 44 height 22
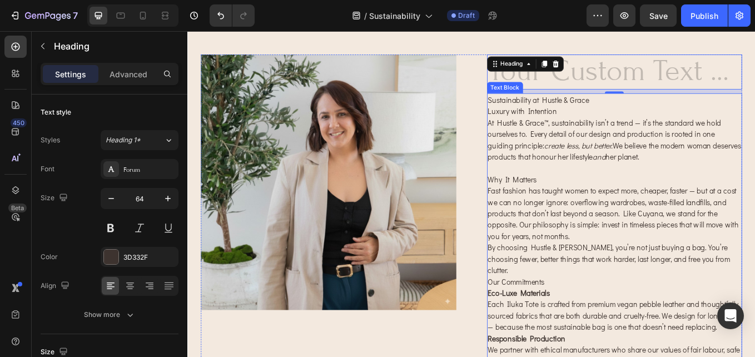
click at [652, 268] on p "Fast fashion has taught women to expect more, cheaper, faster — but at a cost w…" at bounding box center [689, 245] width 298 height 67
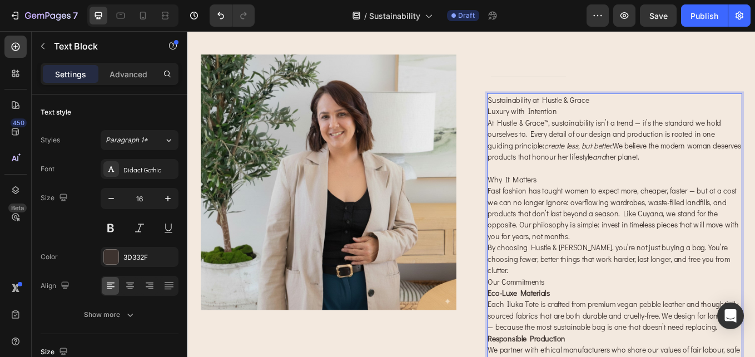
click at [661, 111] on p "Sustainability at Hustle & Grace" at bounding box center [689, 111] width 298 height 13
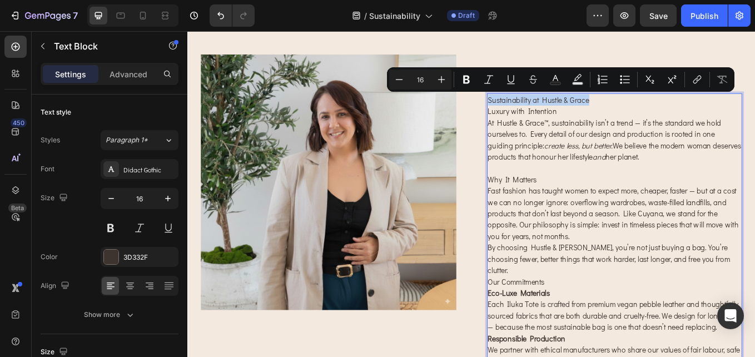
drag, startPoint x: 631, startPoint y: 112, endPoint x: 536, endPoint y: 115, distance: 95.1
click at [540, 115] on p "Sustainability at Hustle & Grace" at bounding box center [689, 111] width 298 height 13
copy p "Sustainability at Hustle & Grace"
click at [682, 145] on p "At Hustle & Grace™, sustainability isn’t a trend — it’s the standard we hold ou…" at bounding box center [689, 158] width 298 height 53
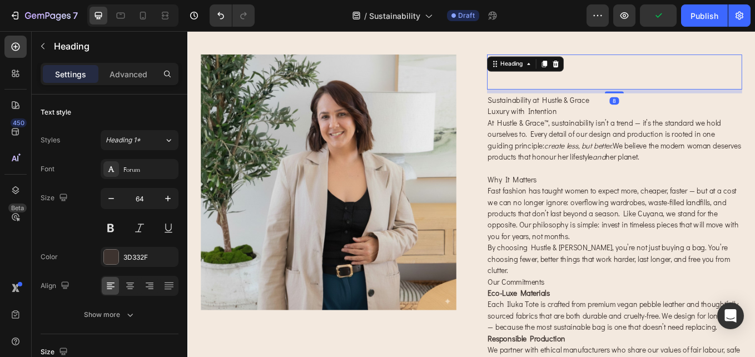
click at [669, 87] on p "Rich Text Editor. Editing area: main" at bounding box center [689, 78] width 298 height 39
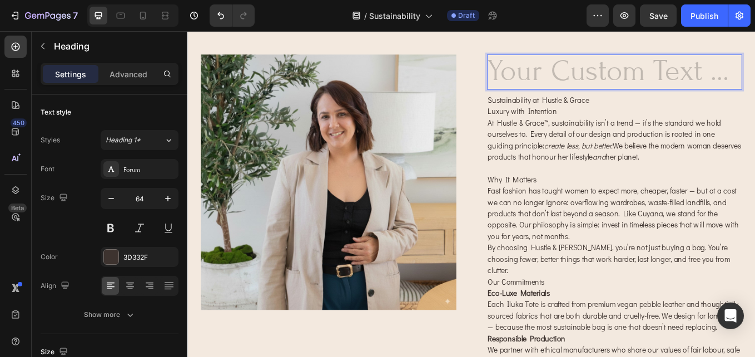
click at [666, 78] on h2 "Rich Text Editor. Editing area: main" at bounding box center [689, 78] width 300 height 41
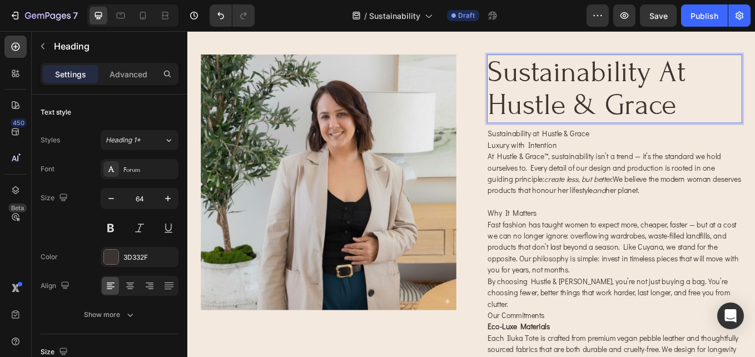
click at [754, 216] on p "At Hustle & Grace™, sustainability isn’t a trend — it’s the standard we hold ou…" at bounding box center [689, 197] width 298 height 53
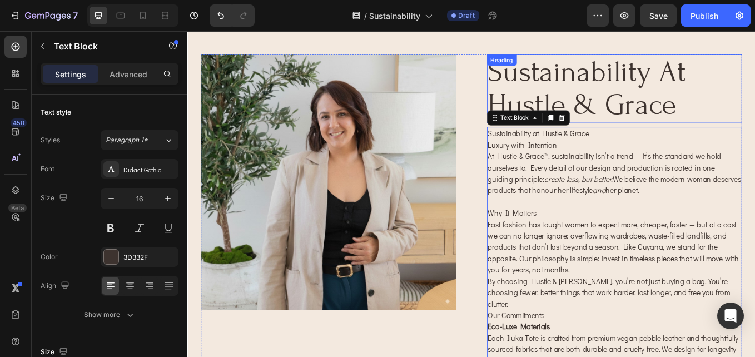
click at [719, 126] on p "Sustainability at Hustle & Grace" at bounding box center [689, 98] width 298 height 78
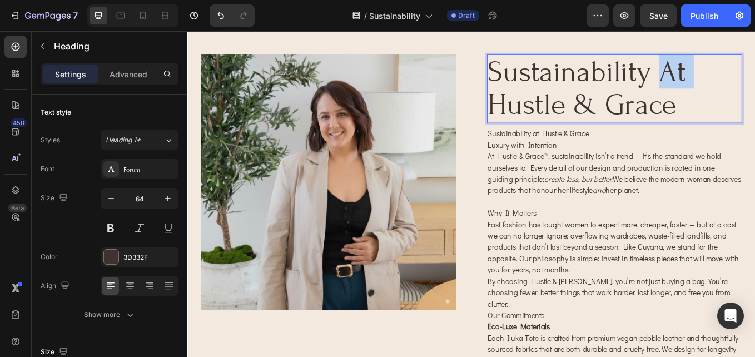
click at [738, 83] on p "Sustainability at Hustle & Grace" at bounding box center [689, 98] width 298 height 78
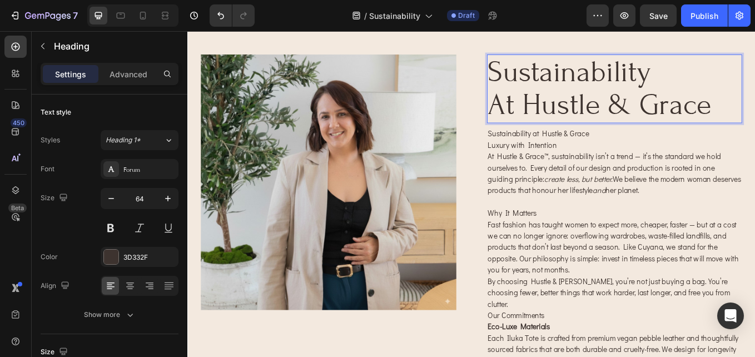
click at [692, 198] on p "At Hustle & Grace™, sustainability isn’t a trend — it’s the standard we hold ou…" at bounding box center [689, 197] width 298 height 53
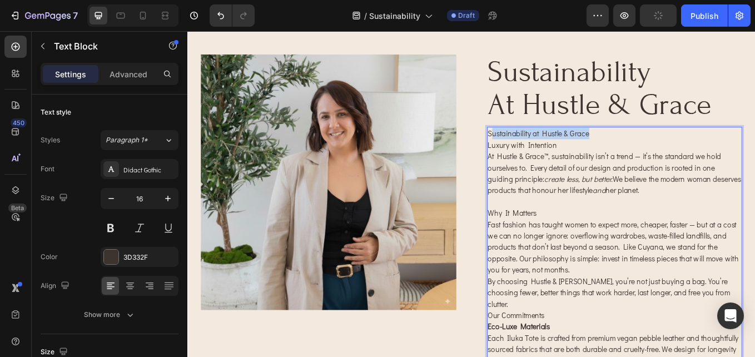
drag, startPoint x: 667, startPoint y: 151, endPoint x: 543, endPoint y: 155, distance: 123.5
click at [543, 155] on p "Sustainability at Hustle & Grace" at bounding box center [689, 151] width 298 height 13
click at [540, 166] on p "Luxury with Intention" at bounding box center [689, 164] width 298 height 13
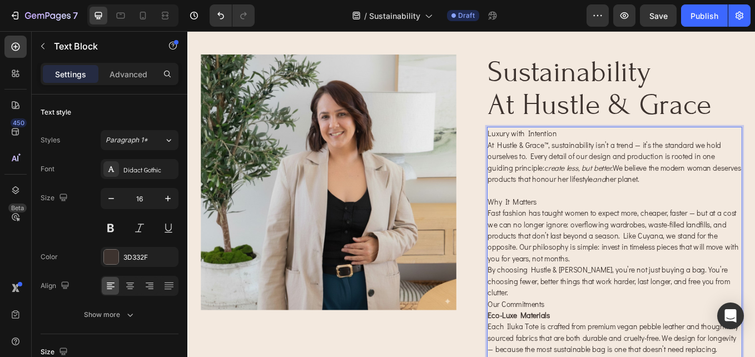
click at [607, 186] on icon "create less, but better." at bounding box center [647, 191] width 80 height 12
click at [540, 165] on p "At Hustle & Grace™, sustainability isn’t a trend — it’s the standard we hold ou…" at bounding box center [689, 184] width 298 height 53
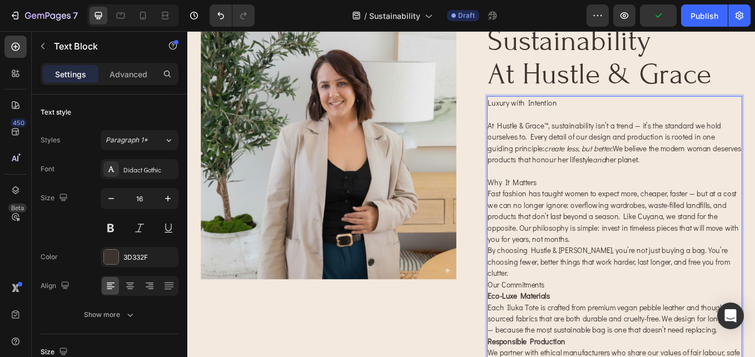
scroll to position [111, 0]
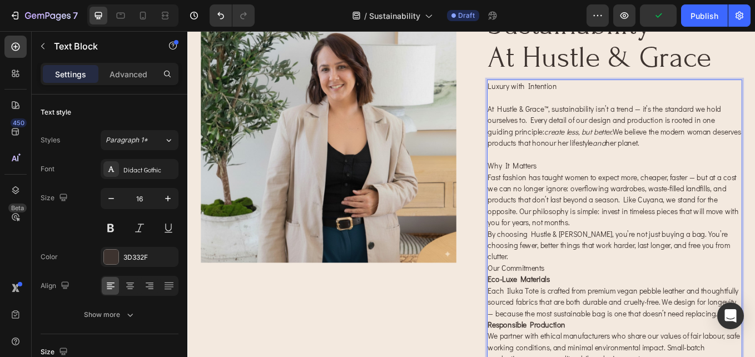
click at [621, 181] on p "Rich Text Editor. Editing area: main" at bounding box center [689, 175] width 298 height 13
click at [615, 186] on p "Why It Matters" at bounding box center [689, 188] width 298 height 13
click at [625, 302] on p "Our Commitments" at bounding box center [689, 308] width 298 height 13
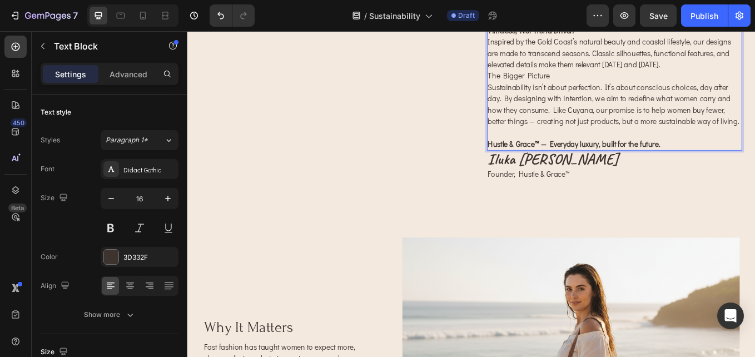
scroll to position [611, 0]
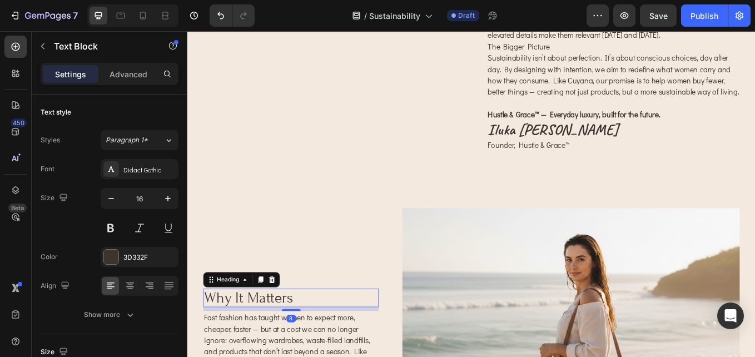
click at [261, 354] on p "why It Matters" at bounding box center [309, 344] width 204 height 19
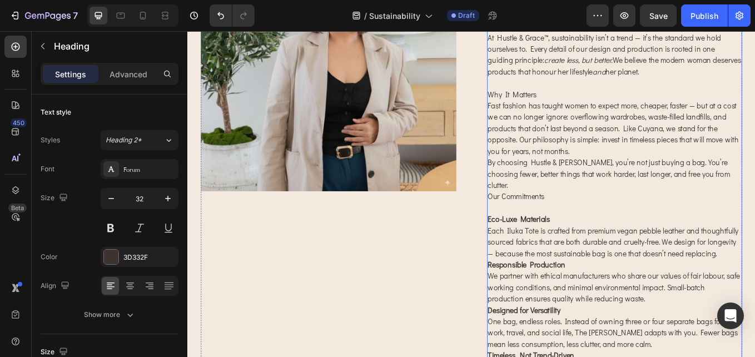
scroll to position [111, 0]
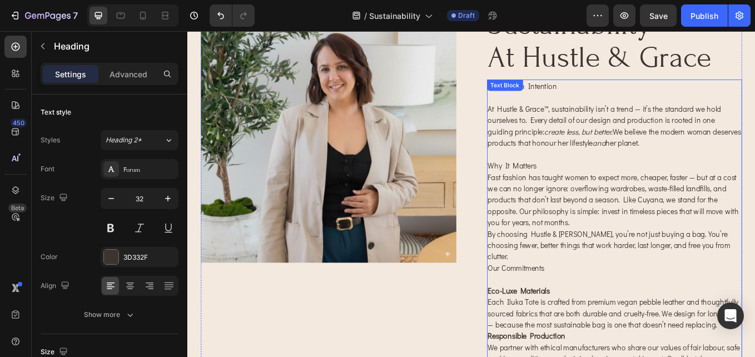
click at [644, 316] on p "Rich Text Editor. Editing area: main" at bounding box center [689, 322] width 298 height 13
drag, startPoint x: 611, startPoint y: 324, endPoint x: 550, endPoint y: 326, distance: 60.6
click at [550, 329] on p "Eco-Luxe Materials Each Iluka Tote is crafted from premium vegan pebble leather…" at bounding box center [689, 355] width 298 height 53
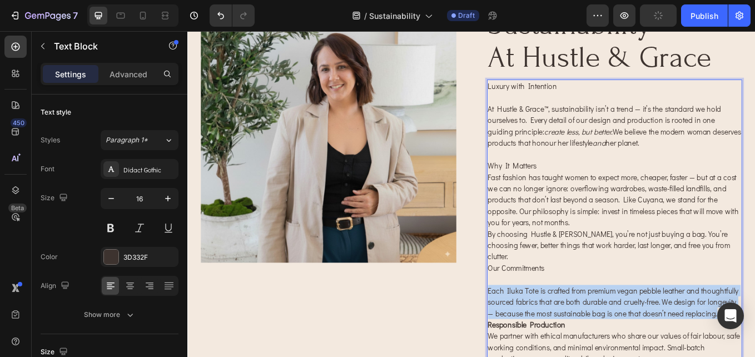
drag, startPoint x: 581, startPoint y: 362, endPoint x: 537, endPoint y: 324, distance: 58.4
click at [540, 329] on p "Each Iluka Tote is crafted from premium vegan pebble leather and thoughtfully s…" at bounding box center [689, 349] width 298 height 40
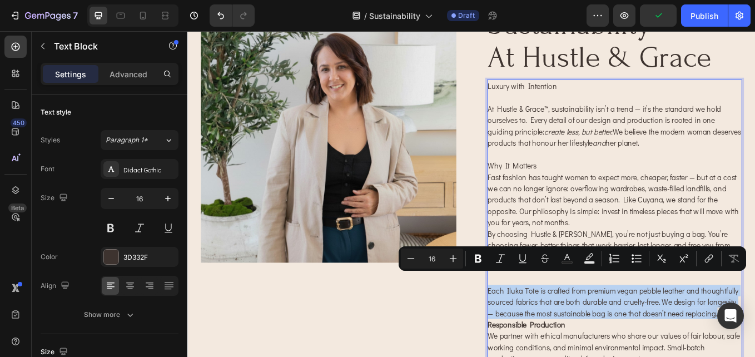
copy p "Each Iluka Tote is crafted from premium vegan pebble leather and thoughtfully s…"
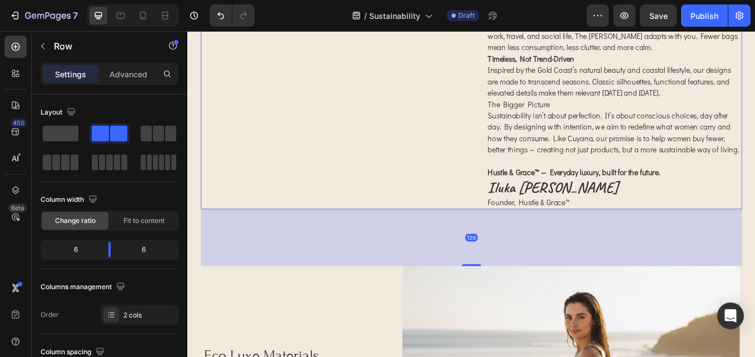
scroll to position [611, 0]
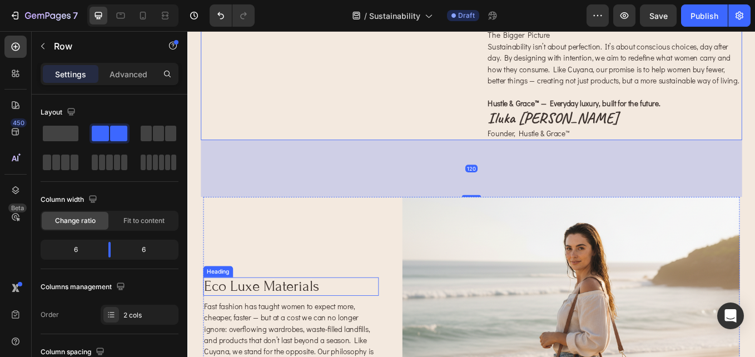
click at [338, 341] on p "Eco Luxe Materials" at bounding box center [309, 330] width 204 height 19
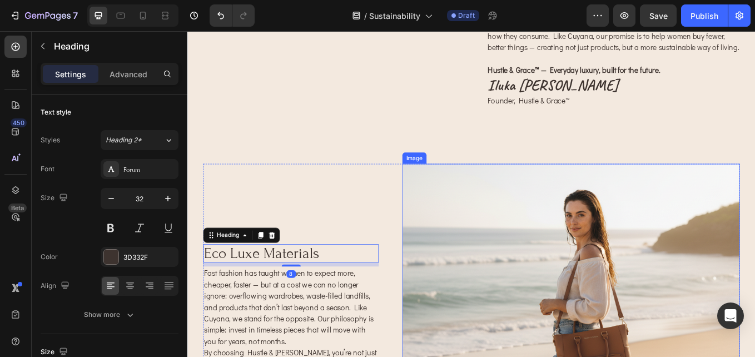
scroll to position [723, 0]
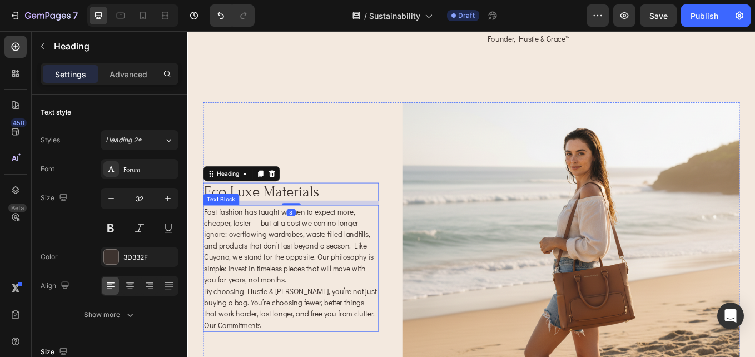
click at [359, 330] on p "Fast fashion has taught women to expect more, cheaper, faster — but at a cost w…" at bounding box center [309, 282] width 204 height 93
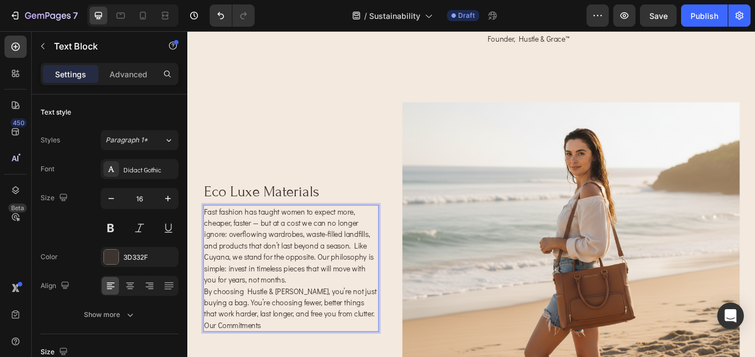
drag, startPoint x: 287, startPoint y: 385, endPoint x: 258, endPoint y: 381, distance: 29.2
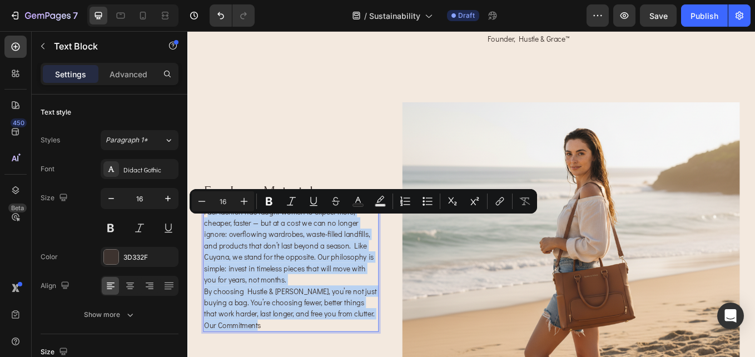
drag, startPoint x: 258, startPoint y: 381, endPoint x: 208, endPoint y: 257, distance: 133.4
click at [208, 257] on div "Fast fashion has taught women to expect more, cheaper, faster — but at a cost w…" at bounding box center [309, 309] width 206 height 149
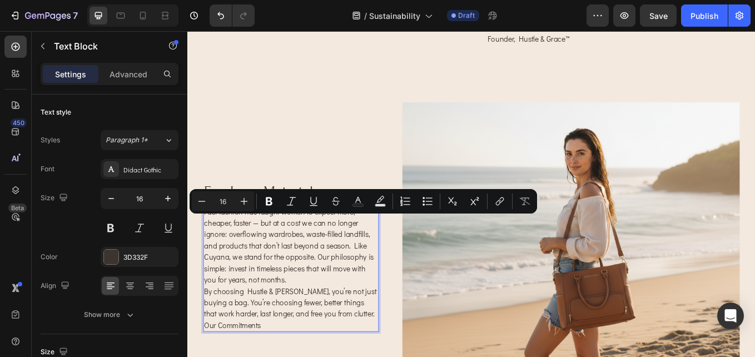
scroll to position [763, 0]
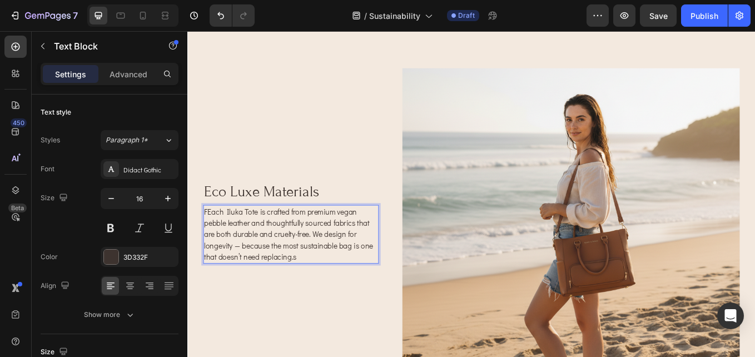
click at [209, 252] on p "FEach Iluka Tote is crafted from premium vegan pebble leather and thoughtfully …" at bounding box center [309, 269] width 204 height 67
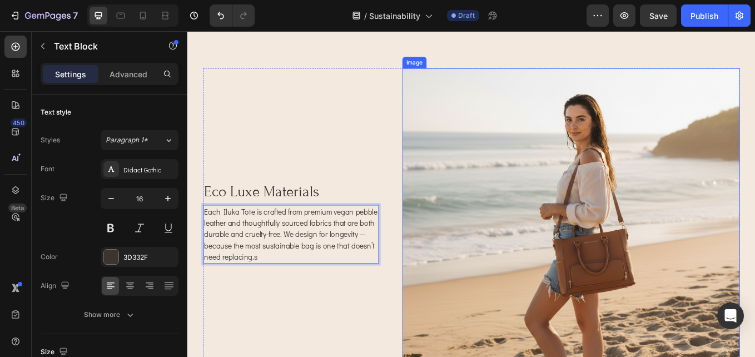
click at [486, 299] on img at bounding box center [638, 256] width 396 height 365
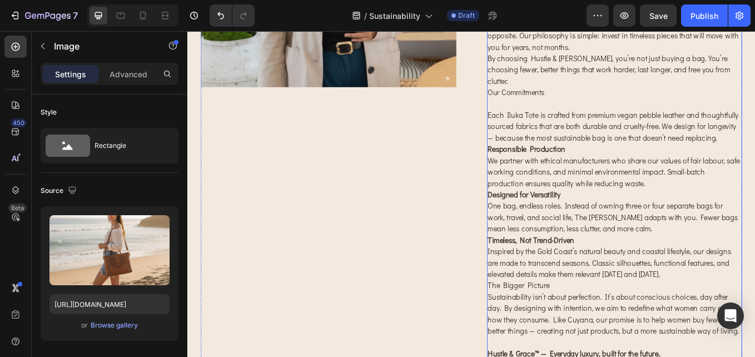
scroll to position [318, 0]
click at [659, 136] on p "Each Iluka Tote is crafted from premium vegan pebble leather and thoughtfully s…" at bounding box center [689, 142] width 298 height 40
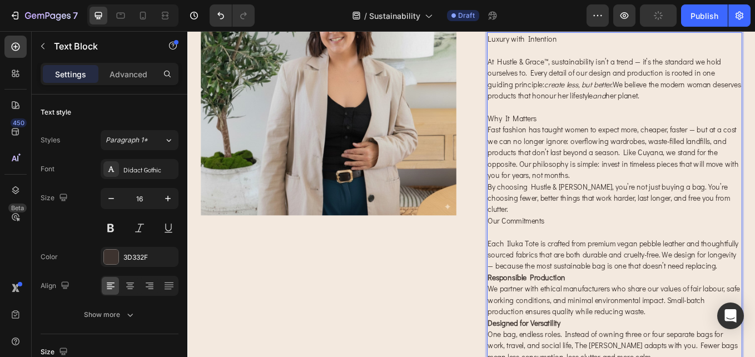
scroll to position [222, 0]
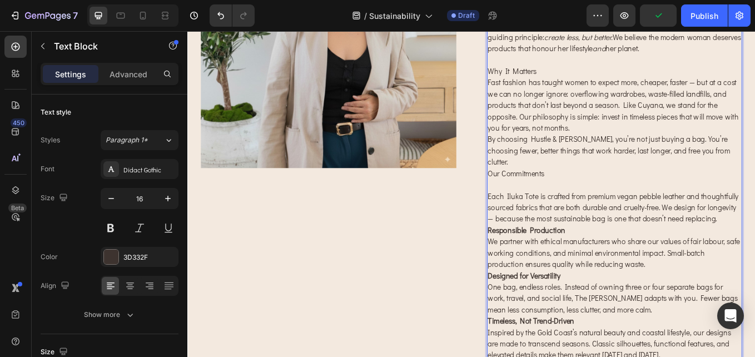
click at [588, 243] on p "Each Iluka Tote is crafted from premium vegan pebble leather and thoughtfully s…" at bounding box center [689, 238] width 298 height 40
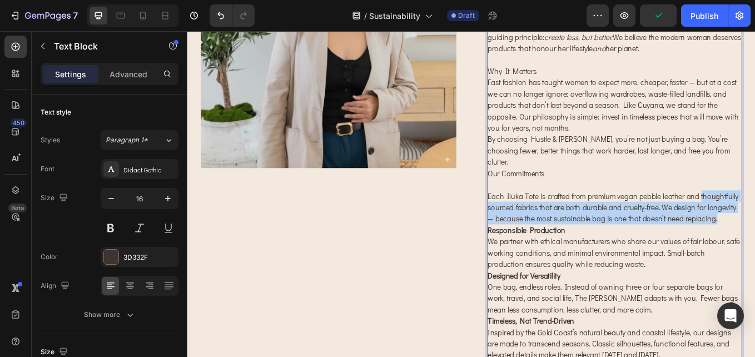
drag, startPoint x: 581, startPoint y: 253, endPoint x: 536, endPoint y: 220, distance: 56.0
click at [540, 220] on p "Each Iluka Tote is crafted from premium vegan pebble leather and thoughtfully s…" at bounding box center [689, 238] width 298 height 40
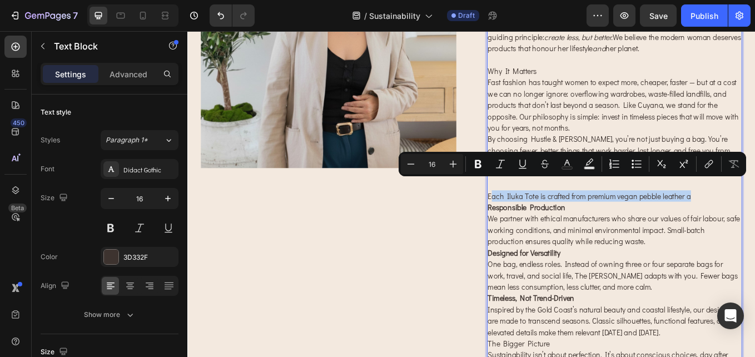
drag, startPoint x: 789, startPoint y: 212, endPoint x: 538, endPoint y: 212, distance: 251.3
click at [540, 218] on p "Each Iluka Tote is crafted from premium vegan pebble leather a" at bounding box center [689, 224] width 298 height 13
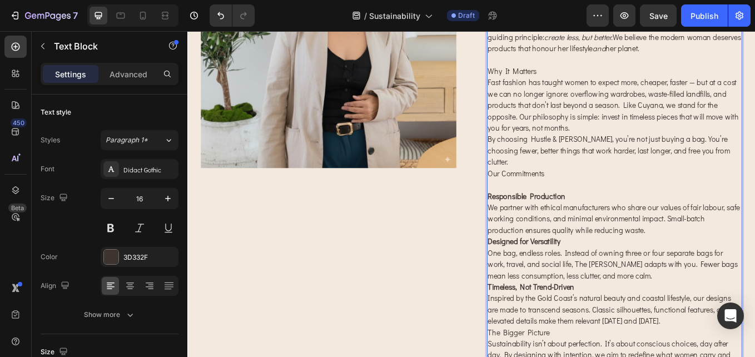
click at [641, 218] on p "Responsible Production We partner with ethical manufacturers who share our valu…" at bounding box center [689, 244] width 298 height 53
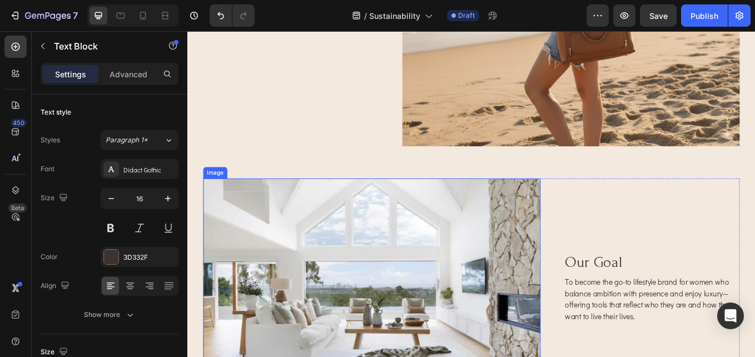
scroll to position [1112, 0]
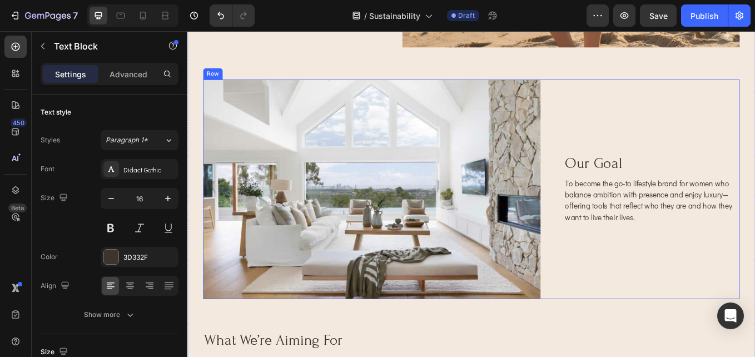
click at [692, 185] on h2 "our goal" at bounding box center [733, 187] width 206 height 22
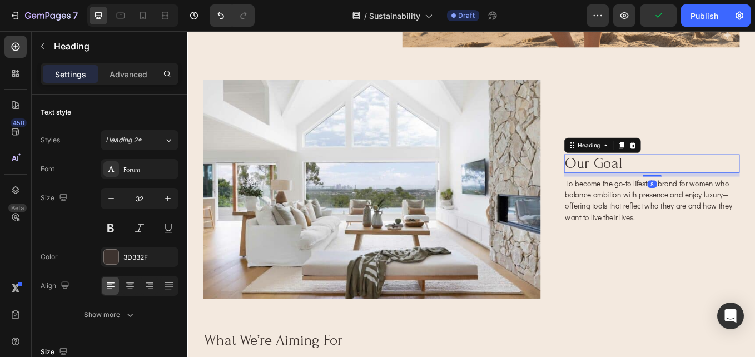
click at [697, 178] on h2 "our goal" at bounding box center [733, 187] width 206 height 22
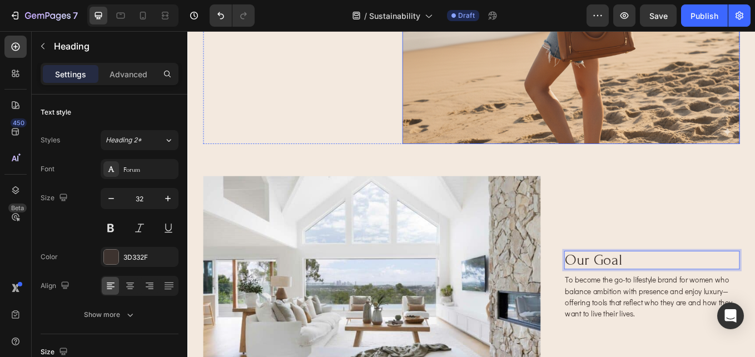
scroll to position [1001, 0]
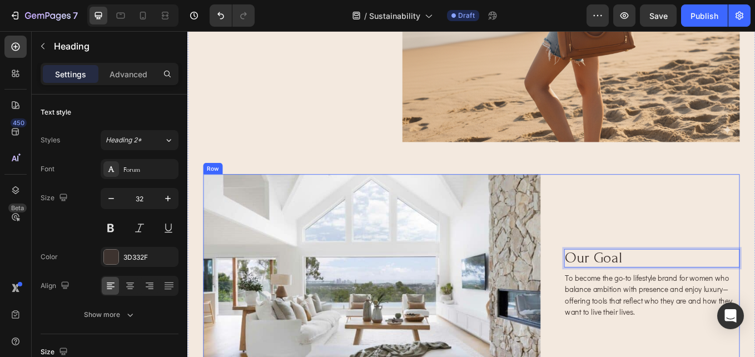
click at [690, 288] on p "our goal" at bounding box center [733, 297] width 204 height 19
click at [729, 335] on p "To become the go-to lifestyle brand for women who balance ambition with presenc…" at bounding box center [733, 340] width 204 height 53
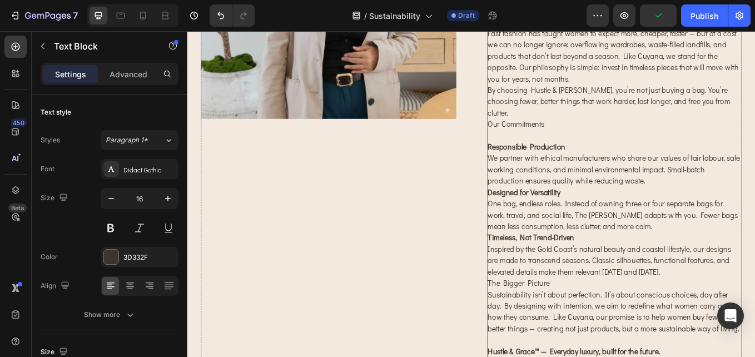
scroll to position [278, 0]
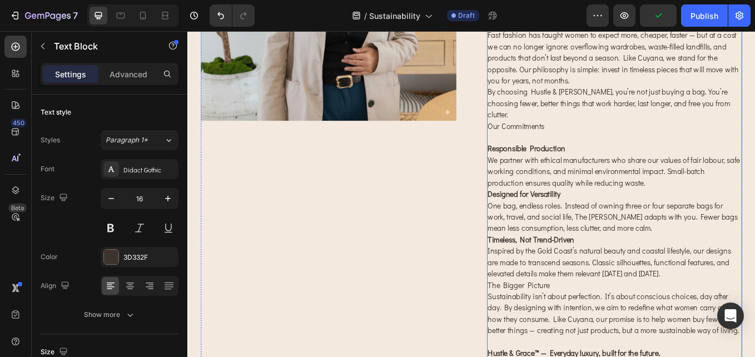
click at [651, 216] on p "Designed for Versatility One bag, endless roles. Instead of owning three or fou…" at bounding box center [689, 242] width 298 height 53
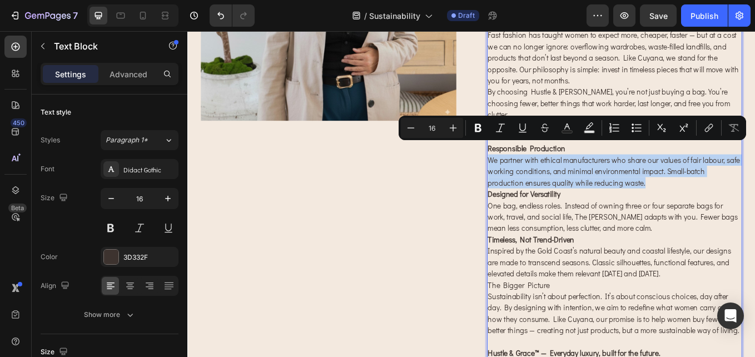
drag, startPoint x: 725, startPoint y: 196, endPoint x: 535, endPoint y: 170, distance: 191.4
click at [540, 170] on p "Responsible Production We partner with ethical manufacturers who share our valu…" at bounding box center [689, 188] width 298 height 53
copy p "We partner with ethical manufacturers who share our values of fair labour, safe…"
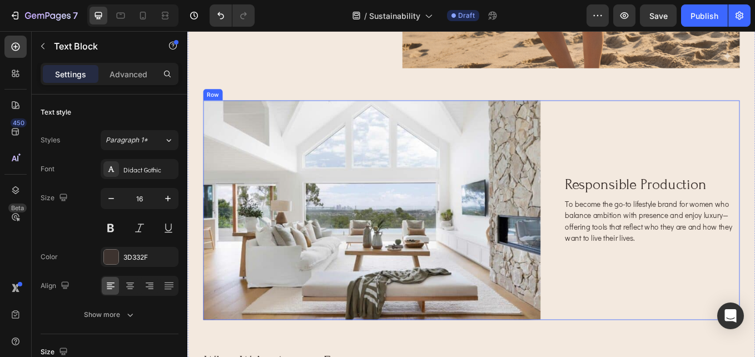
scroll to position [1112, 0]
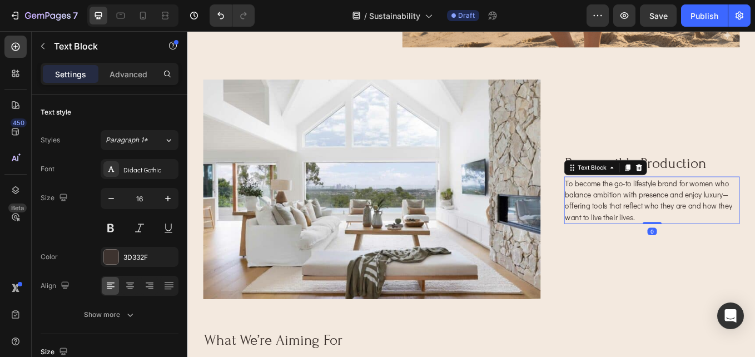
click at [704, 248] on p "To become the go-to lifestyle brand for women who balance ambition with presenc…" at bounding box center [733, 229] width 204 height 53
click at [720, 245] on p "To become the go-to lifestyle brand for women who balance ambition with presenc…" at bounding box center [733, 229] width 204 height 53
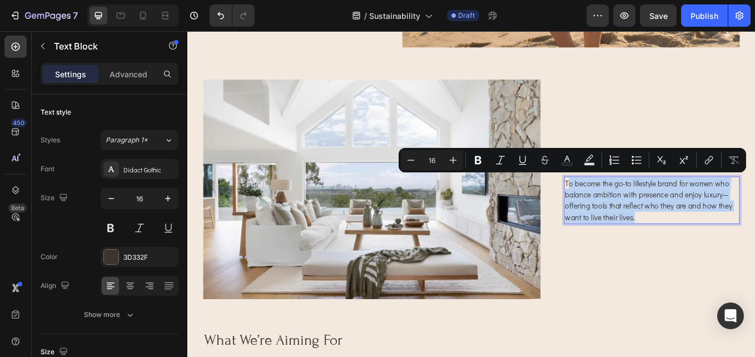
drag, startPoint x: 710, startPoint y: 245, endPoint x: 629, endPoint y: 207, distance: 88.8
click at [631, 207] on p "To become the go-to lifestyle brand for women who balance ambition with presenc…" at bounding box center [733, 229] width 204 height 53
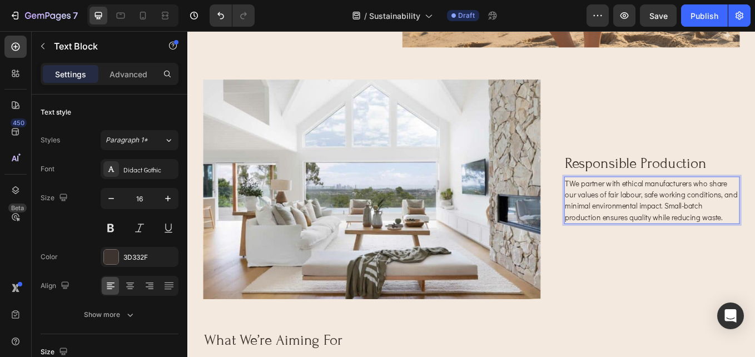
click at [636, 209] on p "TWe partner with ethical manufacturers who share our values of fair labour, saf…" at bounding box center [733, 229] width 204 height 53
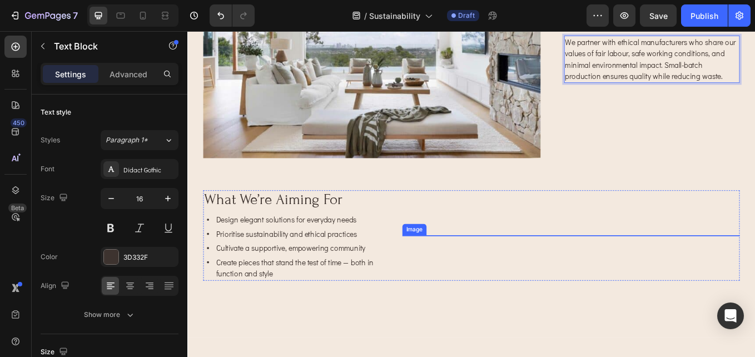
scroll to position [1390, 0]
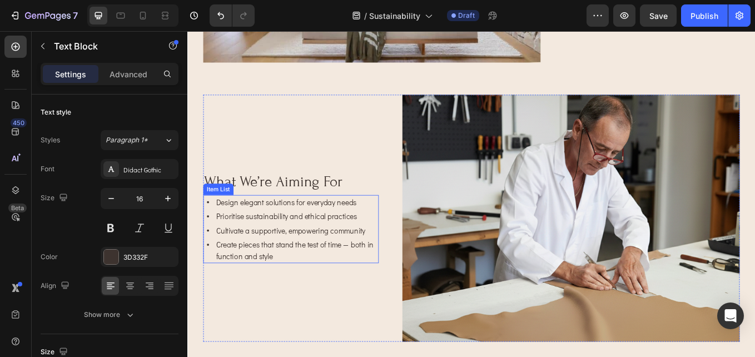
click at [292, 263] on p "Cultivate a supportive, empowering community" at bounding box center [316, 264] width 190 height 13
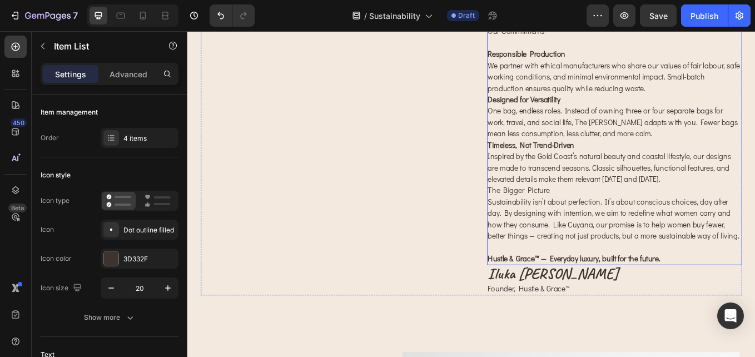
scroll to position [222, 0]
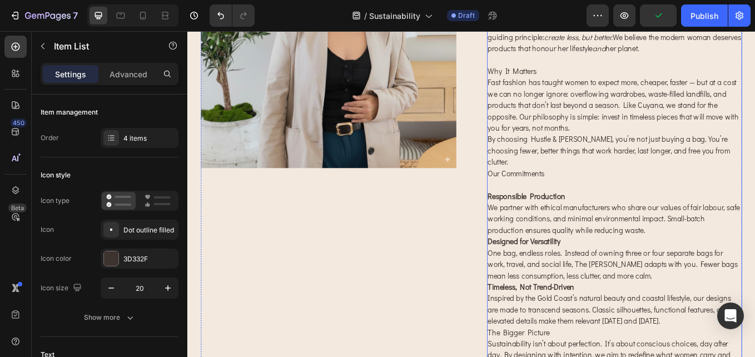
click at [664, 257] on p "Responsible Production We partner with ethical manufacturers who share our valu…" at bounding box center [689, 244] width 298 height 53
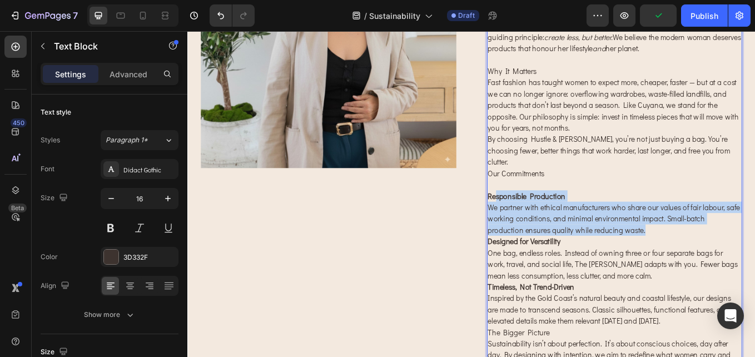
drag, startPoint x: 723, startPoint y: 251, endPoint x: 546, endPoint y: 218, distance: 179.8
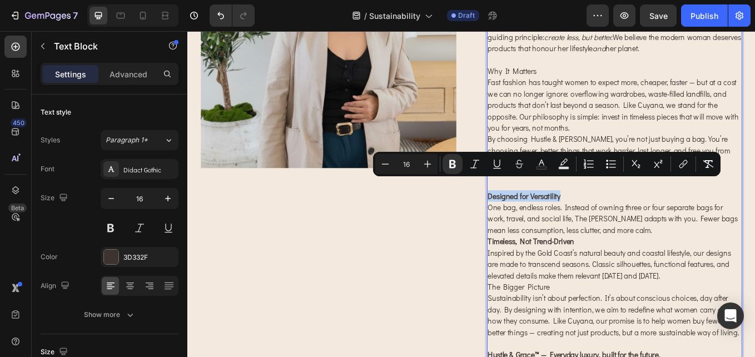
drag, startPoint x: 631, startPoint y: 210, endPoint x: 536, endPoint y: 212, distance: 95.6
click at [540, 218] on p "Designed for Versatility One bag, endless roles. Instead of owning three or fou…" at bounding box center [689, 244] width 298 height 53
copy strong "Designed for Versatility"
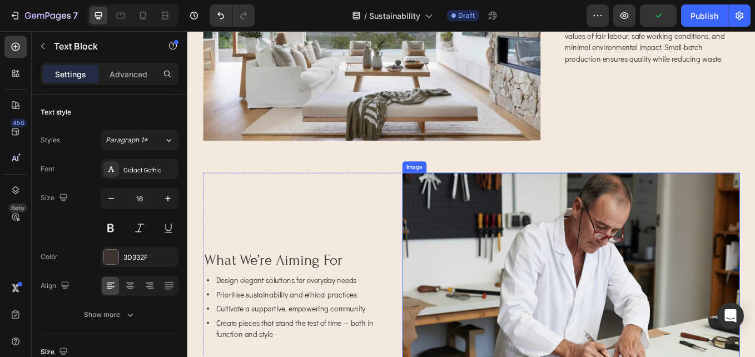
scroll to position [1334, 0]
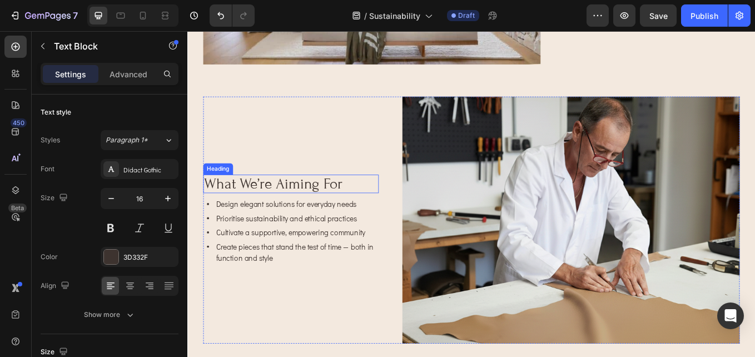
click at [313, 211] on h2 "what we’re aiming for" at bounding box center [309, 211] width 206 height 22
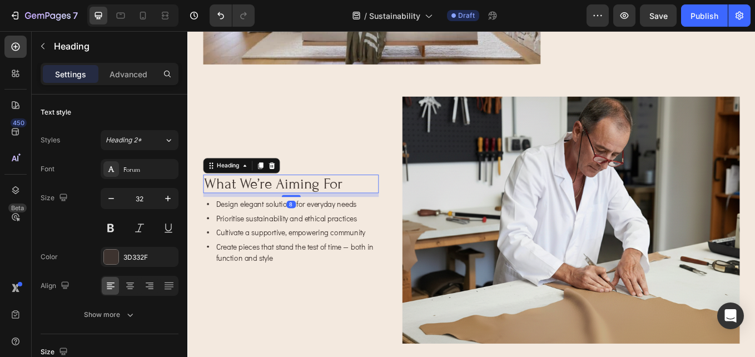
click at [313, 211] on h2 "what we’re aiming for" at bounding box center [309, 211] width 206 height 22
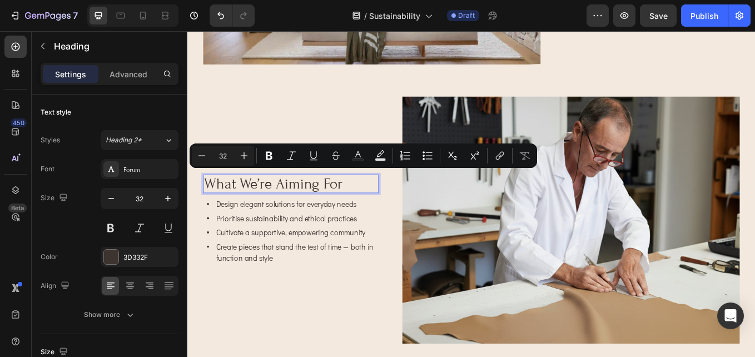
click at [375, 201] on p "what we’re aiming for" at bounding box center [309, 210] width 204 height 19
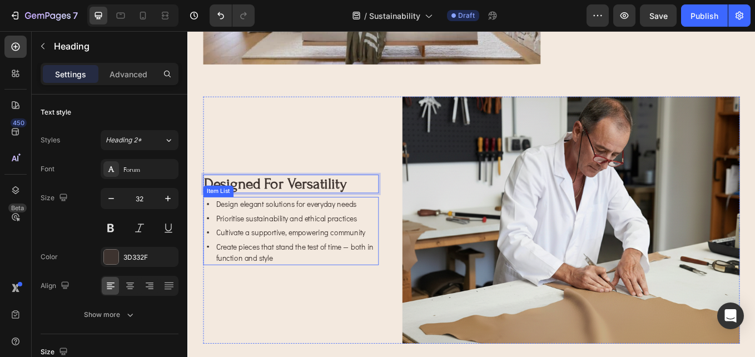
click at [376, 230] on p "Design elegant solutions for everyday needs" at bounding box center [316, 233] width 190 height 13
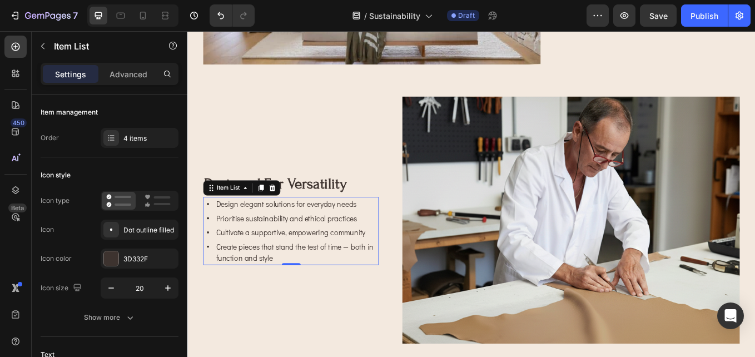
click at [357, 287] on p "Create pieces that stand the test of time — both in function and style" at bounding box center [316, 290] width 190 height 27
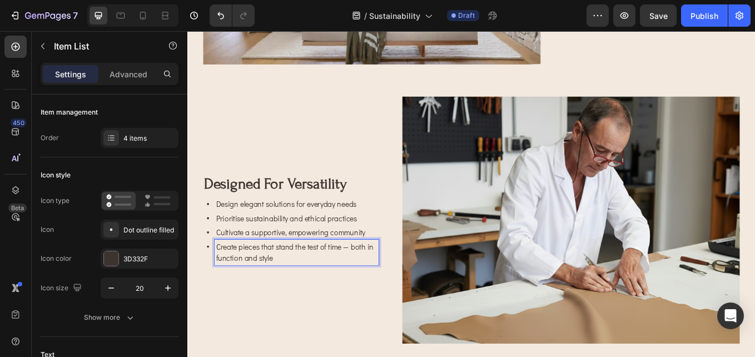
click at [283, 265] on p "Cultivate a supportive, empowering community" at bounding box center [316, 267] width 190 height 13
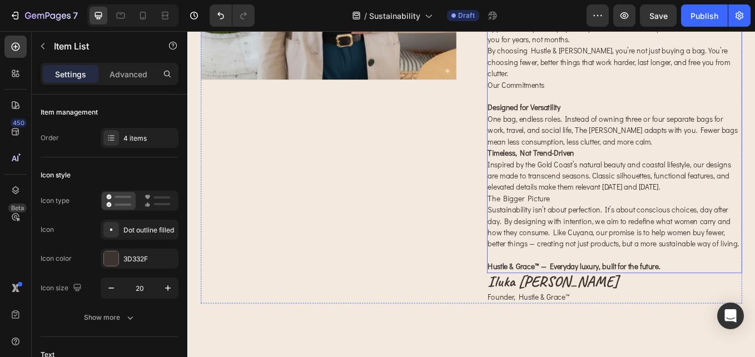
scroll to position [222, 0]
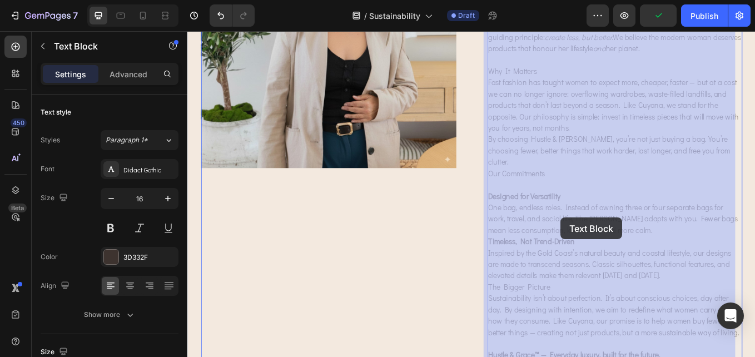
drag, startPoint x: 718, startPoint y: 253, endPoint x: 626, endPoint y: 250, distance: 91.8
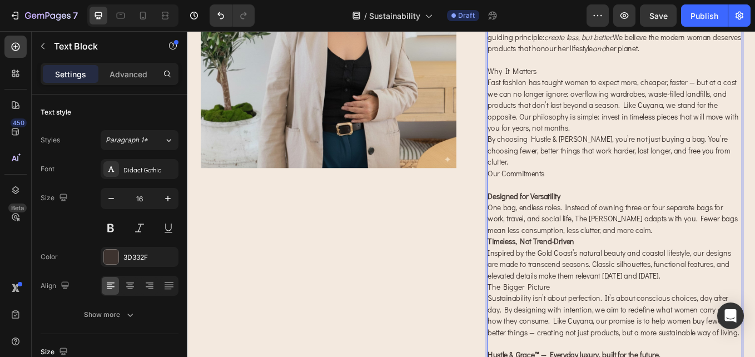
click at [703, 252] on p "Designed for Versatility One bag, endless roles. Instead of owning three or fou…" at bounding box center [689, 244] width 298 height 53
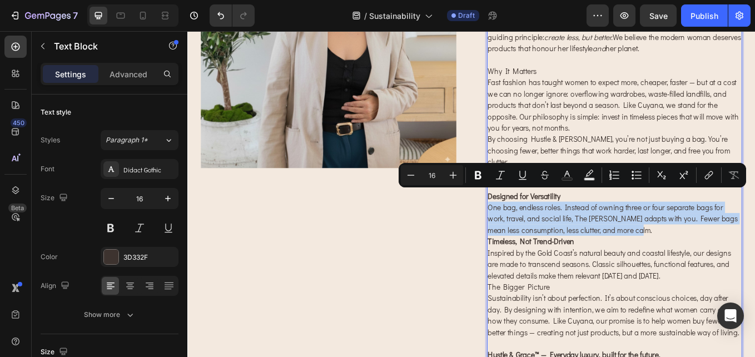
drag, startPoint x: 710, startPoint y: 252, endPoint x: 539, endPoint y: 225, distance: 173.3
click at [540, 225] on p "Designed for Versatility One bag, endless roles. Instead of owning three or fou…" at bounding box center [689, 244] width 298 height 53
copy p "One bag, endless roles. Instead of owning three or four separate bags for work,…"
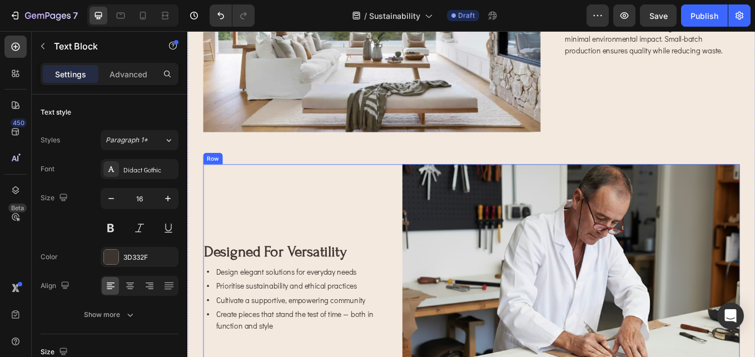
scroll to position [1334, 0]
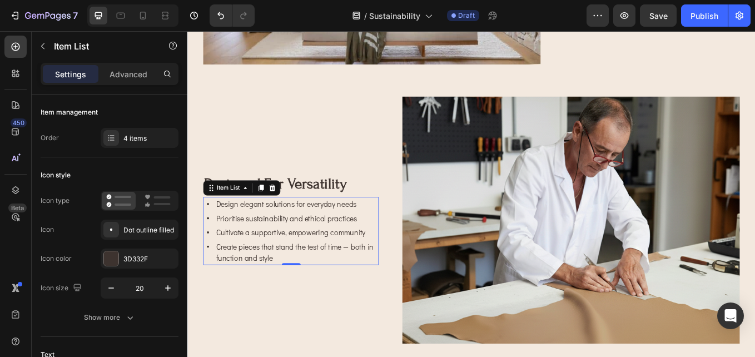
click at [208, 233] on icon at bounding box center [211, 233] width 11 height 11
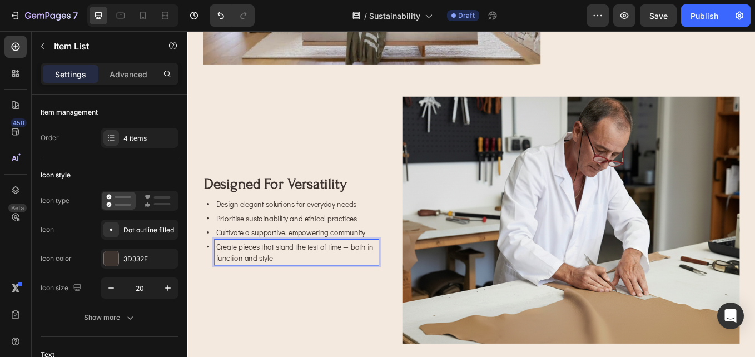
click at [325, 261] on p "Cultivate a supportive, empowering community" at bounding box center [316, 267] width 190 height 13
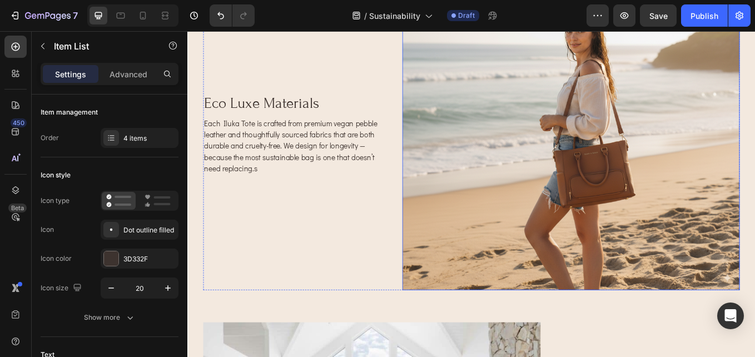
scroll to position [723, 0]
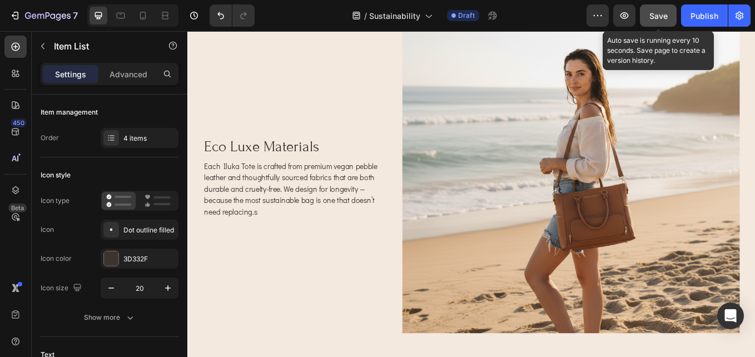
click at [659, 15] on span "Save" at bounding box center [658, 15] width 18 height 9
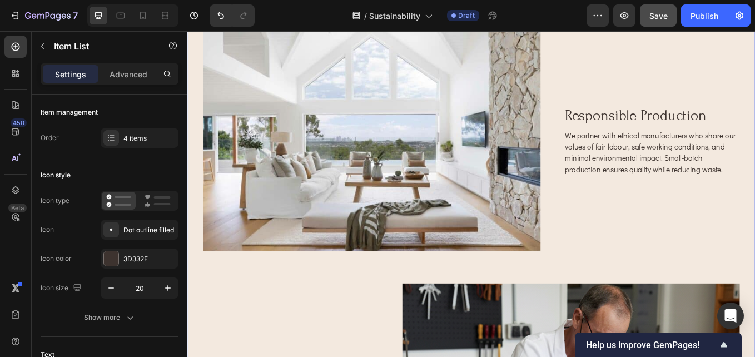
scroll to position [1112, 0]
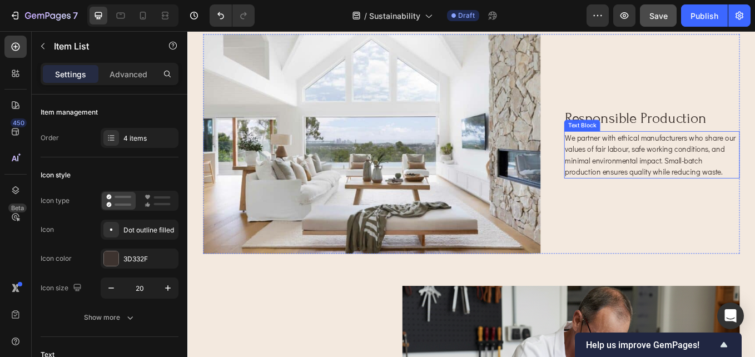
click at [754, 177] on p "We partner with ethical manufacturers who share our values of fair labour, safe…" at bounding box center [733, 176] width 204 height 53
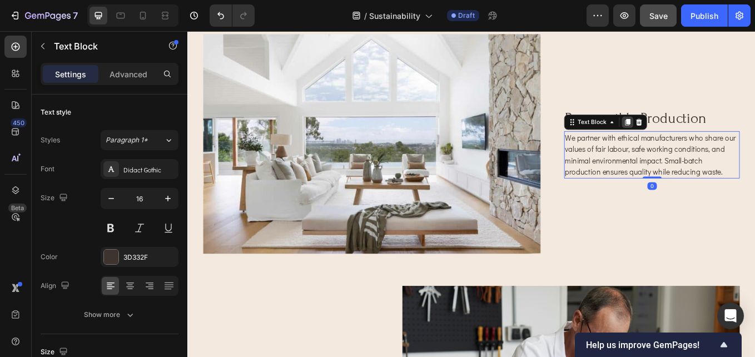
click at [702, 136] on icon at bounding box center [705, 139] width 6 height 8
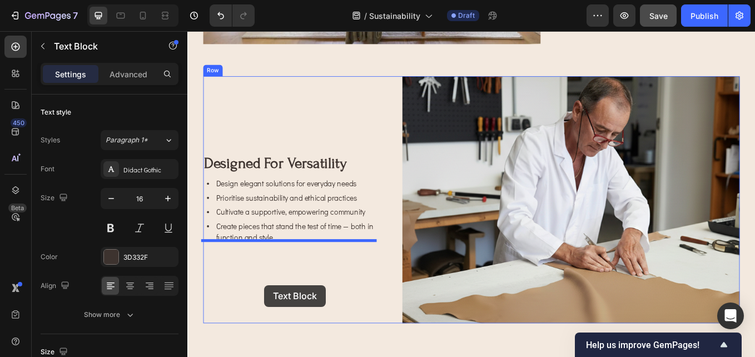
scroll to position [1422, 0]
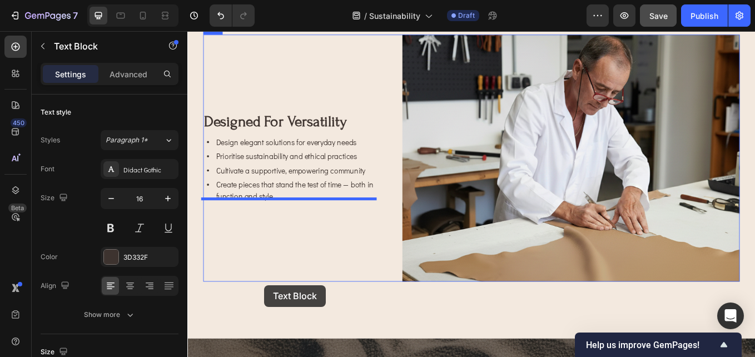
drag, startPoint x: 743, startPoint y: 188, endPoint x: 277, endPoint y: 327, distance: 485.4
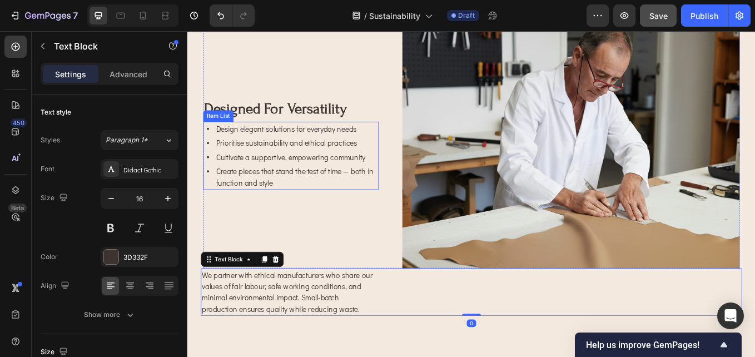
click at [312, 189] on p "Create pieces that stand the test of time — both in function and style" at bounding box center [316, 202] width 190 height 27
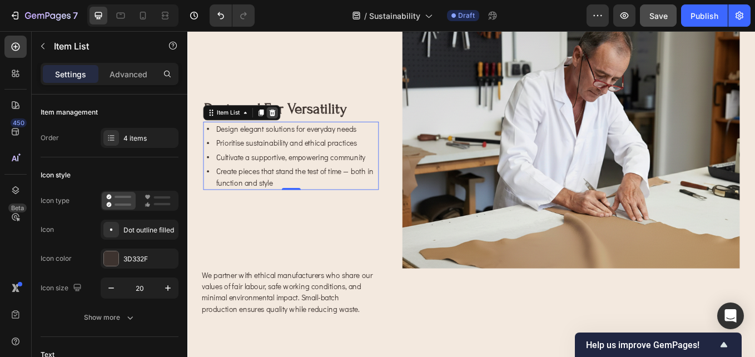
click at [282, 122] on icon at bounding box center [286, 126] width 9 height 9
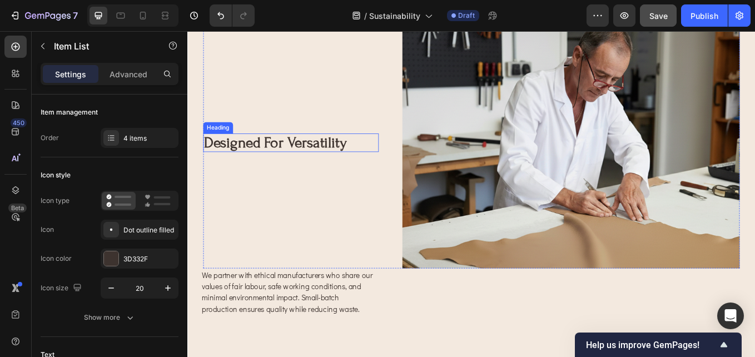
scroll to position [1463, 0]
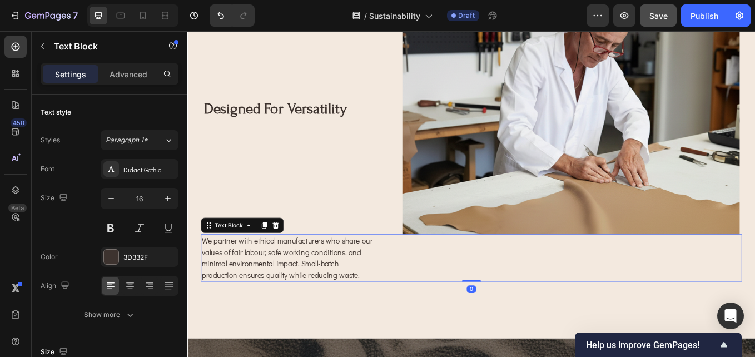
click at [315, 304] on p "We partner with ethical manufacturers who share our values of fair labour, safe…" at bounding box center [306, 297] width 204 height 53
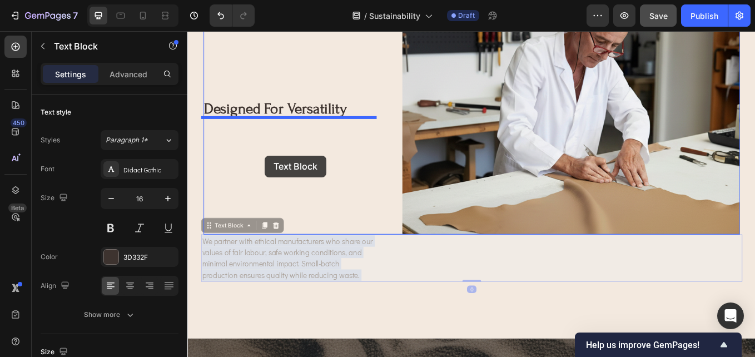
drag, startPoint x: 316, startPoint y: 295, endPoint x: 278, endPoint y: 177, distance: 123.9
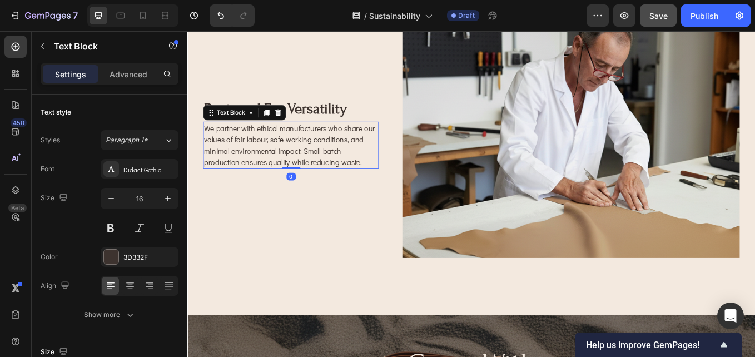
click at [372, 173] on p "We partner with ethical manufacturers who share our values of fair labour, safe…" at bounding box center [309, 164] width 204 height 53
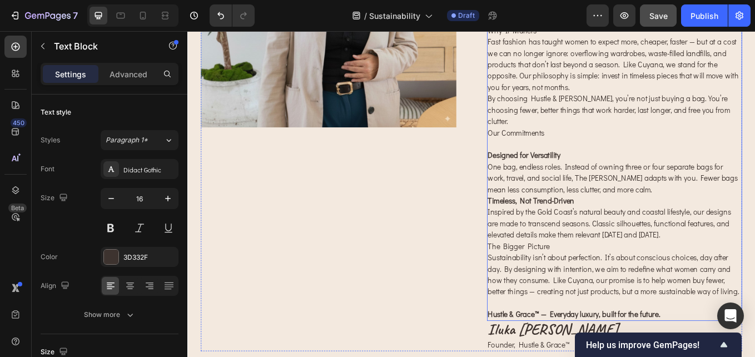
scroll to position [267, 0]
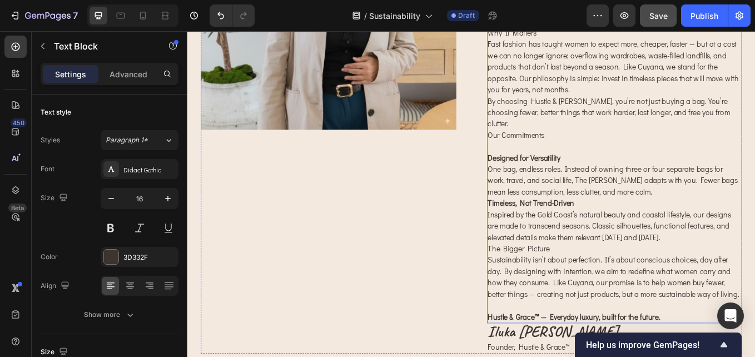
click at [697, 173] on p "Designed for Versatility One bag, endless roles. Instead of owning three or fou…" at bounding box center [689, 199] width 298 height 53
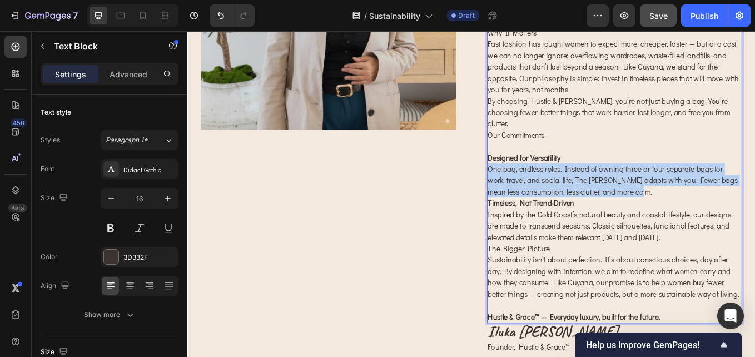
drag, startPoint x: 712, startPoint y: 207, endPoint x: 538, endPoint y: 182, distance: 175.3
click at [540, 182] on p "Designed for Versatility One bag, endless roles. Instead of owning three or fou…" at bounding box center [689, 199] width 298 height 53
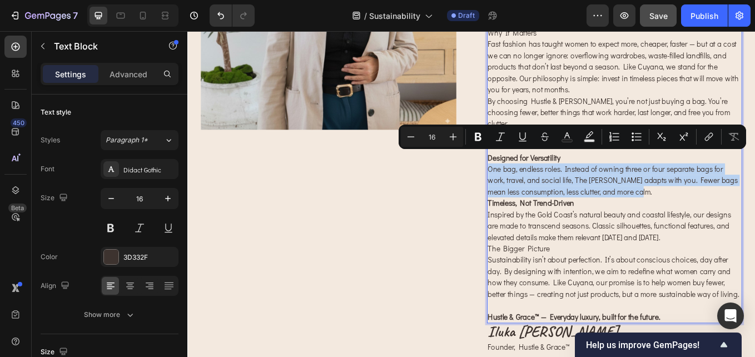
copy p "One bag, endless roles. Instead of owning three or four separate bags for work,…"
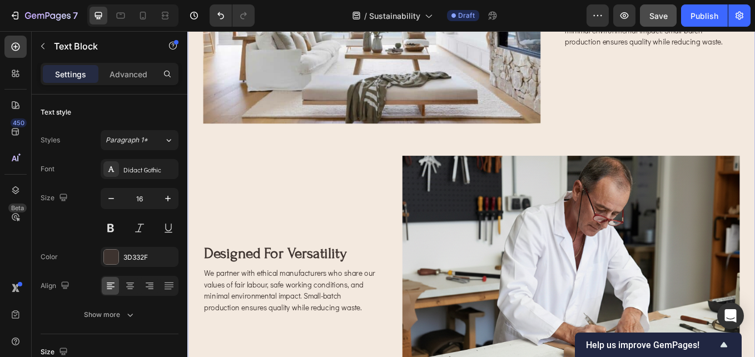
scroll to position [1324, 0]
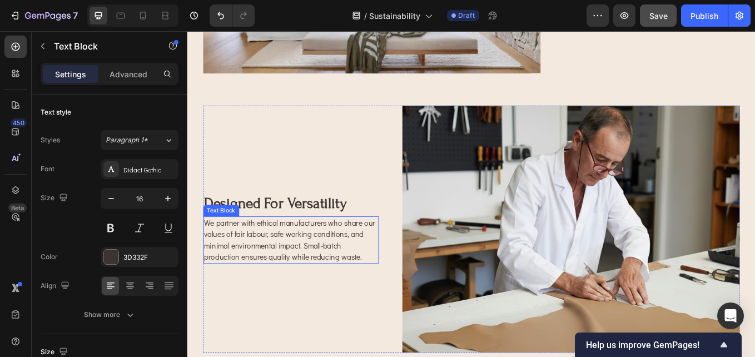
click at [361, 289] on p "We partner with ethical manufacturers who share our values of fair labour, safe…" at bounding box center [309, 276] width 204 height 53
click at [387, 293] on p "We partner with ethical manufacturers who share our values of fair labour, safe…" at bounding box center [309, 276] width 204 height 53
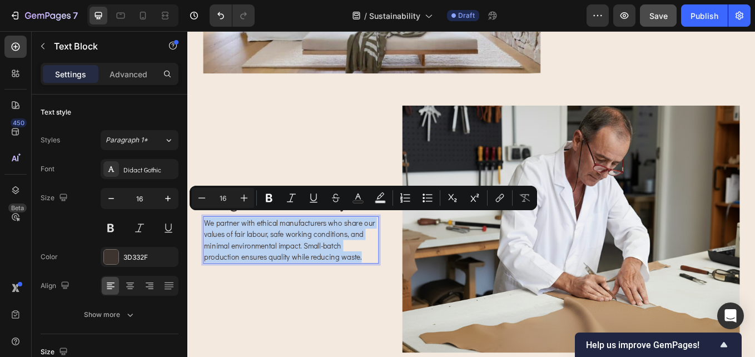
drag, startPoint x: 387, startPoint y: 293, endPoint x: 209, endPoint y: 256, distance: 181.7
click at [209, 256] on p "We partner with ethical manufacturers who share our values of fair labour, safe…" at bounding box center [309, 276] width 204 height 53
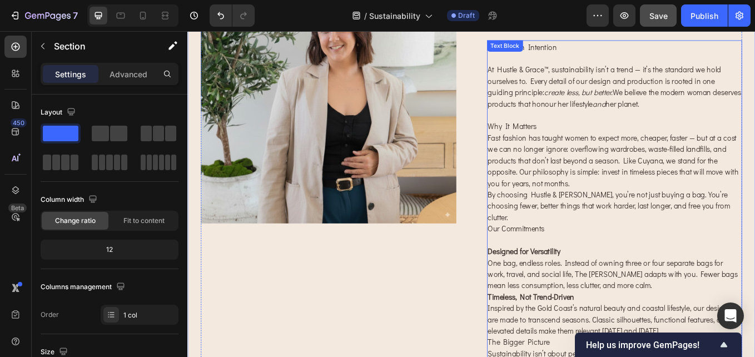
scroll to position [267, 0]
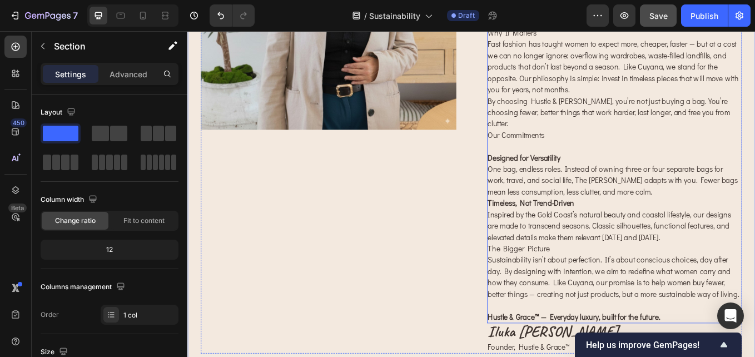
click at [695, 212] on p "Designed for Versatility One bag, endless roles. Instead of owning three or fou…" at bounding box center [689, 199] width 298 height 53
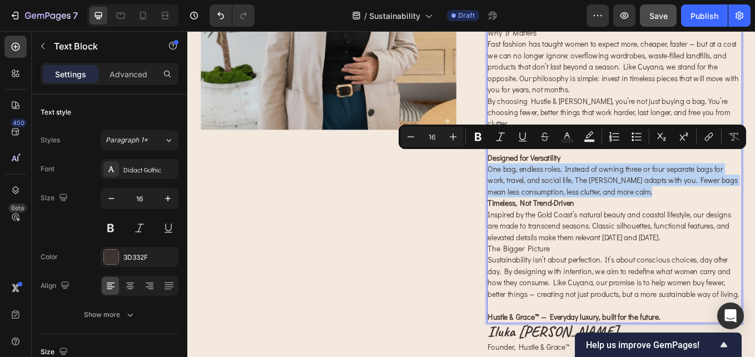
drag, startPoint x: 719, startPoint y: 207, endPoint x: 545, endPoint y: 175, distance: 176.9
click at [545, 175] on p "Designed for Versatility One bag, endless roles. Instead of owning three or fou…" at bounding box center [689, 199] width 298 height 53
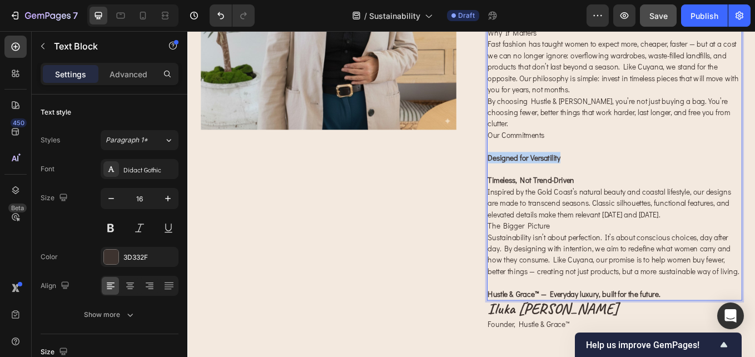
drag, startPoint x: 625, startPoint y: 167, endPoint x: 538, endPoint y: 167, distance: 87.3
click at [540, 173] on p "Designed for Versatility" at bounding box center [689, 186] width 298 height 27
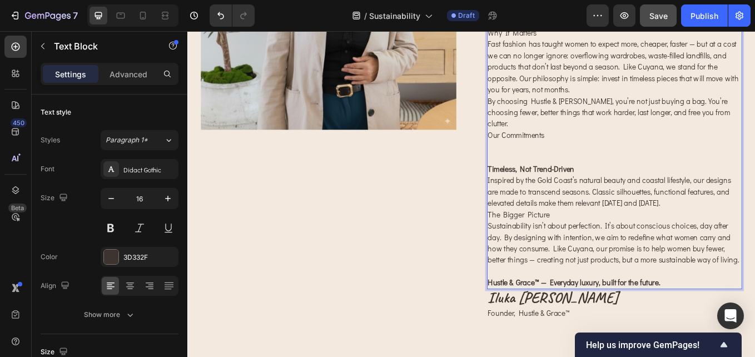
click at [562, 166] on p "⁠⁠⁠⁠⁠⁠⁠" at bounding box center [689, 173] width 298 height 27
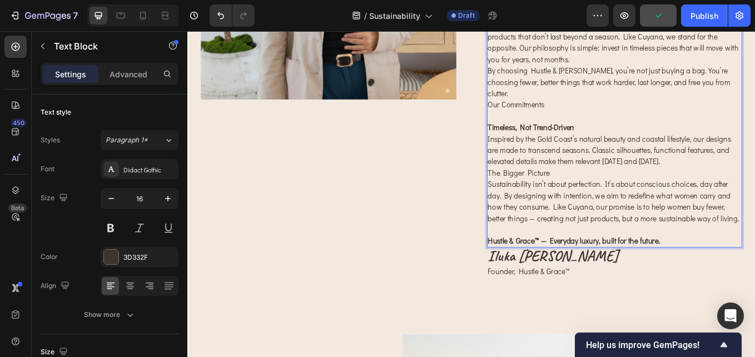
scroll to position [379, 0]
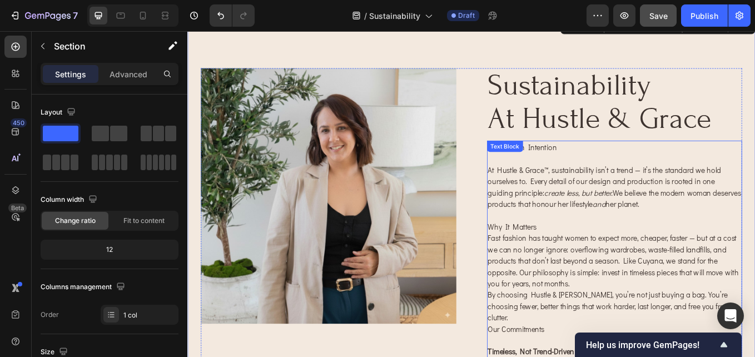
scroll to position [0, 0]
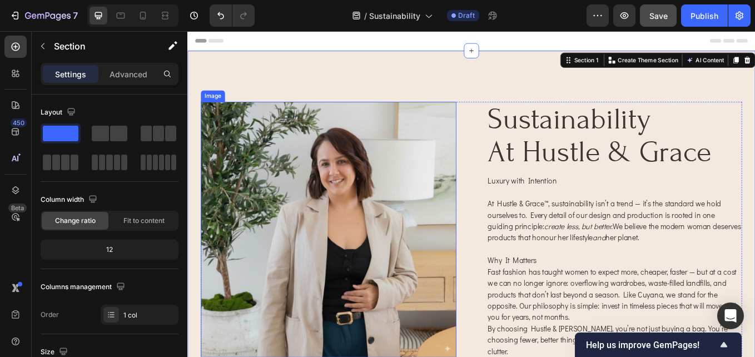
click at [373, 279] on img at bounding box center [353, 264] width 300 height 300
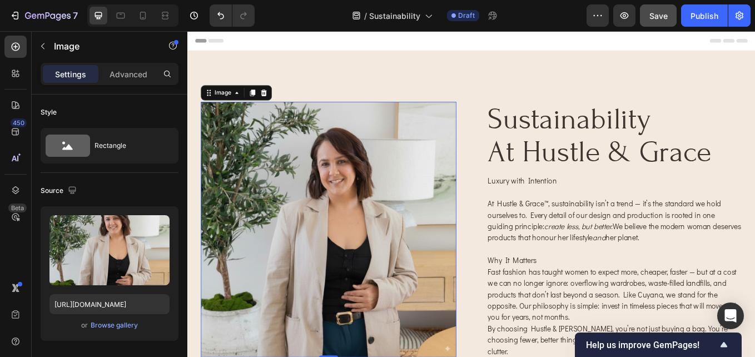
click at [395, 290] on img at bounding box center [353, 264] width 300 height 300
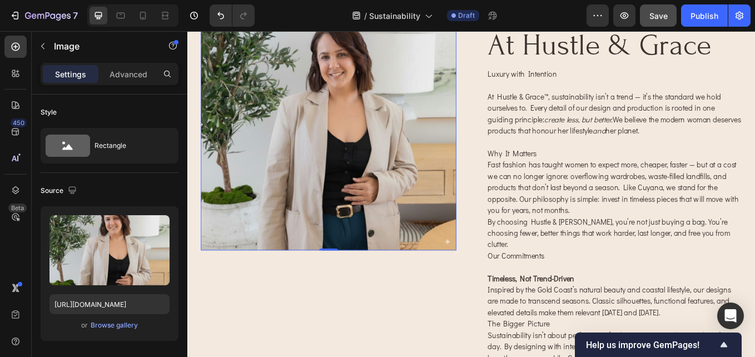
scroll to position [56, 0]
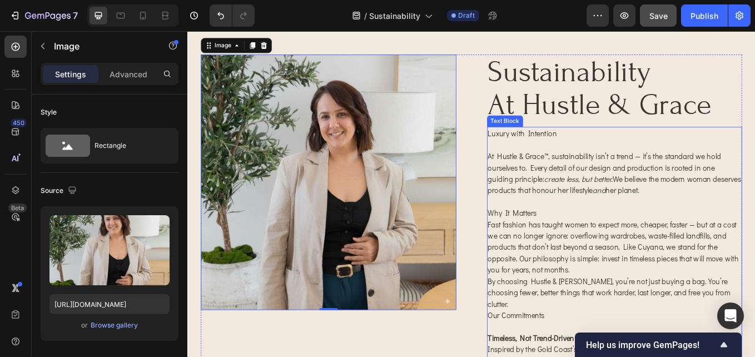
click at [710, 271] on p "Fast fashion has taught women to expect more, cheaper, faster — but at a cost w…" at bounding box center [689, 284] width 298 height 67
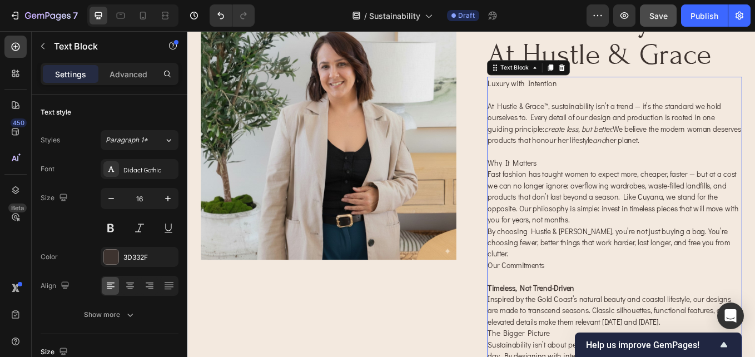
scroll to position [167, 0]
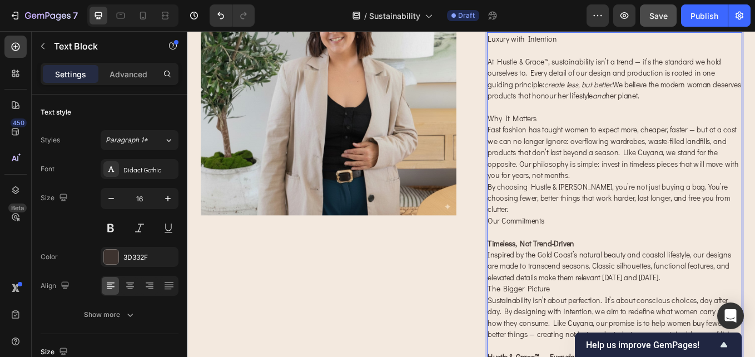
click at [596, 136] on p "Why It Matters" at bounding box center [689, 133] width 298 height 13
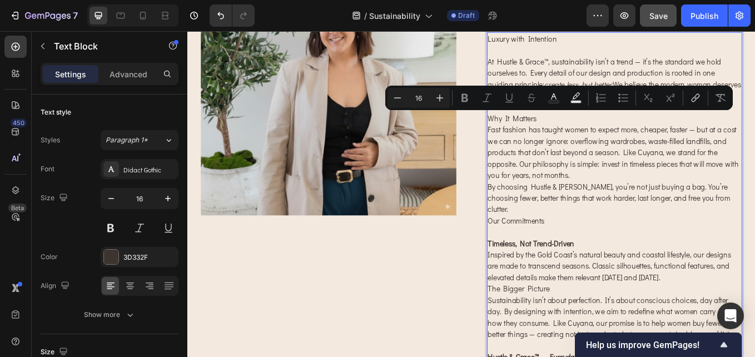
click at [595, 135] on p "Why It Matters" at bounding box center [689, 133] width 298 height 13
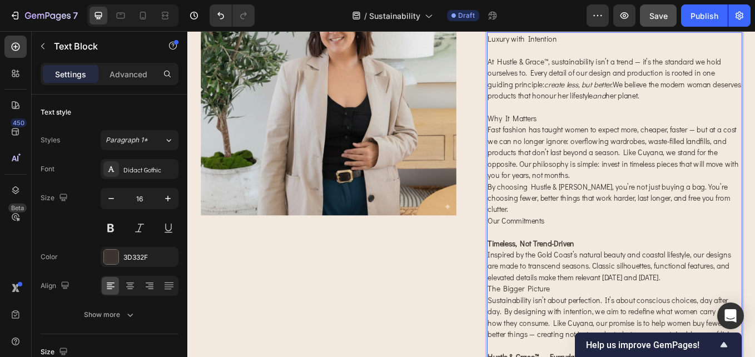
click at [558, 133] on p "Why It Matters" at bounding box center [689, 133] width 298 height 13
click at [623, 198] on p "Fast fashion has taught women to expect more, cheaper, faster — but at a cost w…" at bounding box center [689, 173] width 298 height 67
click at [732, 177] on p "Fast fashion has taught women to expect more, cheaper, faster — but at a cost w…" at bounding box center [689, 173] width 298 height 67
click at [742, 175] on p "Fast fashion has taught women to expect more, cheaper, faster — but at a cost w…" at bounding box center [689, 173] width 298 height 67
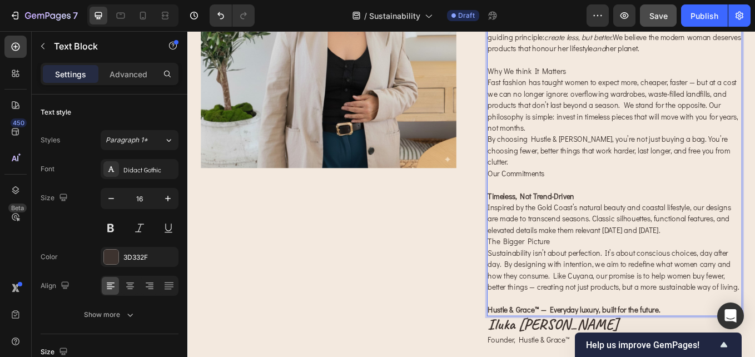
click at [614, 191] on p "Our Commitments" at bounding box center [689, 197] width 298 height 13
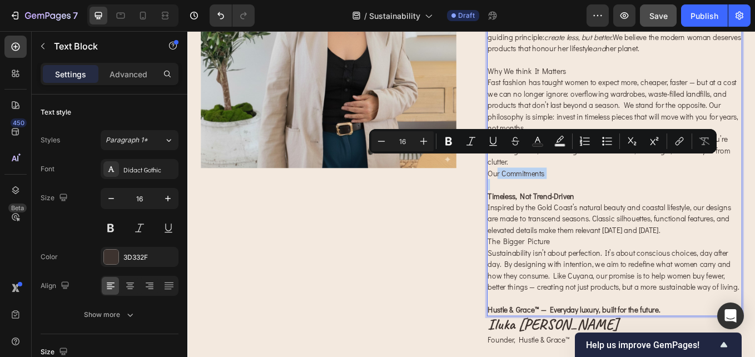
drag, startPoint x: 631, startPoint y: 193, endPoint x: 546, endPoint y: 188, distance: 85.2
click at [546, 188] on div "Luxury with Intention At Hustle & Grace™, sustainability isn’t a trend — it’s t…" at bounding box center [689, 171] width 300 height 389
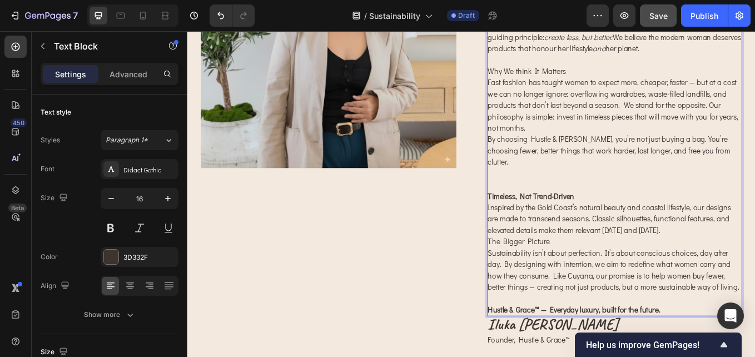
click at [548, 205] on p "Rich Text Editor. Editing area: main" at bounding box center [689, 211] width 298 height 13
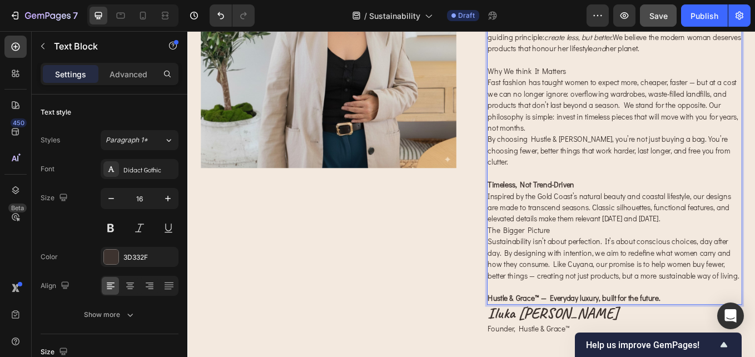
click at [543, 205] on strong "Timeless, Not Trend-Driven" at bounding box center [591, 211] width 102 height 12
click at [634, 258] on p "The Bigger Picture" at bounding box center [689, 264] width 298 height 13
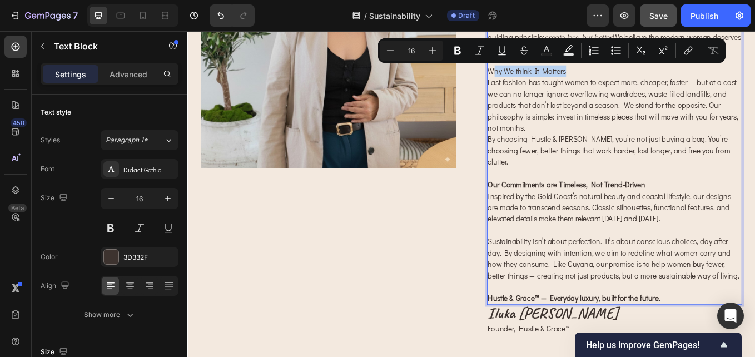
drag, startPoint x: 631, startPoint y: 75, endPoint x: 542, endPoint y: 77, distance: 89.0
click at [542, 77] on p "Why We think It Matters" at bounding box center [689, 77] width 298 height 13
click at [626, 205] on strong "Our Commitments are Timeless, Not Trend-Driven" at bounding box center [632, 211] width 185 height 12
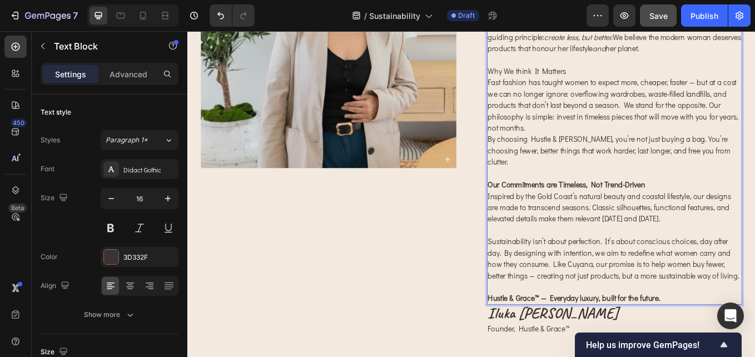
click at [667, 205] on strong "Our Commitments are Timeless, Not Trend-Driven" at bounding box center [632, 211] width 185 height 12
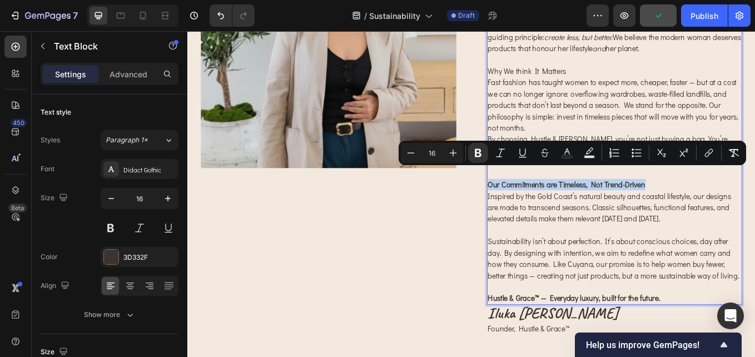
drag, startPoint x: 723, startPoint y: 200, endPoint x: 535, endPoint y: 192, distance: 188.0
click at [539, 192] on div "Luxury with Intention At Hustle & Grace™, sustainability isn’t a trend — it’s t…" at bounding box center [689, 165] width 300 height 376
click at [669, 258] on p "Rich Text Editor. Editing area: main" at bounding box center [689, 264] width 298 height 13
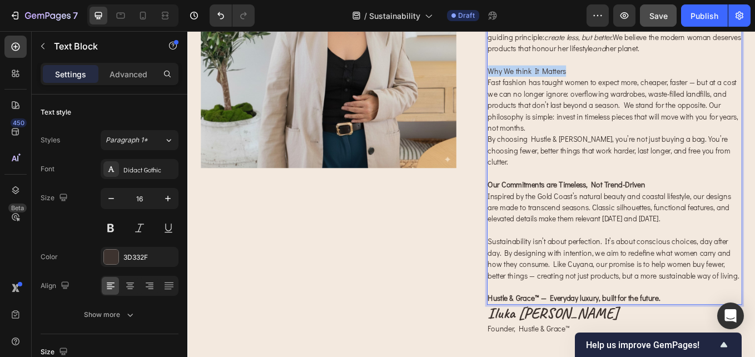
drag, startPoint x: 629, startPoint y: 81, endPoint x: 536, endPoint y: 74, distance: 93.1
click at [540, 74] on p "Why We think It Matters" at bounding box center [689, 77] width 298 height 13
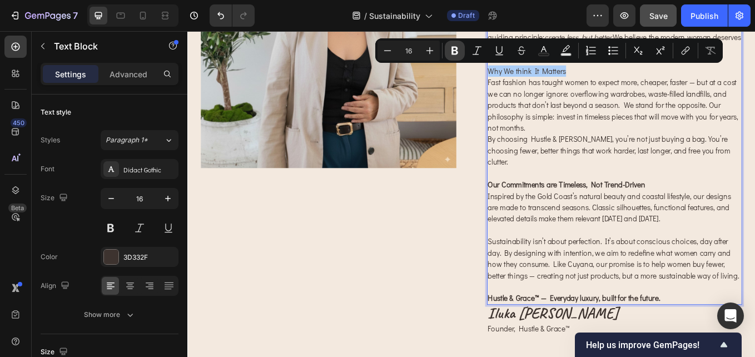
click at [452, 49] on icon "Editor contextual toolbar" at bounding box center [454, 51] width 7 height 8
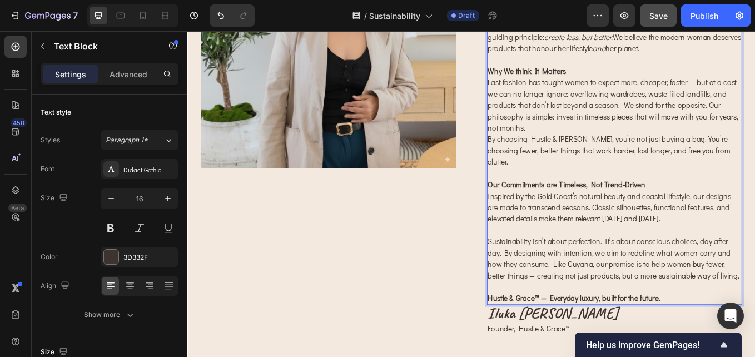
click at [750, 205] on p "Our Commitments are Timeless, Not Trend-Driven Inspired by the Gold Coast’s nat…" at bounding box center [689, 231] width 298 height 53
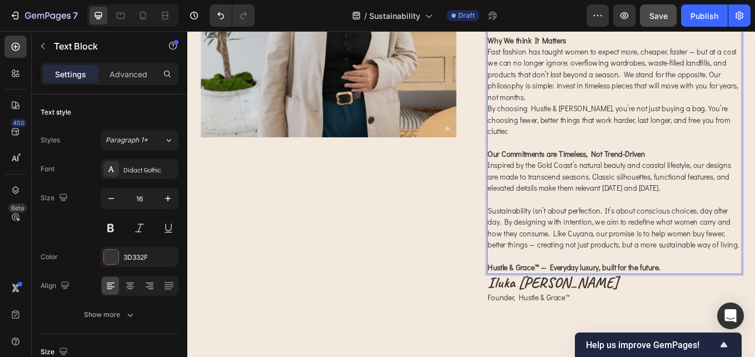
scroll to position [278, 0]
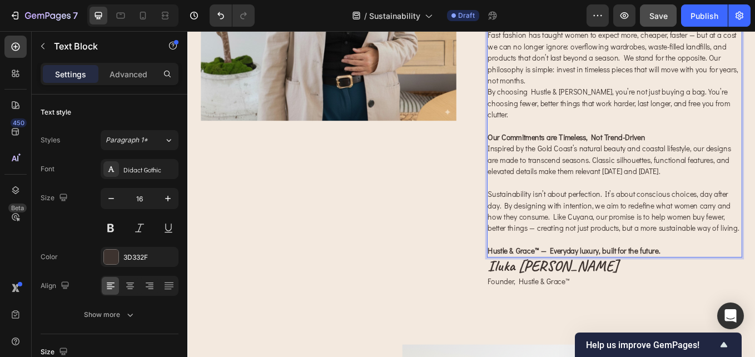
click at [646, 242] on p "Sustainability isn’t about perfection. It’s about conscious choices, day after …" at bounding box center [689, 242] width 298 height 53
click at [661, 236] on p "Sustainability isn’t about perfection. It’s about conscious choices, day after …" at bounding box center [689, 242] width 298 height 53
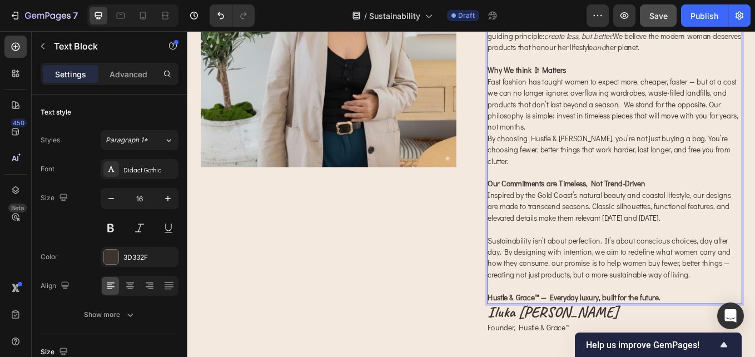
scroll to position [169, 0]
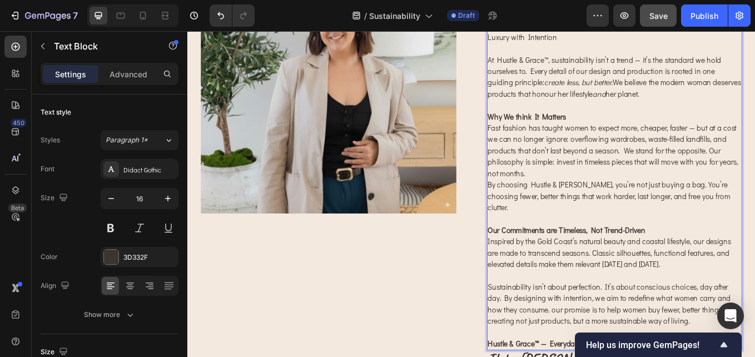
click at [643, 326] on p "Sustainability isn’t about perfection. It’s about conscious choices, day after …" at bounding box center [689, 351] width 298 height 53
click at [617, 347] on p "Sustainability isn’t about perfection. It’s about conscious choices, day after …" at bounding box center [689, 351] width 298 height 53
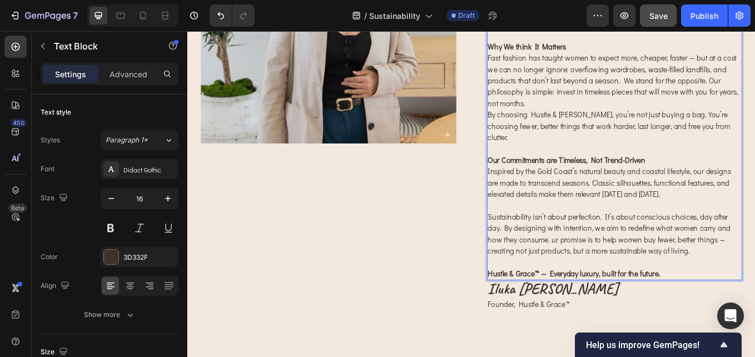
scroll to position [336, 0]
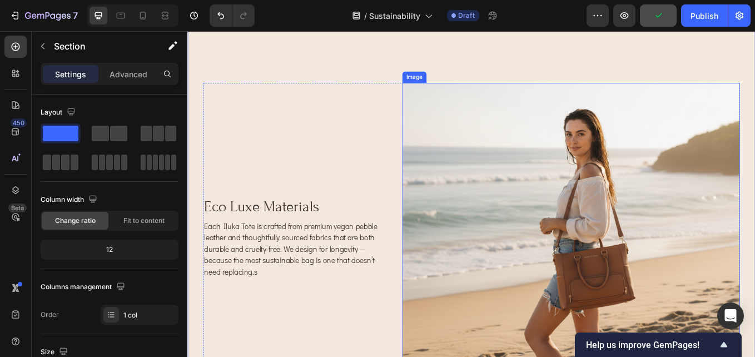
scroll to position [503, 0]
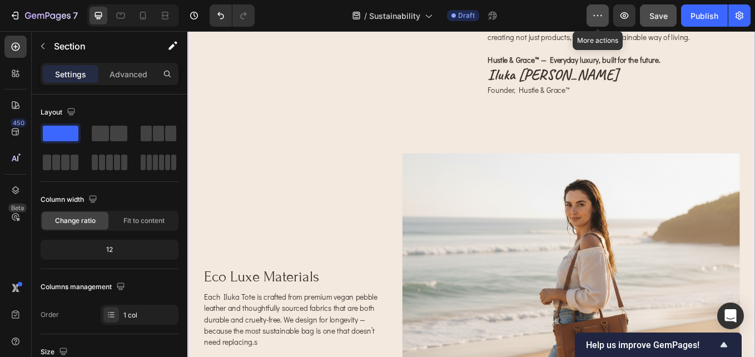
click at [595, 24] on button "button" at bounding box center [597, 15] width 22 height 22
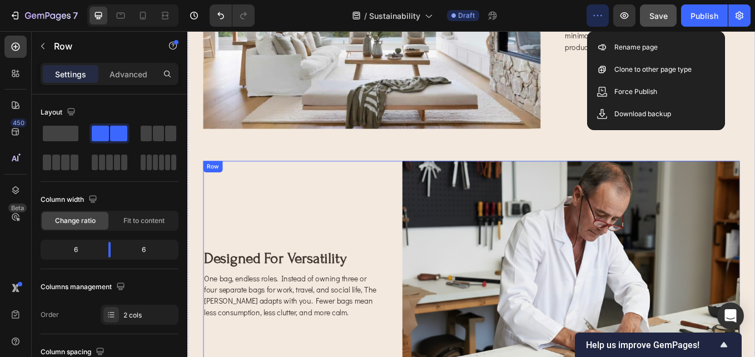
scroll to position [1170, 0]
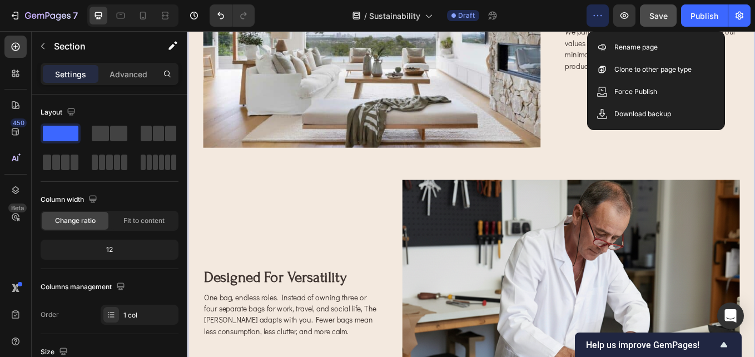
click at [595, 14] on icon "button" at bounding box center [597, 15] width 11 height 11
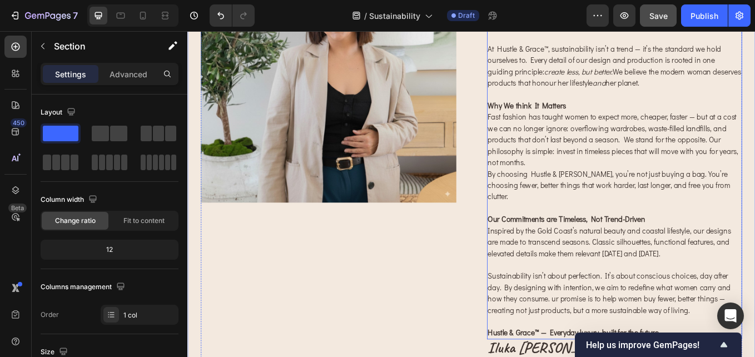
scroll to position [58, 0]
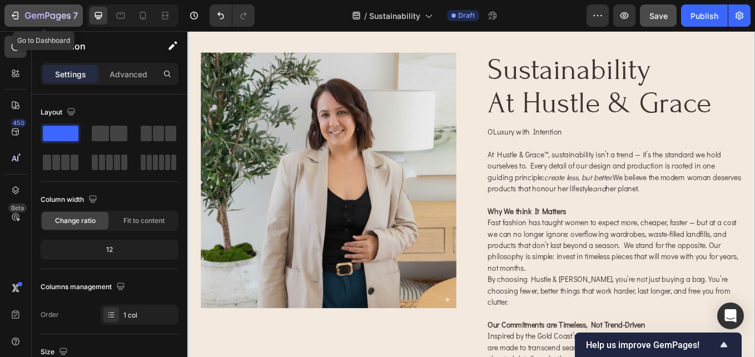
click at [39, 9] on div "7" at bounding box center [51, 15] width 53 height 13
